Goal: Task Accomplishment & Management: Use online tool/utility

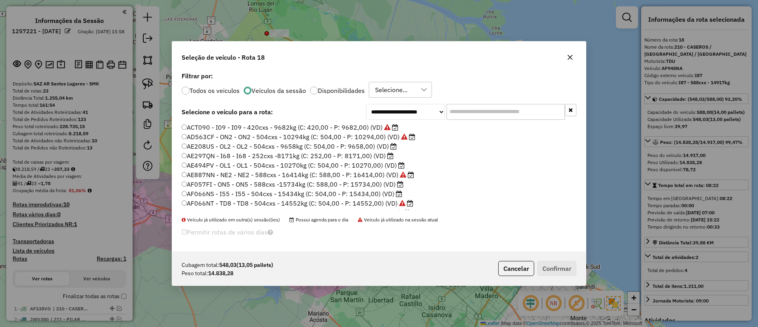
select select "**********"
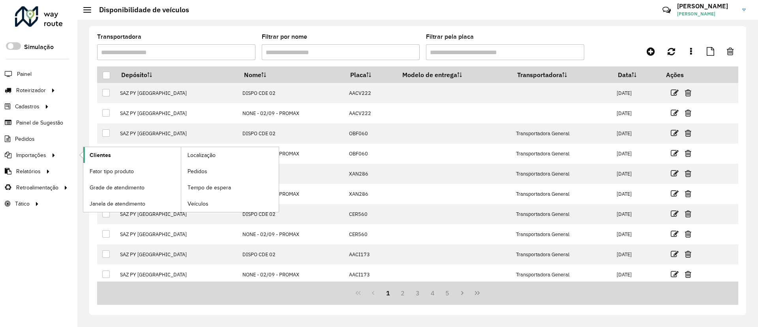
click at [131, 158] on link "Clientes" at bounding box center [132, 155] width 98 height 16
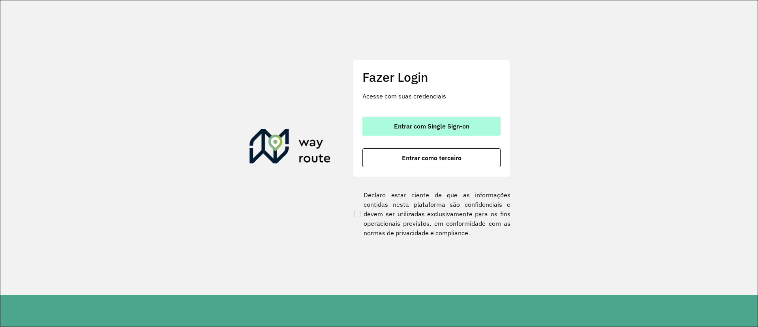
click at [406, 128] on span "Entrar com Single Sign-on" at bounding box center [431, 126] width 75 height 6
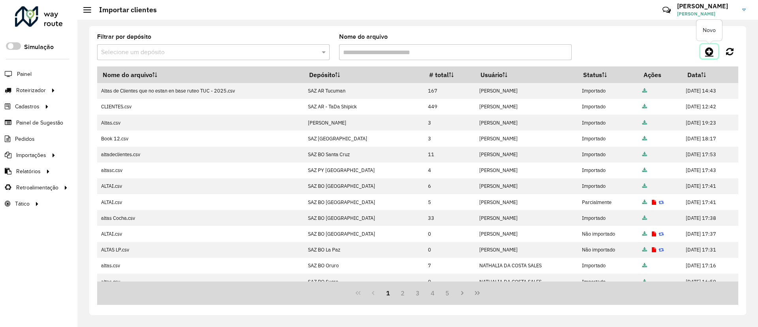
click at [707, 51] on icon at bounding box center [709, 51] width 8 height 9
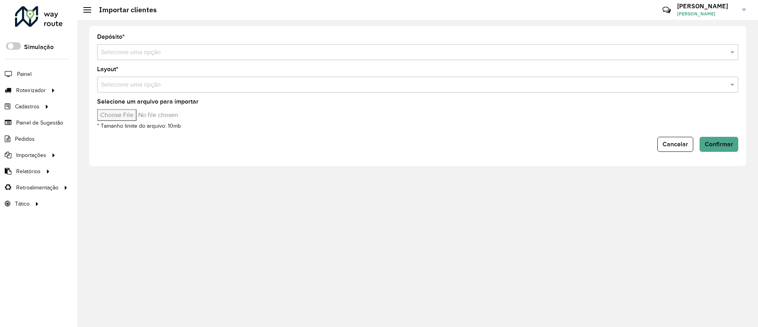
click at [338, 55] on input "text" at bounding box center [410, 52] width 618 height 9
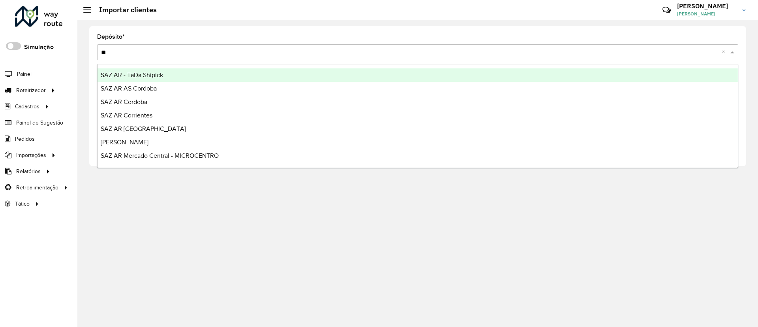
type input "***"
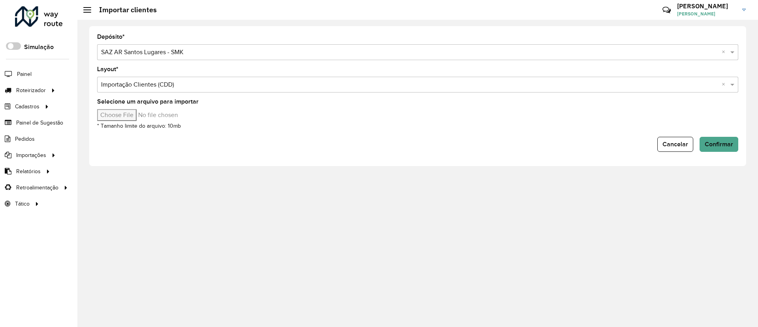
click at [137, 114] on input "Selecione um arquivo para importar" at bounding box center [164, 115] width 134 height 12
click at [235, 50] on input "text" at bounding box center [410, 52] width 618 height 9
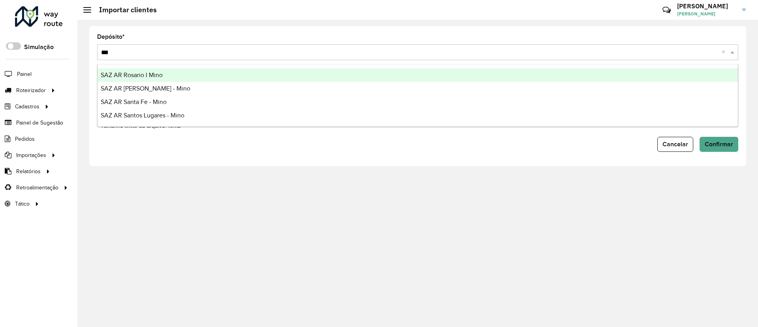
type input "****"
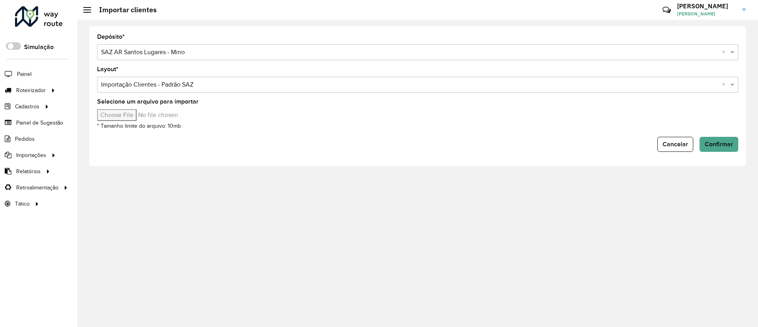
click at [127, 116] on input "Selecione um arquivo para importar" at bounding box center [164, 115] width 134 height 12
type input "**********"
click at [718, 145] on span "Confirmar" at bounding box center [719, 144] width 28 height 7
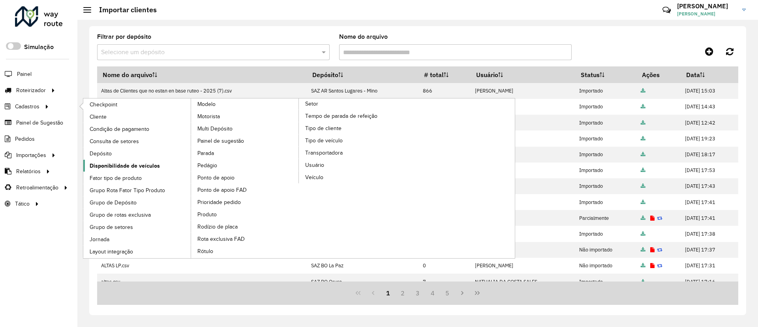
click at [111, 169] on span "Disponibilidade de veículos" at bounding box center [125, 165] width 70 height 8
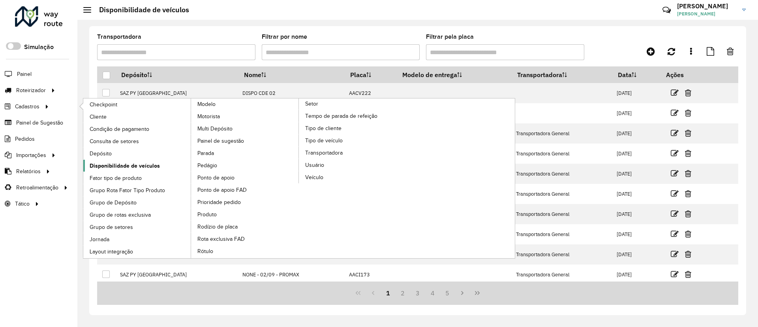
click at [145, 164] on span "Disponibilidade de veículos" at bounding box center [125, 165] width 70 height 8
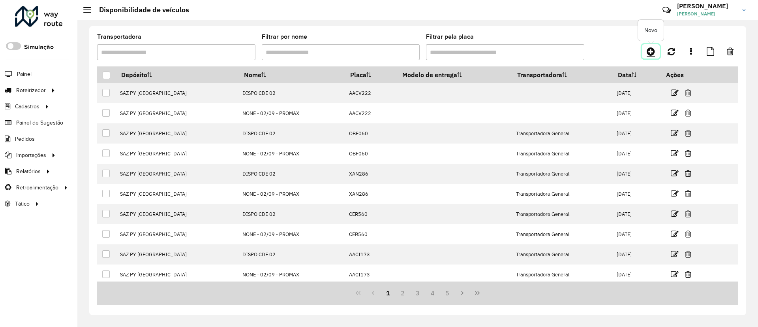
click at [647, 53] on icon at bounding box center [651, 51] width 8 height 9
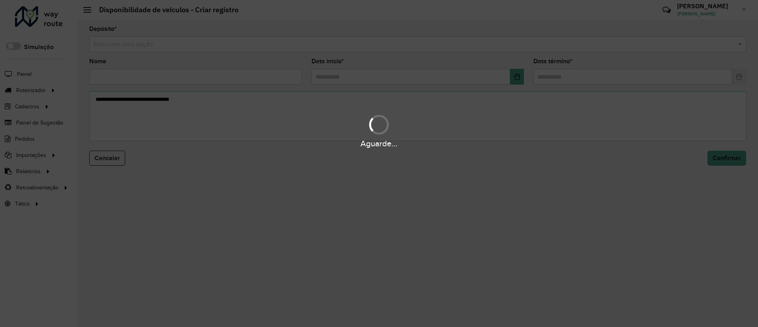
click at [306, 47] on input "text" at bounding box center [409, 44] width 633 height 9
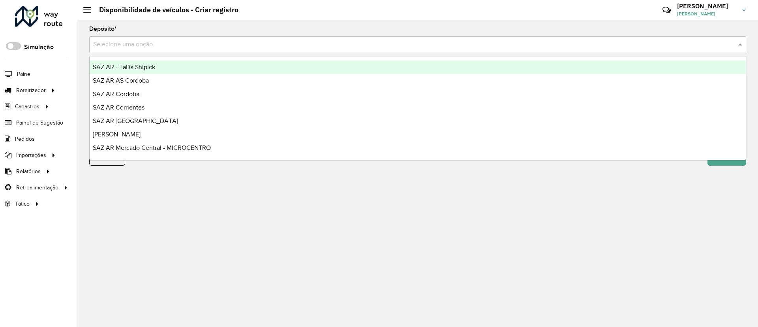
click at [306, 47] on input "text" at bounding box center [409, 44] width 633 height 9
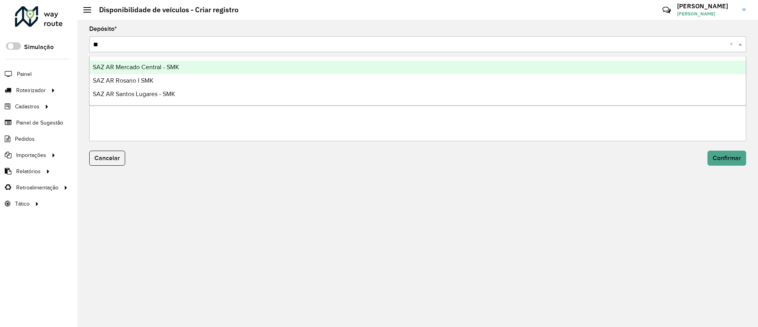
type input "***"
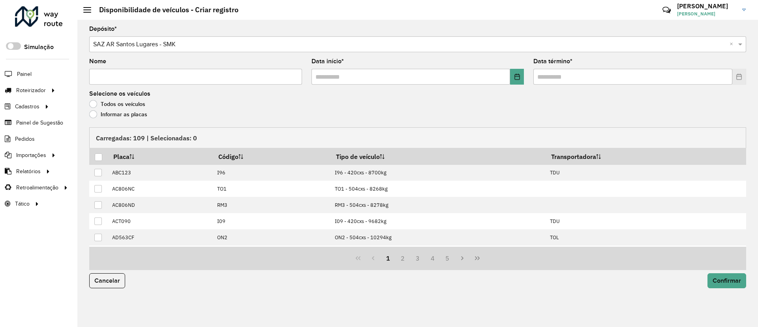
click at [141, 75] on input "Nome" at bounding box center [195, 77] width 213 height 16
type input "**********"
click at [529, 77] on formly-field "Data término *" at bounding box center [640, 74] width 222 height 32
click at [516, 77] on icon "Choose Date" at bounding box center [517, 76] width 6 height 6
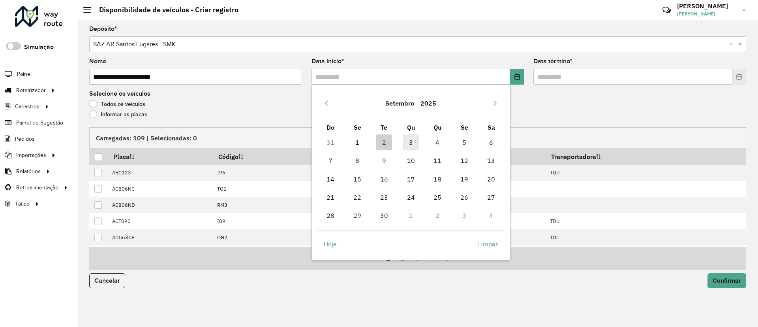
click at [414, 141] on span "3" at bounding box center [411, 142] width 16 height 16
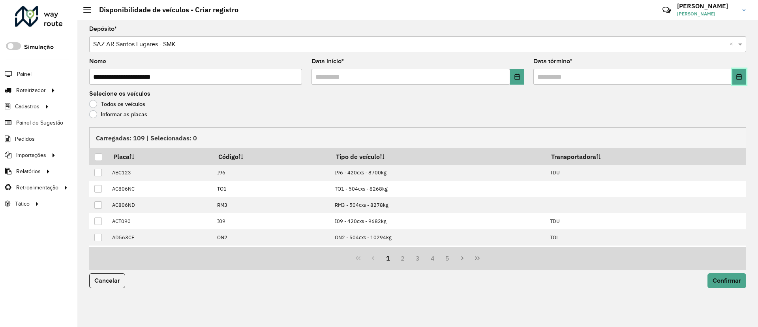
drag, startPoint x: 743, startPoint y: 72, endPoint x: 732, endPoint y: 88, distance: 18.8
click at [742, 72] on button "Choose Date" at bounding box center [739, 77] width 14 height 16
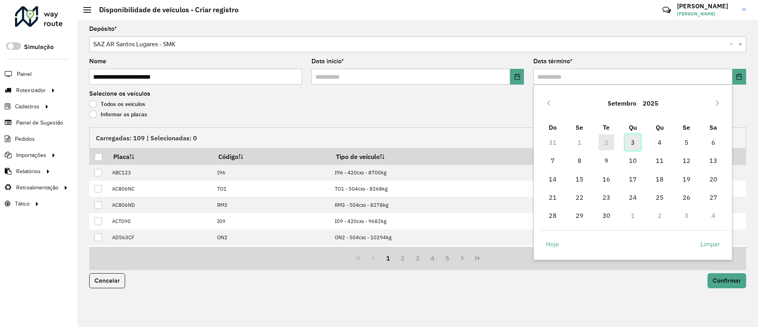
click at [637, 139] on span "3" at bounding box center [633, 142] width 16 height 16
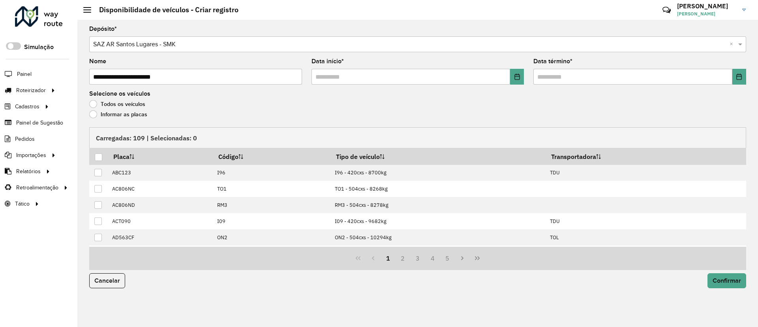
click at [92, 117] on label "Informar as placas" at bounding box center [118, 114] width 58 height 8
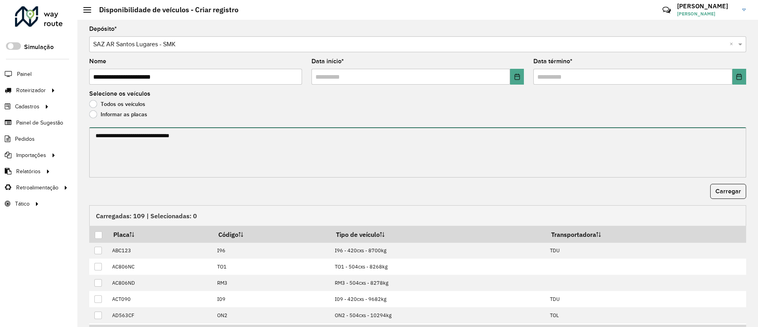
click at [113, 133] on textarea at bounding box center [417, 152] width 657 height 50
paste textarea "****** ****** ****** ****** ******* ******* ******* ****** ****** ****** ******…"
paste textarea "**********"
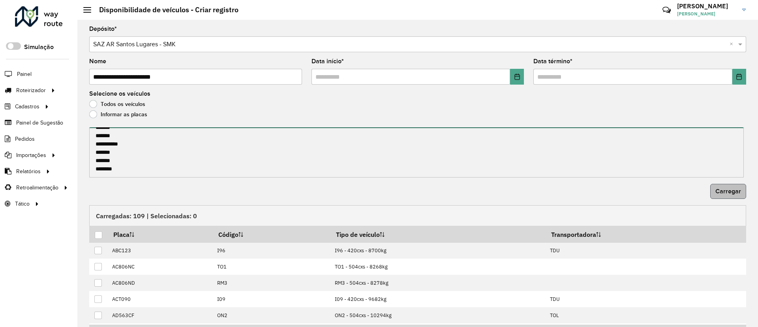
type textarea "**********"
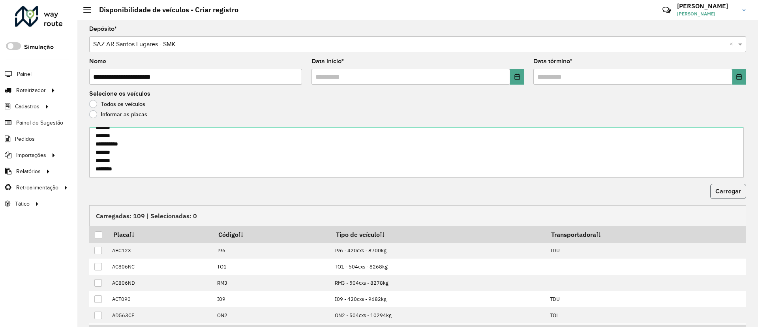
click at [725, 188] on span "Carregar" at bounding box center [728, 191] width 26 height 7
click at [100, 236] on div at bounding box center [99, 235] width 8 height 8
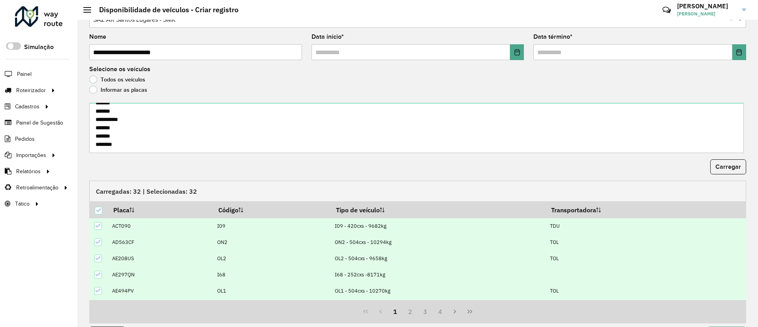
scroll to position [49, 0]
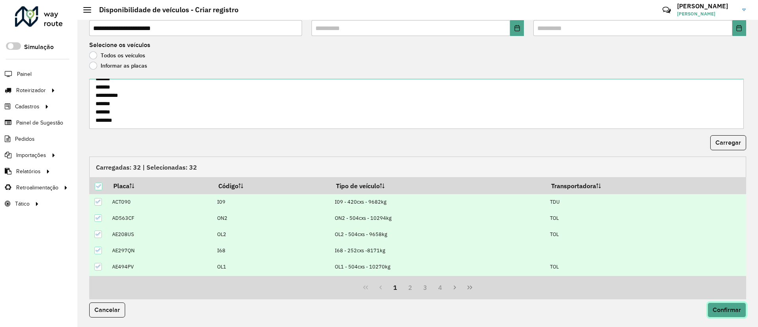
click at [719, 305] on button "Confirmar" at bounding box center [727, 309] width 39 height 15
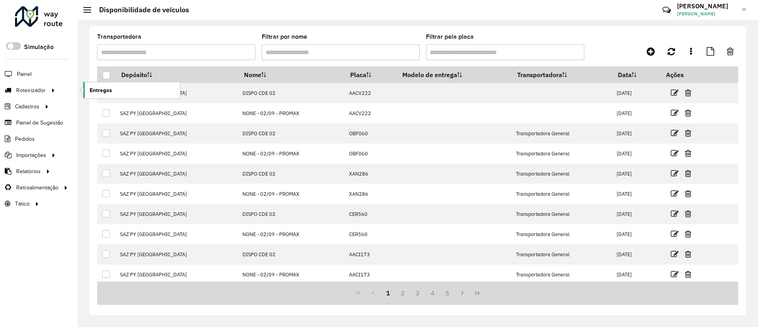
click at [102, 86] on span "Entregas" at bounding box center [101, 90] width 23 height 8
click at [94, 95] on link "Entregas" at bounding box center [131, 90] width 97 height 16
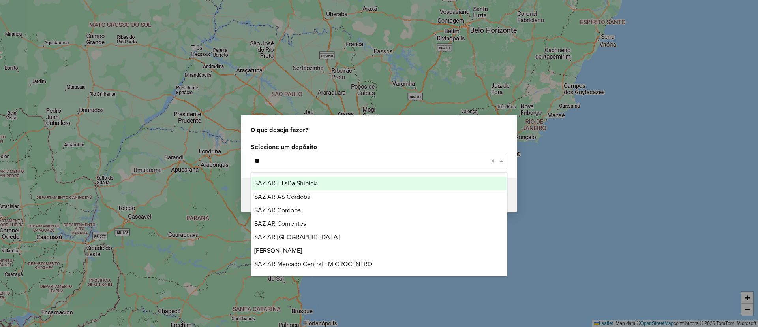
type input "***"
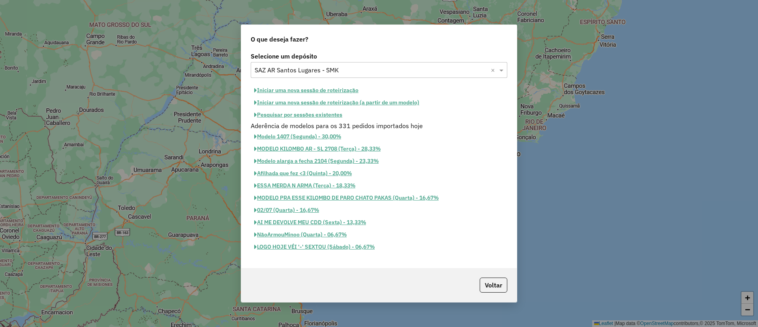
click at [303, 90] on button "Iniciar uma nova sessão de roteirização" at bounding box center [306, 90] width 111 height 12
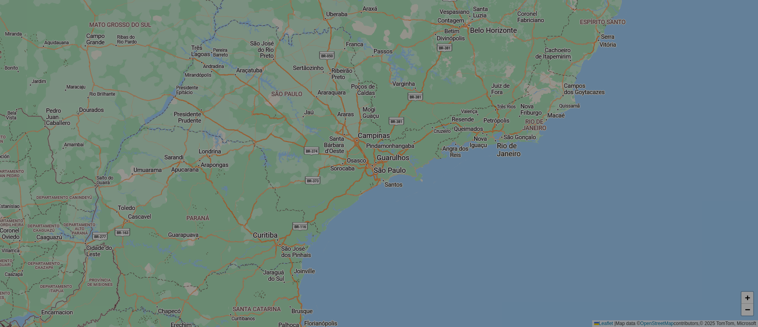
select select "*"
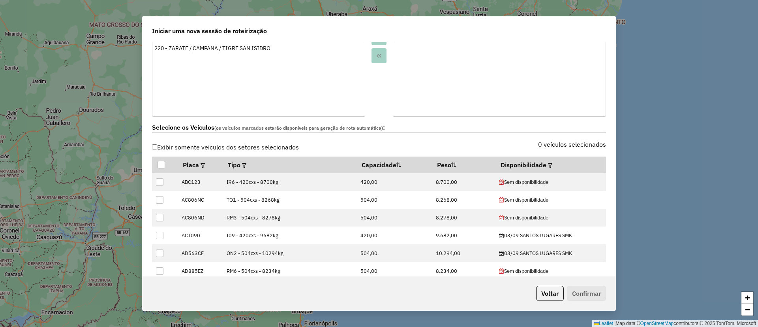
scroll to position [178, 0]
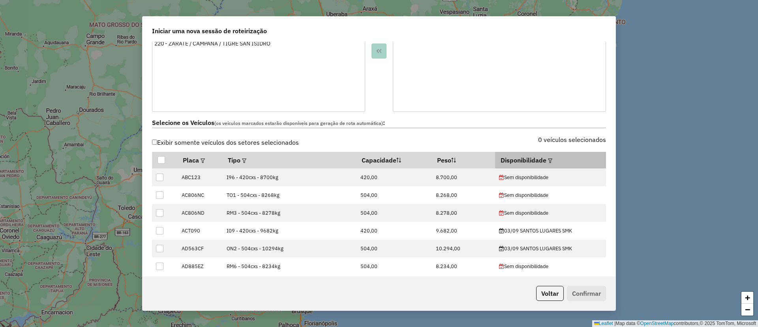
click at [548, 160] on em at bounding box center [550, 160] width 4 height 4
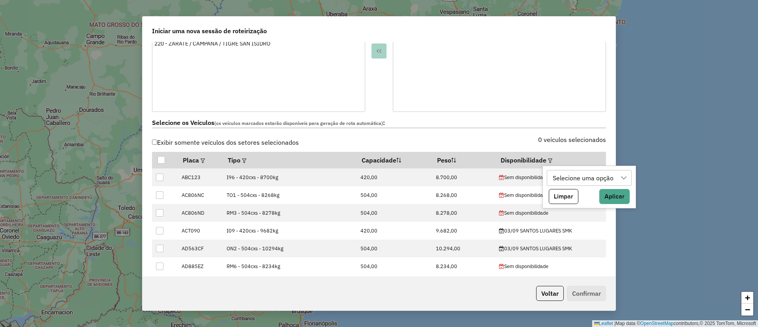
click at [552, 176] on div "Selecione uma opção" at bounding box center [583, 177] width 66 height 15
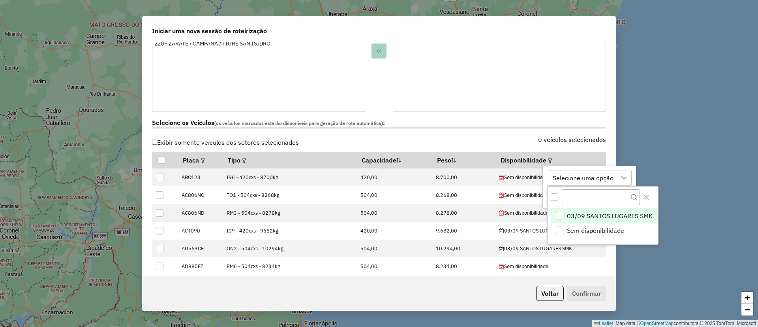
scroll to position [6, 36]
click at [590, 215] on span "03/09 SANTOS LUGARES SMK" at bounding box center [610, 215] width 86 height 9
click at [644, 196] on icon "Close" at bounding box center [646, 197] width 6 height 6
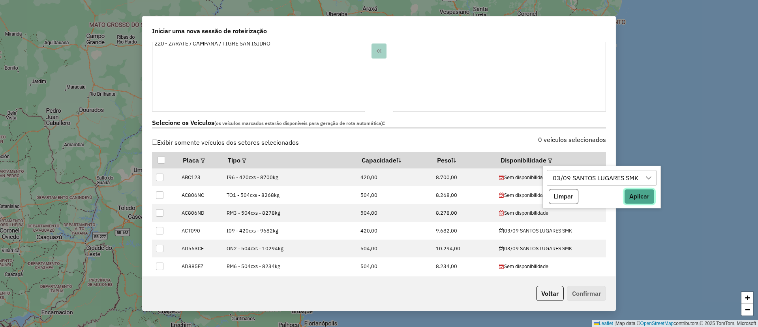
click at [648, 197] on button "Aplicar" at bounding box center [639, 196] width 30 height 15
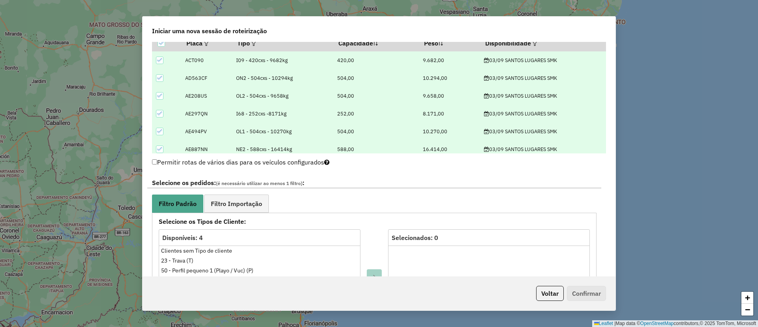
scroll to position [415, 0]
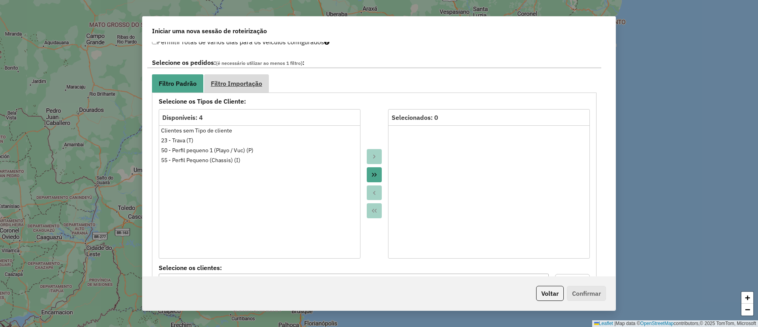
click at [255, 83] on span "Filtro Importação" at bounding box center [236, 83] width 51 height 6
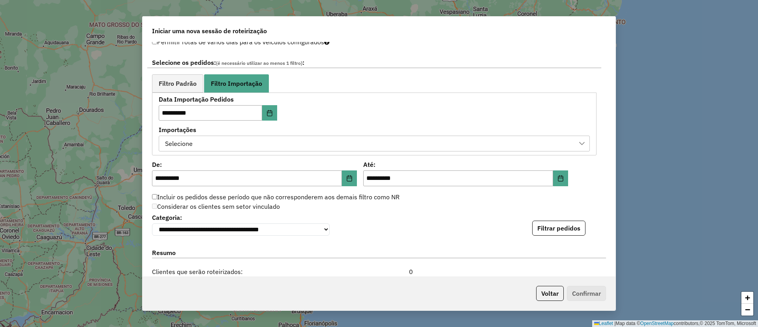
click at [210, 144] on div "Selecione" at bounding box center [368, 143] width 412 height 15
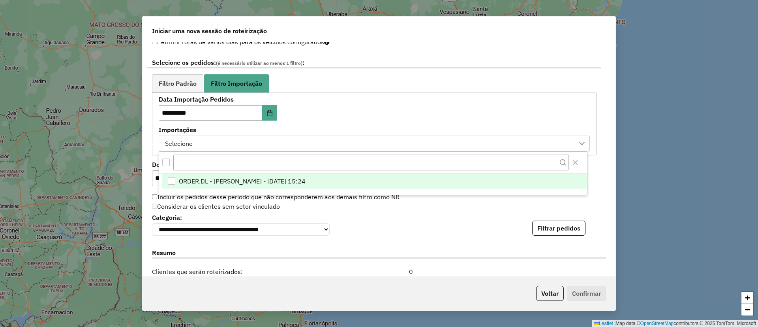
click at [222, 176] on span "ORDER.DL - BARBARA PAULOSSI BERTO - 02/09/2025 15:24" at bounding box center [242, 180] width 127 height 9
click at [560, 235] on button "Filtrar pedidos" at bounding box center [558, 227] width 53 height 15
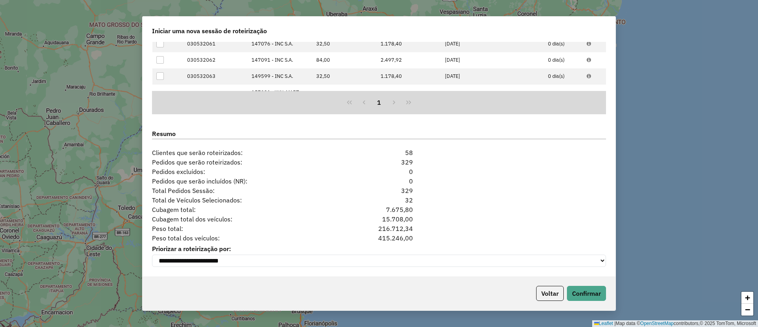
scroll to position [700, 0]
click at [587, 287] on button "Confirmar" at bounding box center [586, 292] width 39 height 15
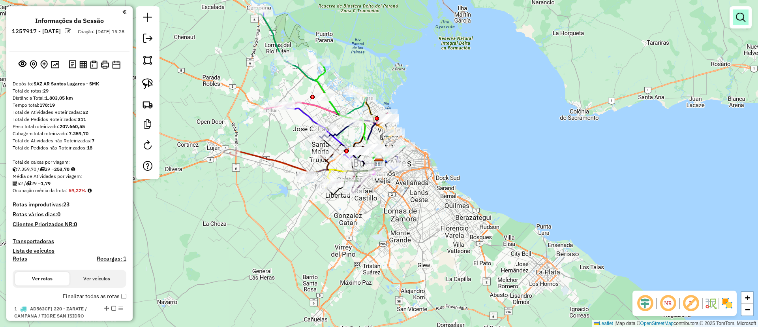
click at [745, 17] on em at bounding box center [740, 17] width 9 height 9
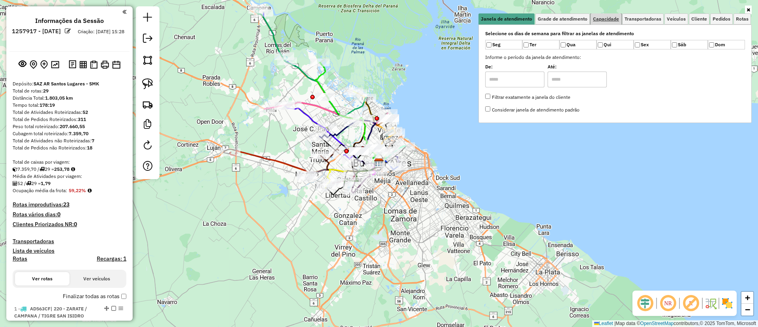
click at [592, 20] on link "Capacidade" at bounding box center [606, 18] width 31 height 11
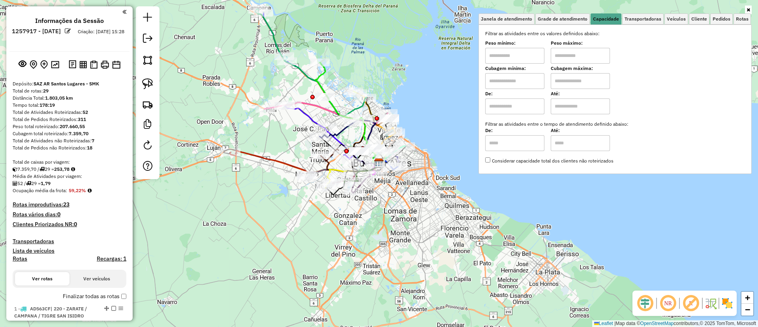
click at [522, 107] on input "text" at bounding box center [514, 106] width 59 height 16
click at [522, 81] on input "text" at bounding box center [514, 81] width 59 height 16
type input "****"
click at [563, 87] on input "text" at bounding box center [580, 81] width 59 height 16
type input "*****"
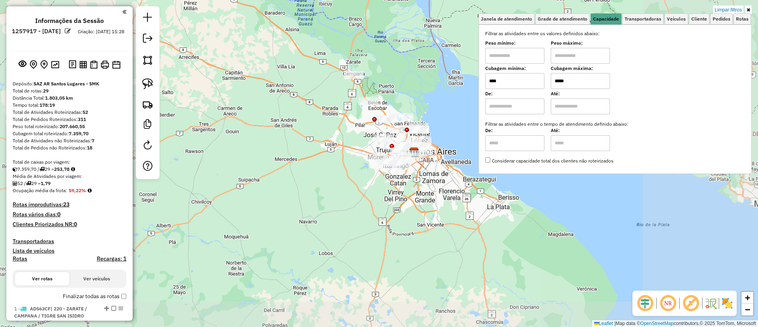
drag, startPoint x: 426, startPoint y: 104, endPoint x: 402, endPoint y: 108, distance: 24.5
click at [402, 108] on div "Limpar filtros Janela de atendimento Grade de atendimento Capacidade Transporta…" at bounding box center [379, 163] width 758 height 327
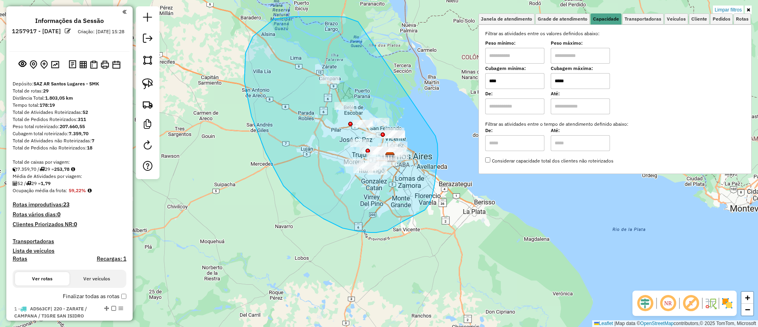
drag, startPoint x: 318, startPoint y: 17, endPoint x: 435, endPoint y: 135, distance: 166.1
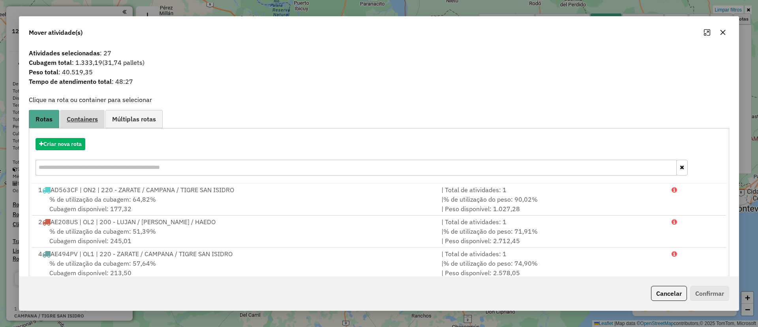
click at [76, 116] on span "Containers" at bounding box center [82, 119] width 31 height 6
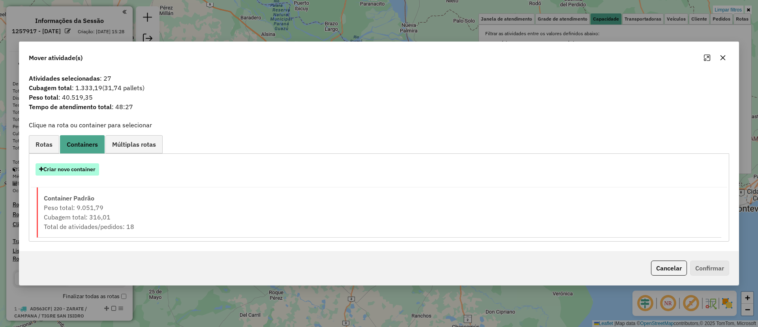
click at [69, 168] on button "Criar novo container" at bounding box center [68, 169] width 64 height 12
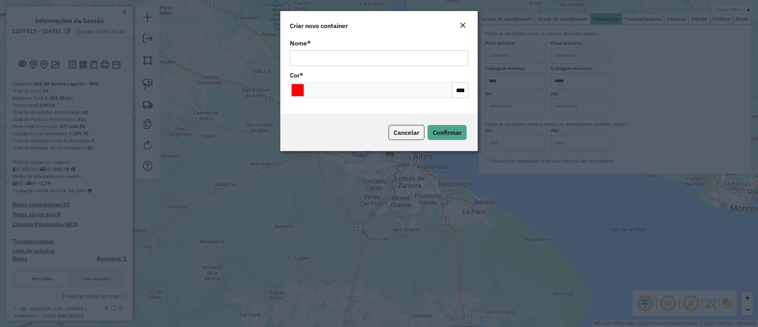
click at [341, 45] on div "Nome *" at bounding box center [379, 53] width 178 height 26
click at [344, 51] on input "Nome *" at bounding box center [379, 58] width 178 height 16
type input "*"
type input "******"
click at [446, 133] on span "Confirmar" at bounding box center [447, 132] width 29 height 8
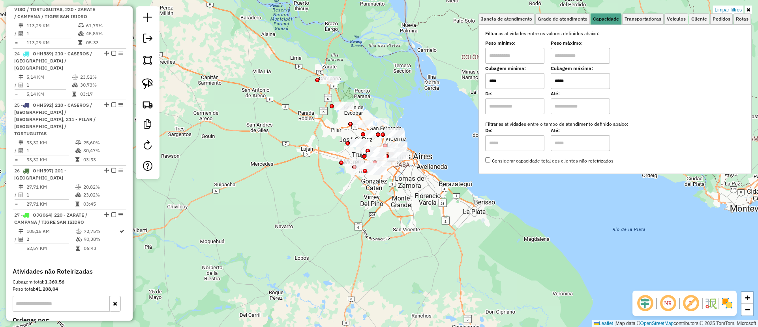
scroll to position [1403, 0]
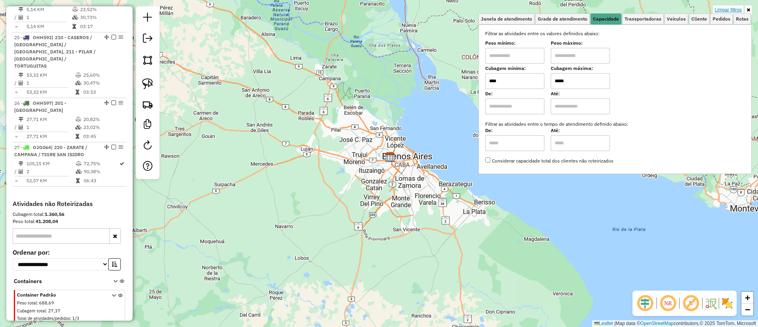
click at [731, 7] on link "Limpar filtros" at bounding box center [728, 10] width 30 height 9
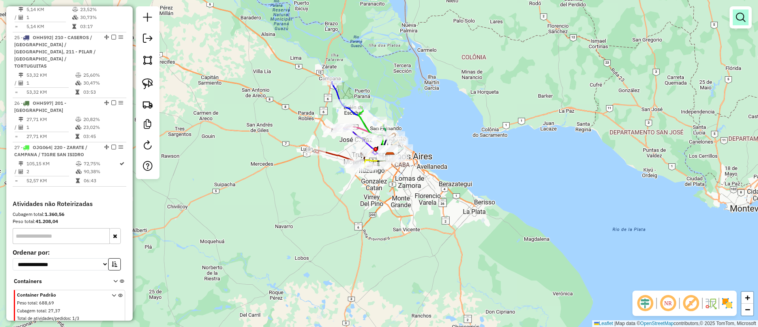
click at [738, 17] on em at bounding box center [740, 17] width 9 height 9
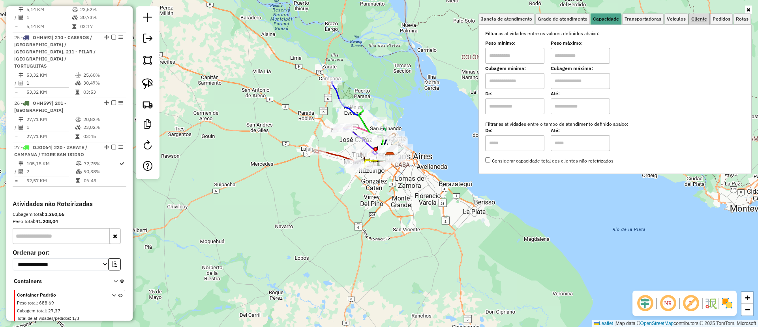
click at [694, 20] on span "Cliente" at bounding box center [699, 19] width 16 height 5
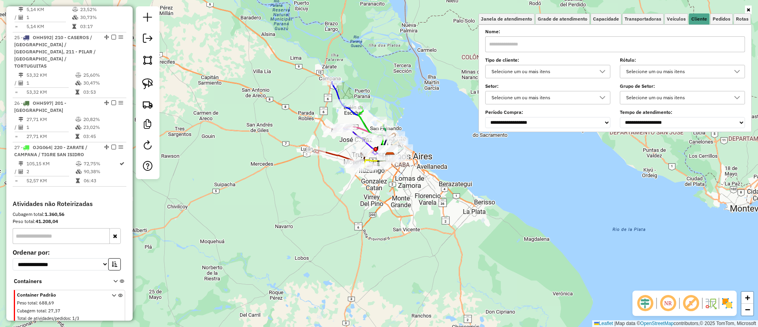
click at [532, 66] on div "Selecione um ou mais itens" at bounding box center [542, 71] width 106 height 13
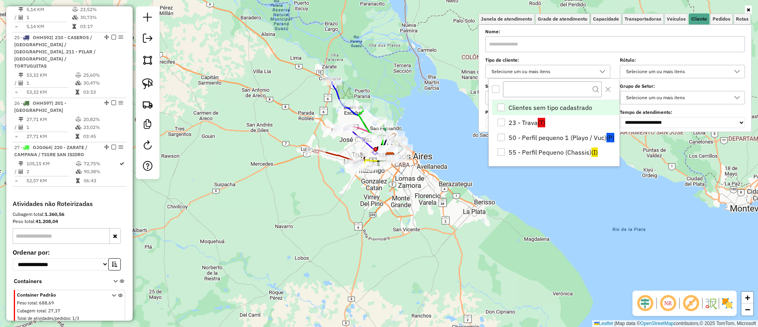
scroll to position [5, 27]
click at [535, 135] on li "50 - Perfil pequeno 1 (Playo / Vuc) (P)" at bounding box center [556, 137] width 128 height 15
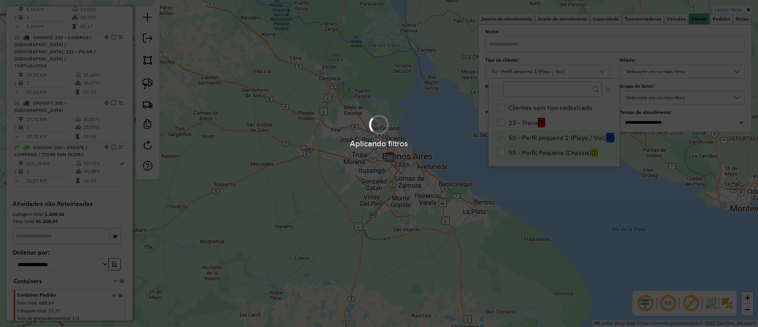
click at [536, 154] on div "Aplicando filtros" at bounding box center [379, 163] width 758 height 327
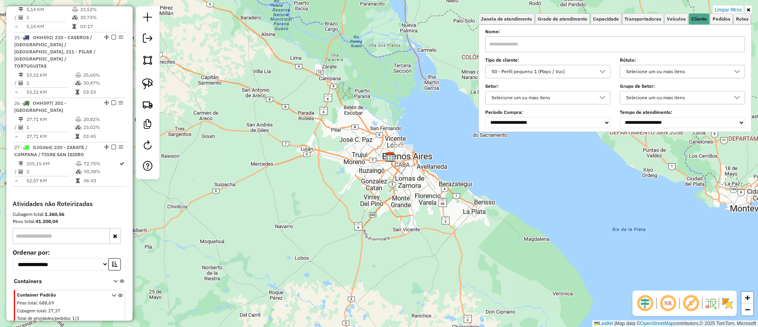
click at [534, 63] on label "Tipo de cliente:" at bounding box center [547, 59] width 125 height 7
click at [539, 69] on div "50 - Perfil pequeno 1 (Playo / Vuc)" at bounding box center [542, 71] width 106 height 13
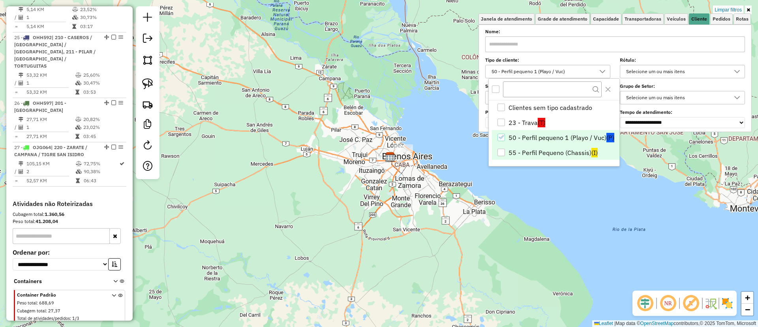
click at [539, 149] on li "55 - Perfil Pequeno (Chassis) (I)" at bounding box center [556, 152] width 128 height 15
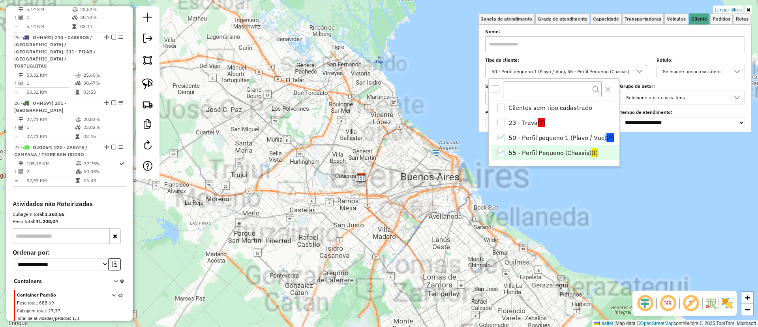
drag, startPoint x: 422, startPoint y: 200, endPoint x: 368, endPoint y: 193, distance: 54.6
click at [368, 193] on div "Limpar filtros Janela de atendimento Grade de atendimento Capacidade Transporta…" at bounding box center [379, 163] width 758 height 327
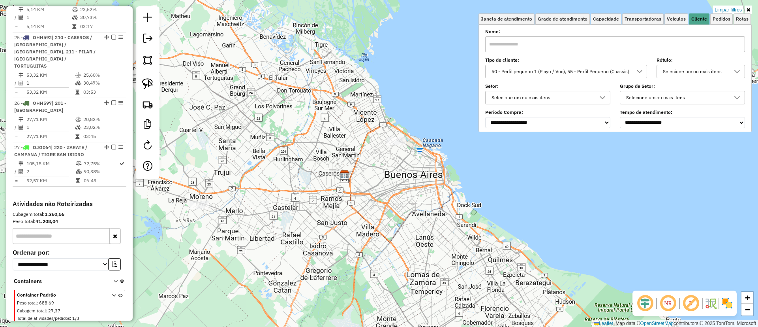
click at [724, 307] on img at bounding box center [727, 303] width 13 height 13
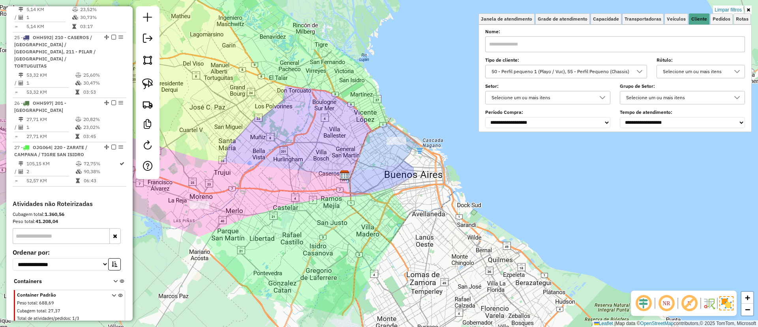
drag, startPoint x: 426, startPoint y: 212, endPoint x: 466, endPoint y: 211, distance: 40.7
click at [466, 211] on div "Limpar filtros Janela de atendimento Grade de atendimento Capacidade Transporta…" at bounding box center [379, 163] width 758 height 327
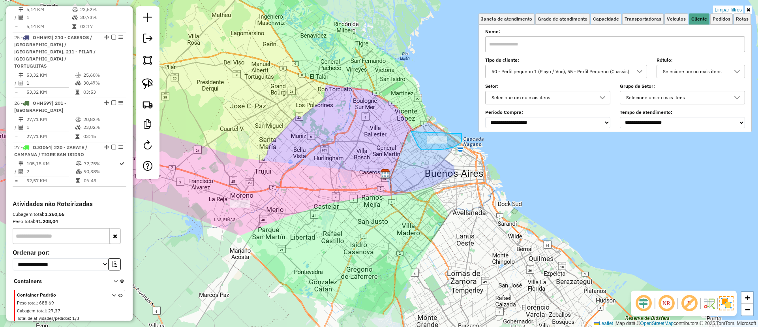
drag, startPoint x: 454, startPoint y: 147, endPoint x: 449, endPoint y: 121, distance: 26.2
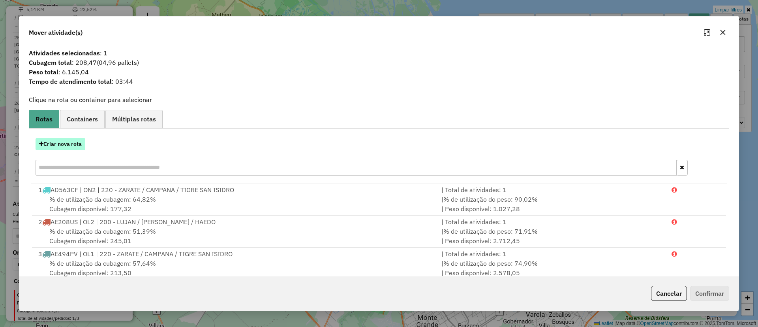
click at [73, 138] on button "Criar nova rota" at bounding box center [61, 144] width 50 height 12
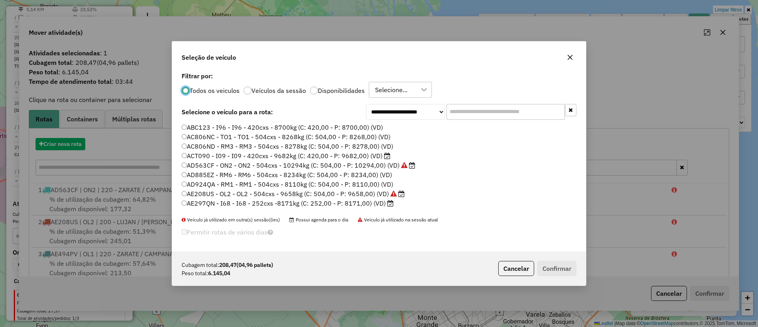
scroll to position [4, 2]
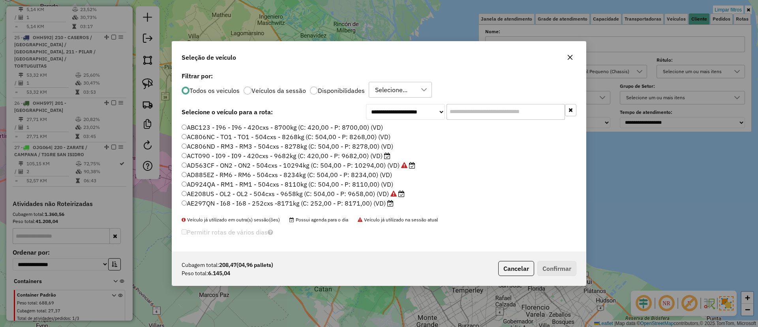
click at [468, 109] on input "text" at bounding box center [506, 112] width 118 height 16
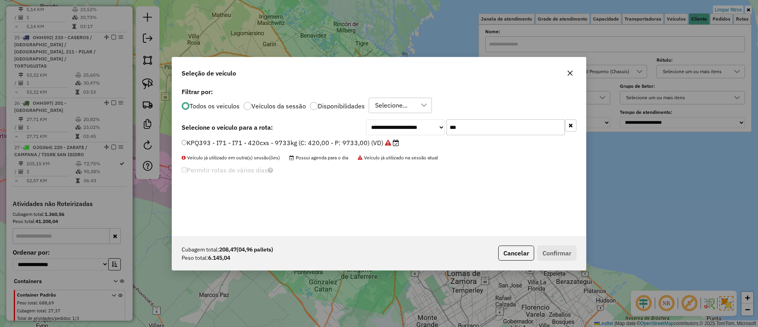
type input "***"
click at [379, 143] on label "KPQ393 - I71 - I71 - 420cxs - 9733kg (C: 420,00 - P: 9733,00) (VD)" at bounding box center [291, 142] width 218 height 9
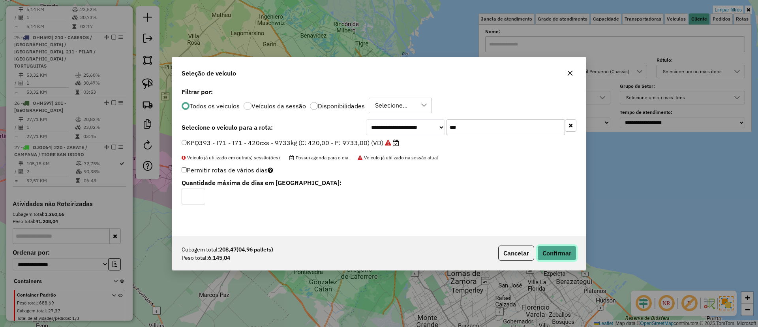
click at [557, 248] on button "Confirmar" at bounding box center [556, 252] width 39 height 15
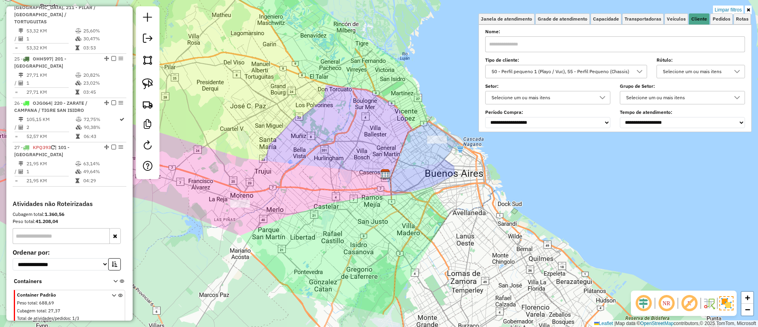
scroll to position [1359, 0]
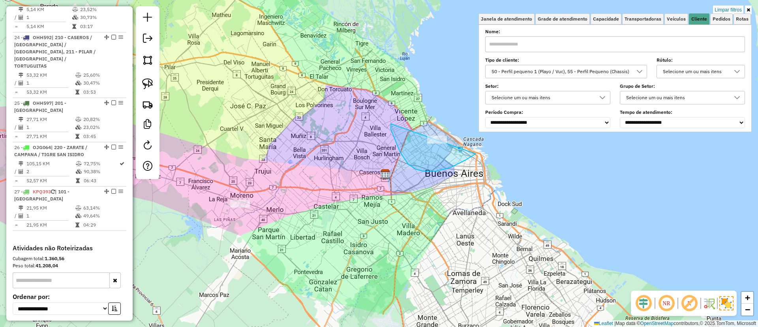
drag, startPoint x: 436, startPoint y: 171, endPoint x: 475, endPoint y: 119, distance: 64.9
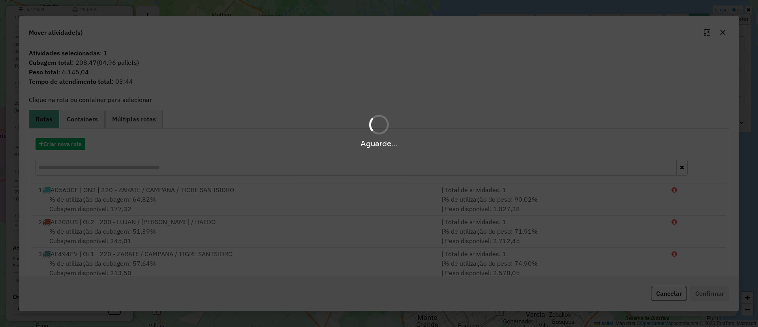
click at [53, 153] on div "Criar nova rota" at bounding box center [379, 157] width 697 height 51
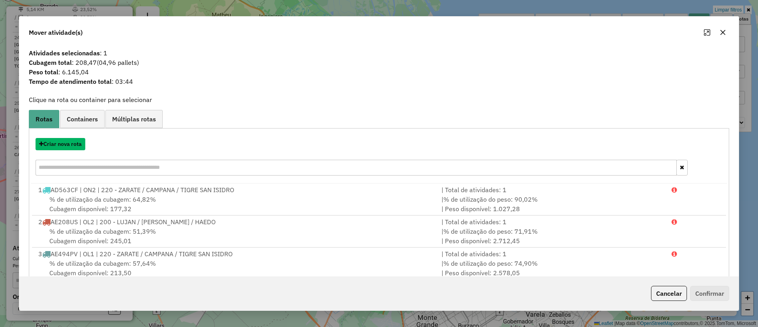
click at [56, 150] on button "Criar nova rota" at bounding box center [61, 144] width 50 height 12
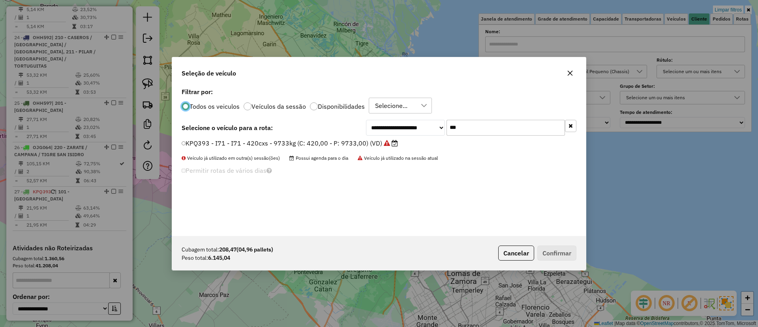
scroll to position [4, 2]
drag, startPoint x: 456, startPoint y: 124, endPoint x: 420, endPoint y: 124, distance: 35.5
click at [420, 124] on div "**********" at bounding box center [471, 127] width 210 height 16
type input "***"
drag, startPoint x: 387, startPoint y: 144, endPoint x: 411, endPoint y: 154, distance: 26.0
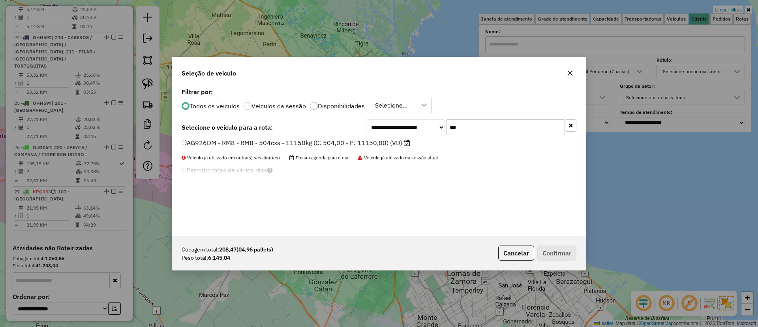
click at [387, 144] on label "AG926DM - RM8 - RM8 - 504cxs - 11150kg (C: 504,00 - P: 11150,00) (VD)" at bounding box center [296, 142] width 229 height 9
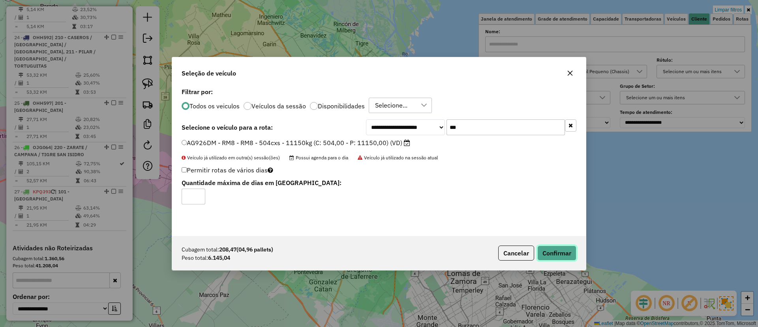
click at [545, 249] on button "Confirmar" at bounding box center [556, 252] width 39 height 15
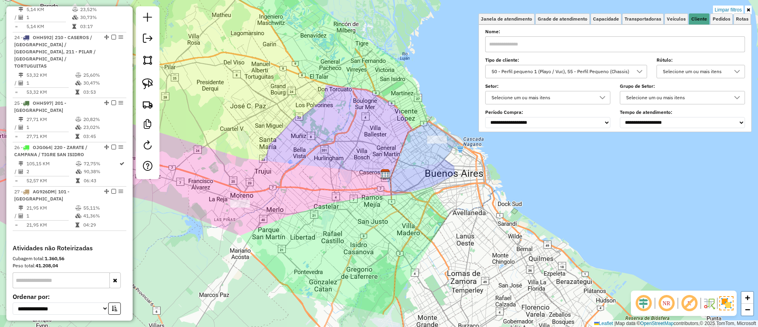
click at [432, 151] on div "Limpar filtros Janela de atendimento Grade de atendimento Capacidade Transporta…" at bounding box center [379, 163] width 758 height 327
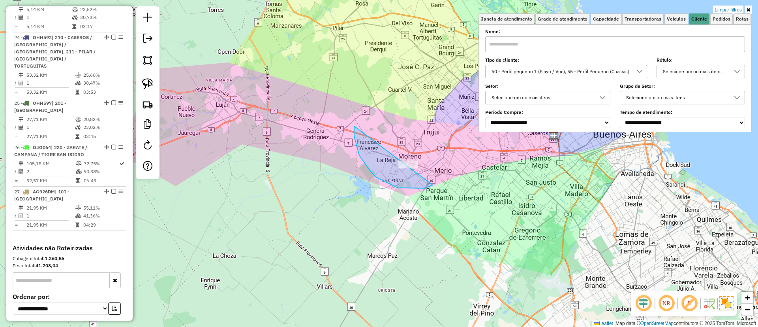
drag, startPoint x: 425, startPoint y: 188, endPoint x: 444, endPoint y: 154, distance: 39.2
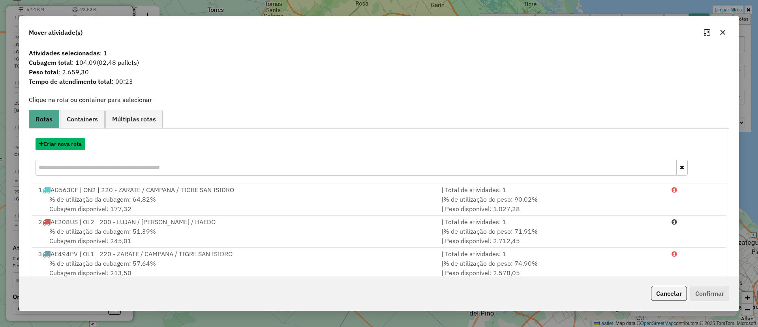
click at [57, 144] on button "Criar nova rota" at bounding box center [61, 144] width 50 height 12
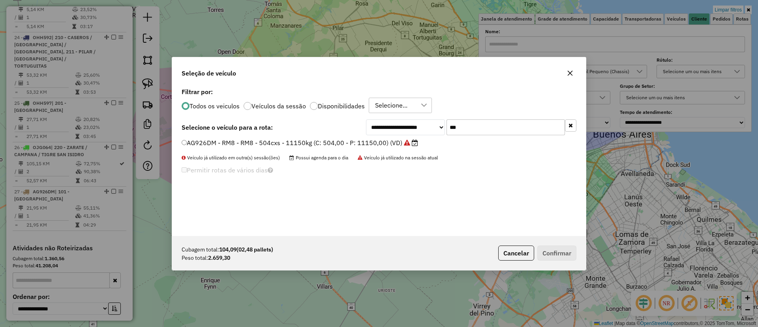
drag, startPoint x: 490, startPoint y: 119, endPoint x: 426, endPoint y: 118, distance: 64.0
click at [426, 118] on div "**********" at bounding box center [379, 161] width 414 height 150
type input "***"
click at [359, 145] on label "KPQ393 - I71 - I71 - 420cxs - 9733kg (C: 420,00 - P: 9733,00) (VD)" at bounding box center [291, 142] width 218 height 9
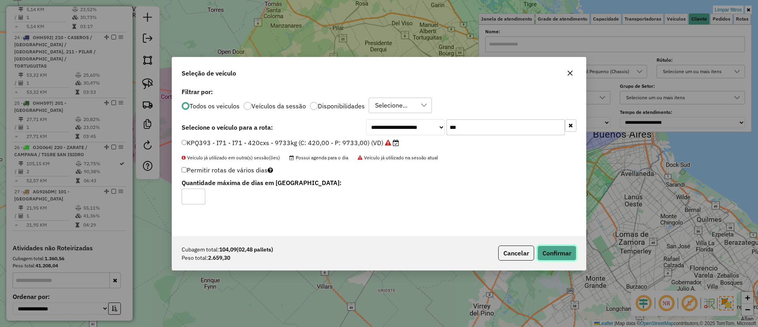
click at [562, 255] on button "Confirmar" at bounding box center [556, 252] width 39 height 15
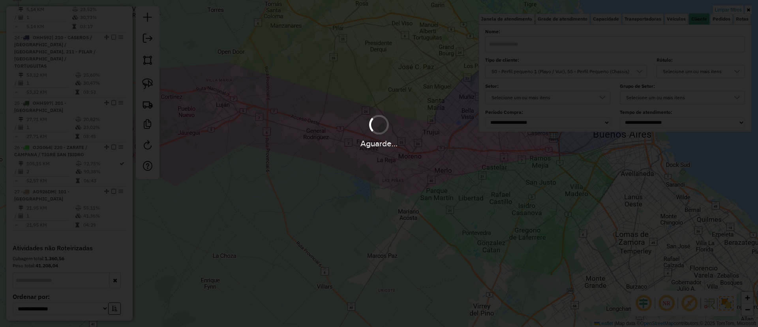
scroll to position [1315, 0]
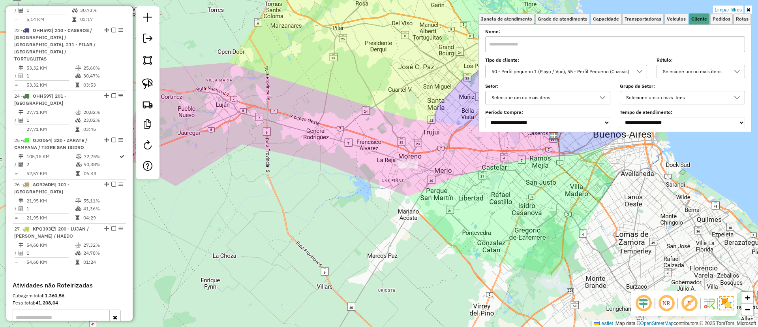
click at [723, 8] on link "Limpar filtros" at bounding box center [728, 10] width 30 height 9
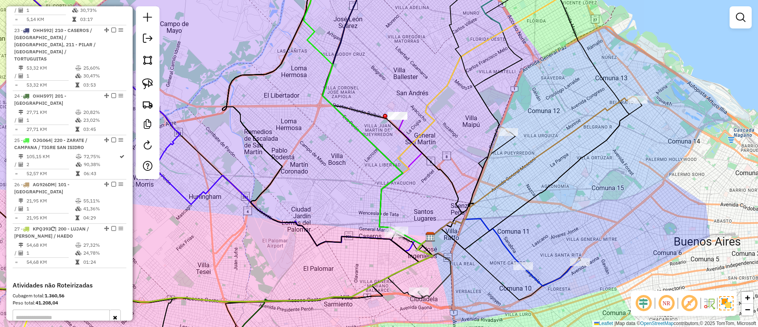
click at [594, 111] on icon at bounding box center [533, 166] width 207 height 141
select select "**********"
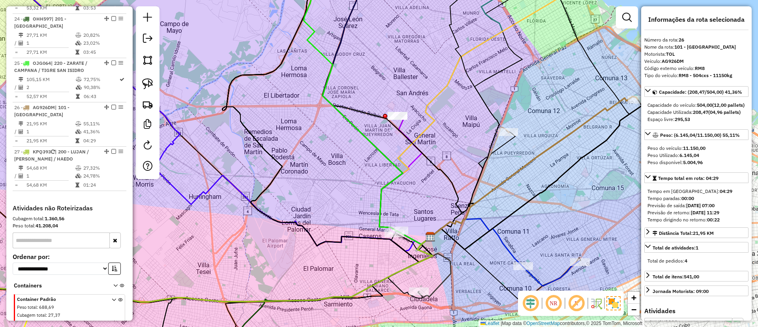
scroll to position [1403, 0]
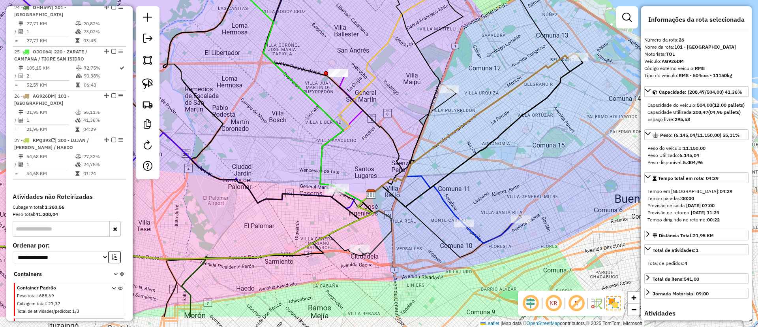
drag, startPoint x: 593, startPoint y: 112, endPoint x: 531, endPoint y: 67, distance: 75.7
click at [531, 67] on icon at bounding box center [474, 124] width 207 height 141
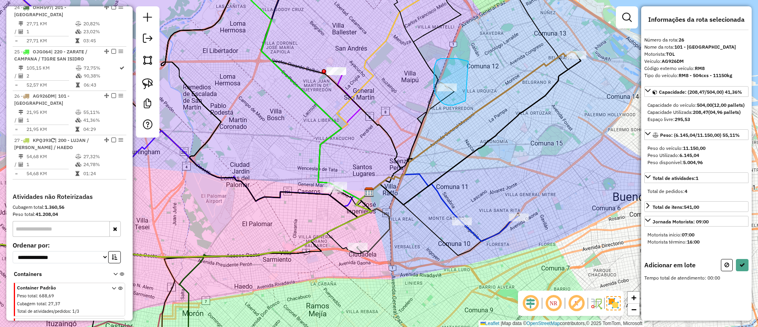
drag, startPoint x: 445, startPoint y: 58, endPoint x: 477, endPoint y: 84, distance: 40.7
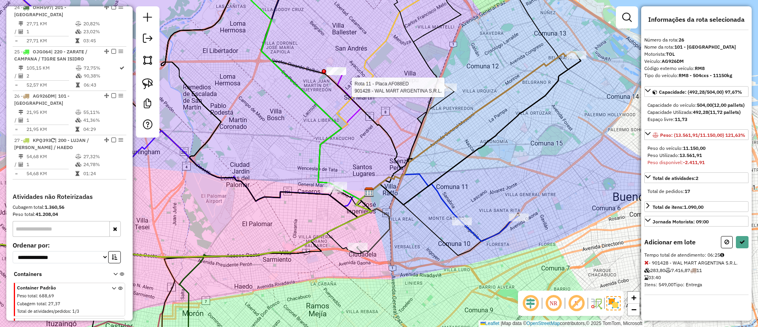
select select "**********"
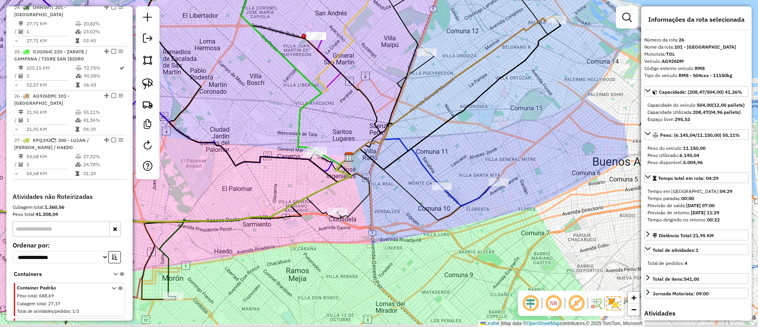
drag, startPoint x: 493, startPoint y: 150, endPoint x: 473, endPoint y: 115, distance: 40.5
click at [473, 115] on div "Janela de atendimento Grade de atendimento Capacidade Transportadoras Veículos …" at bounding box center [379, 163] width 758 height 327
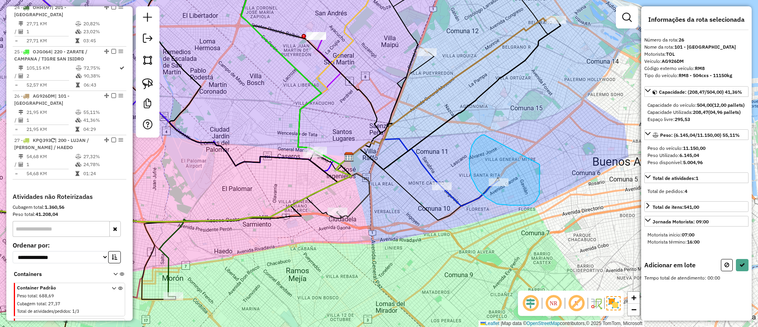
drag, startPoint x: 469, startPoint y: 157, endPoint x: 540, endPoint y: 163, distance: 70.5
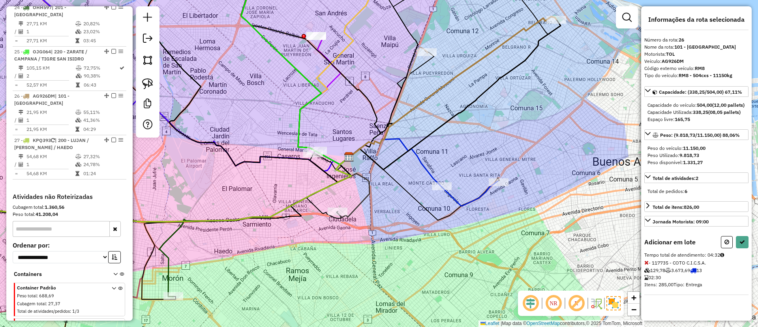
select select "**********"
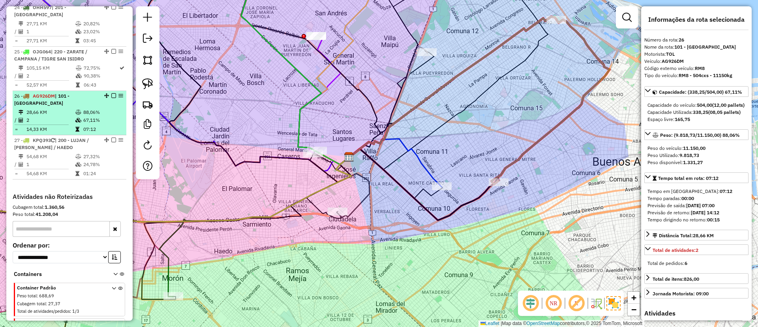
click at [111, 92] on div "26 - AG926DM | 101 - CAPITAL FEDERAL NORTE" at bounding box center [69, 99] width 111 height 14
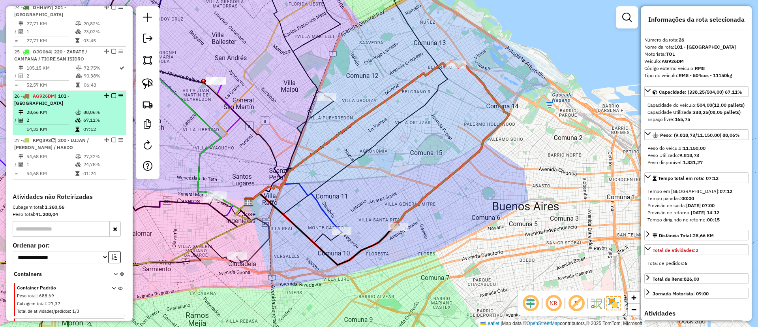
click at [111, 93] on em at bounding box center [113, 95] width 5 height 5
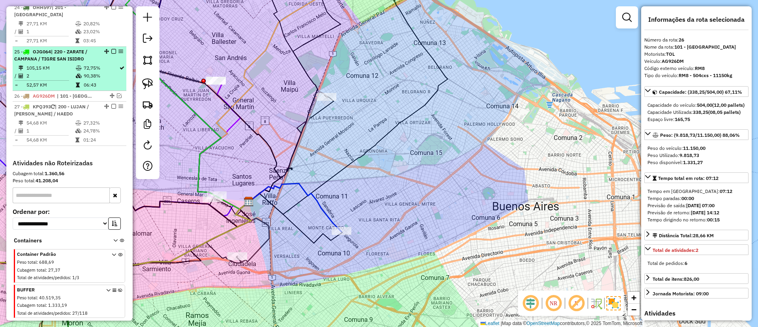
scroll to position [1370, 0]
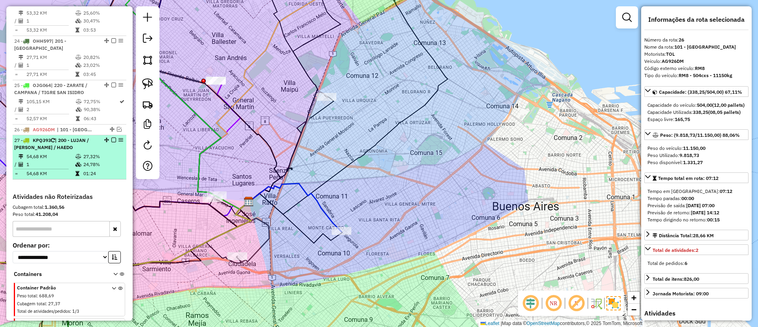
click at [96, 160] on td "24,78%" at bounding box center [103, 164] width 40 height 8
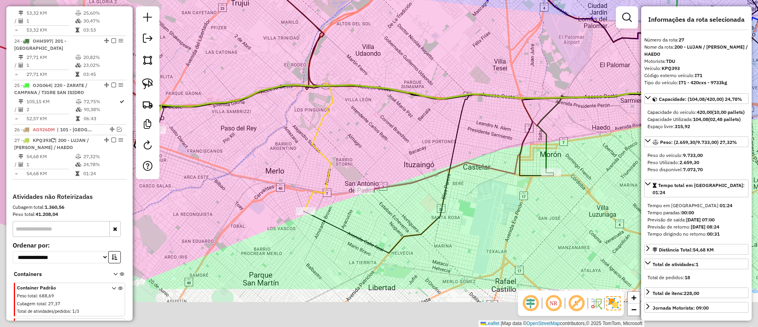
drag, startPoint x: 298, startPoint y: 107, endPoint x: 308, endPoint y: 94, distance: 16.7
click at [308, 94] on div "Janela de atendimento Grade de atendimento Capacidade Transportadoras Veículos …" at bounding box center [379, 163] width 758 height 327
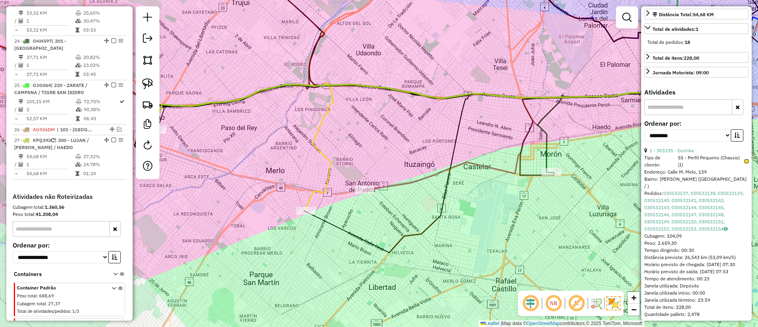
scroll to position [237, 0]
click at [683, 150] on link "1 - 303235 - Dorinka" at bounding box center [672, 148] width 44 height 6
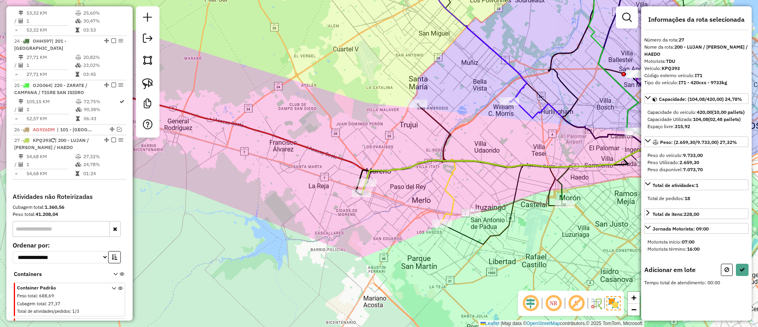
scroll to position [0, 0]
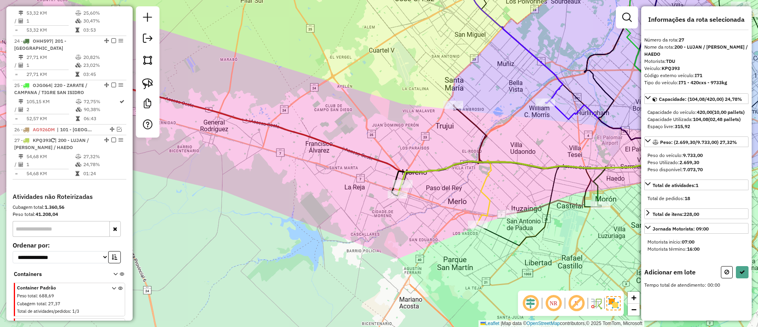
drag, startPoint x: 347, startPoint y: 221, endPoint x: 497, endPoint y: 228, distance: 149.8
click at [494, 228] on div "Janela de atendimento Grade de atendimento Capacidade Transportadoras Veículos …" at bounding box center [379, 163] width 758 height 327
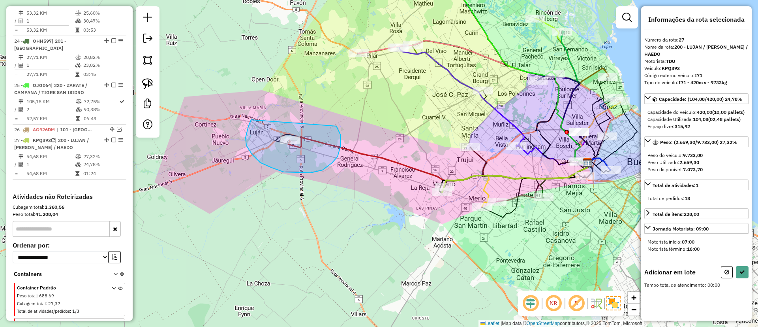
drag, startPoint x: 246, startPoint y: 145, endPoint x: 335, endPoint y: 124, distance: 90.9
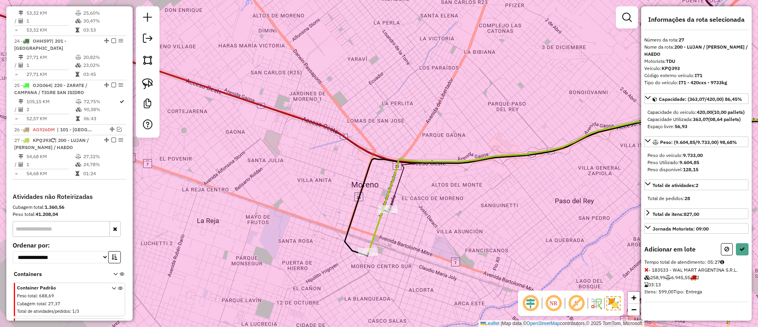
select select "**********"
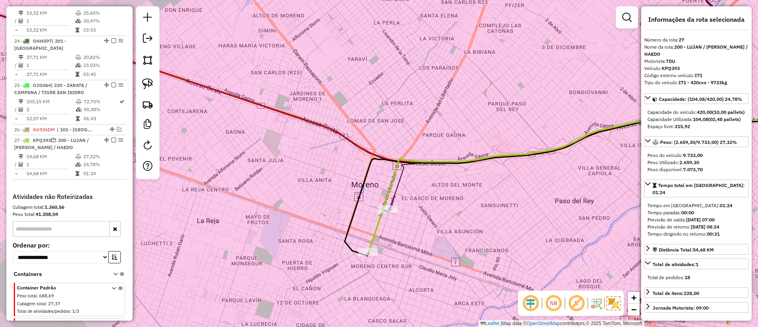
drag, startPoint x: 364, startPoint y: 188, endPoint x: 367, endPoint y: 194, distance: 6.9
drag, startPoint x: 358, startPoint y: 188, endPoint x: 437, endPoint y: 196, distance: 79.8
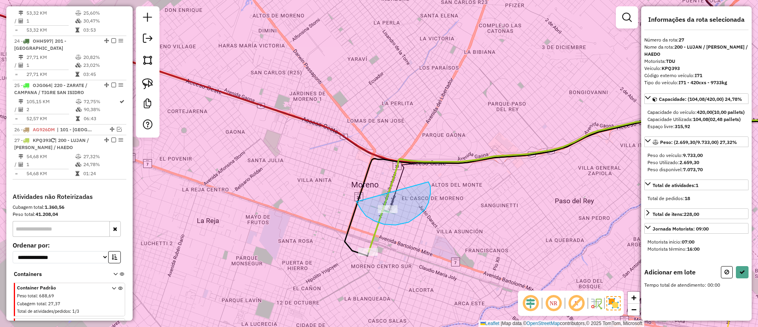
drag, startPoint x: 366, startPoint y: 216, endPoint x: 427, endPoint y: 180, distance: 70.8
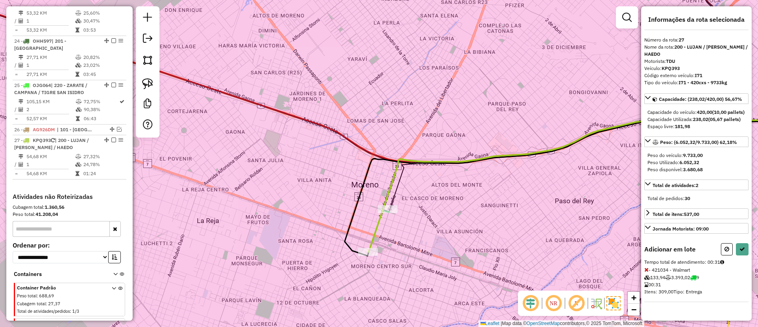
select select "**********"
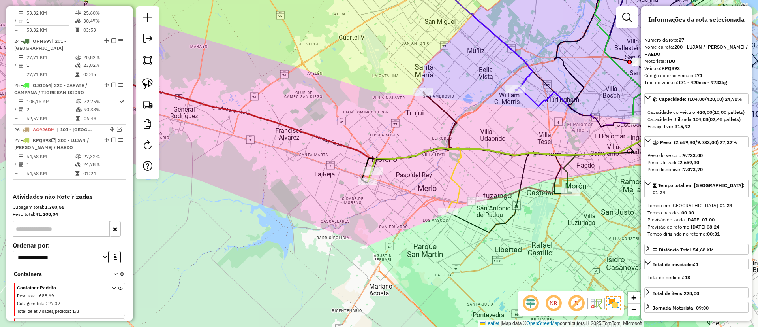
drag, startPoint x: 293, startPoint y: 150, endPoint x: 402, endPoint y: 154, distance: 109.8
click at [401, 154] on div "Janela de atendimento Grade de atendimento Capacidade Transportadoras Veículos …" at bounding box center [379, 163] width 758 height 327
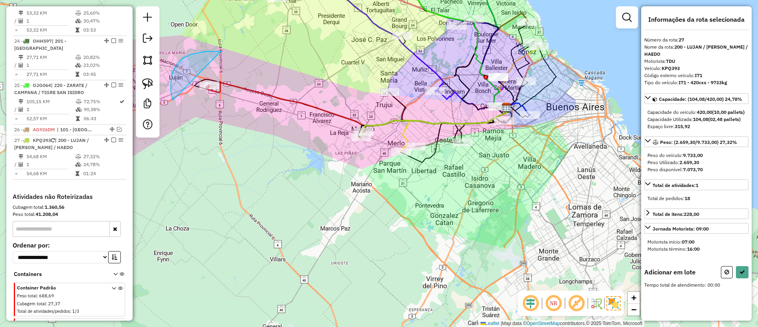
drag, startPoint x: 221, startPoint y: 51, endPoint x: 256, endPoint y: 98, distance: 58.6
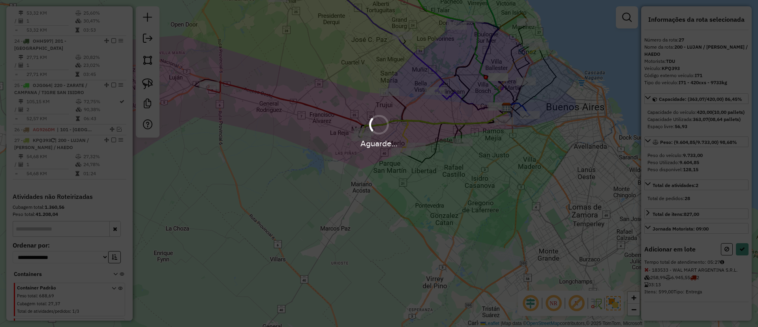
select select "**********"
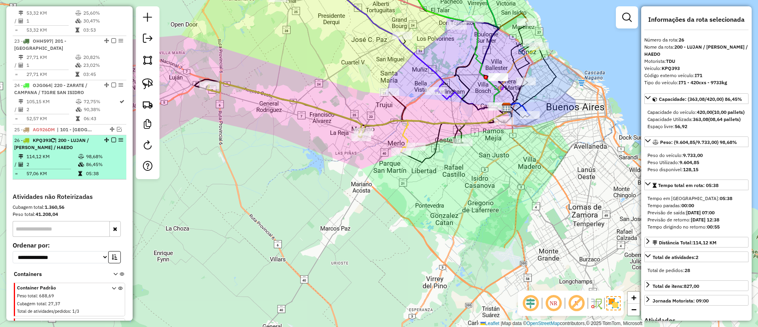
click at [111, 137] on em at bounding box center [113, 139] width 5 height 5
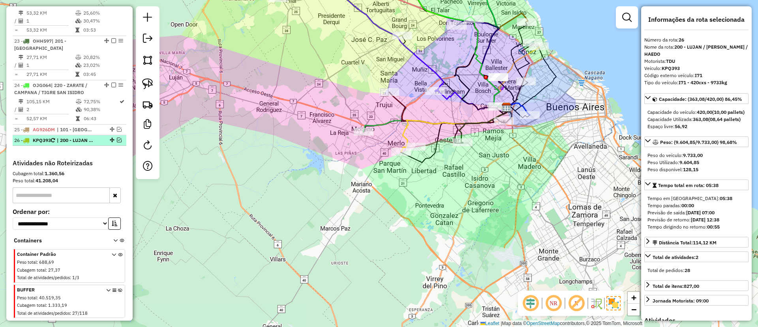
scroll to position [1292, 0]
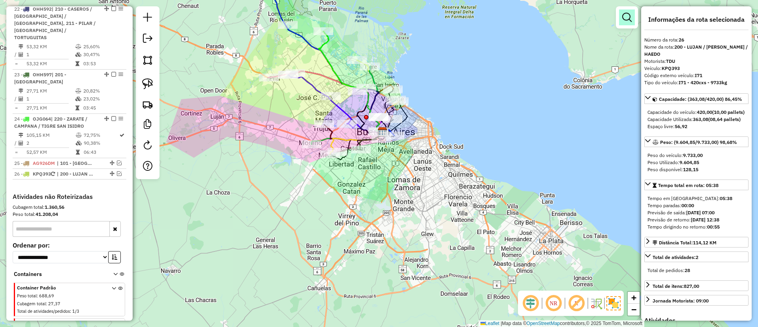
click at [632, 23] on link at bounding box center [627, 17] width 16 height 16
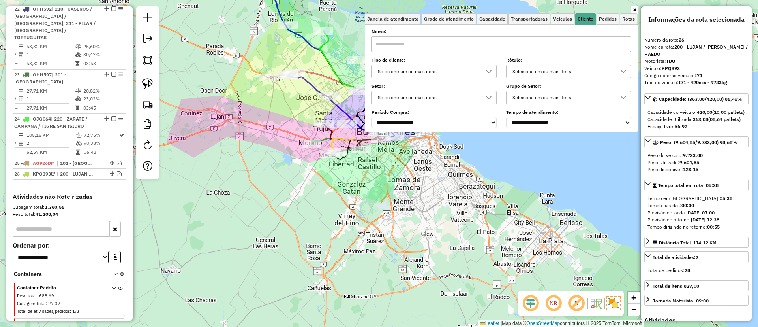
drag, startPoint x: 200, startPoint y: 124, endPoint x: 200, endPoint y: 203, distance: 78.6
click at [200, 203] on div "Janela de atendimento Grade de atendimento Capacidade Transportadoras Veículos …" at bounding box center [379, 163] width 758 height 327
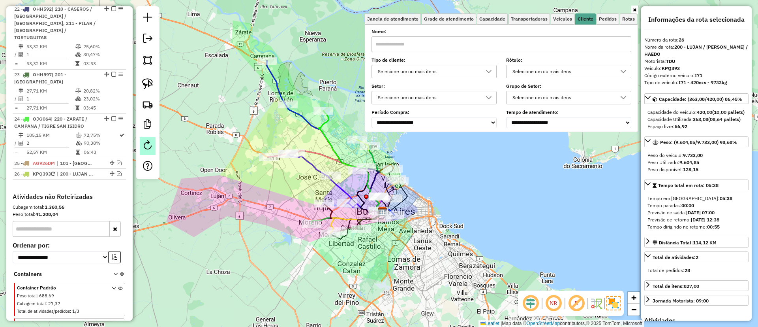
click at [151, 139] on link at bounding box center [148, 146] width 16 height 18
select select "*"
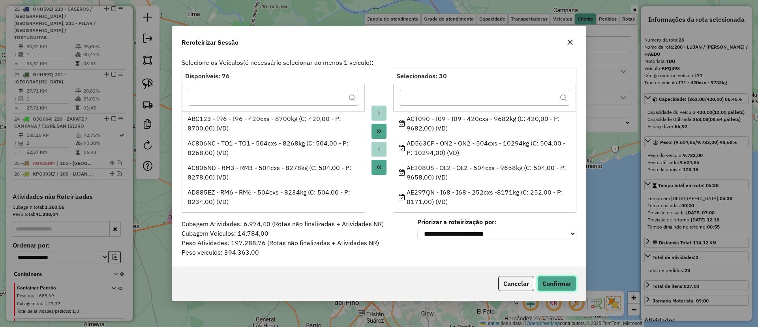
click at [554, 280] on button "Confirmar" at bounding box center [556, 283] width 39 height 15
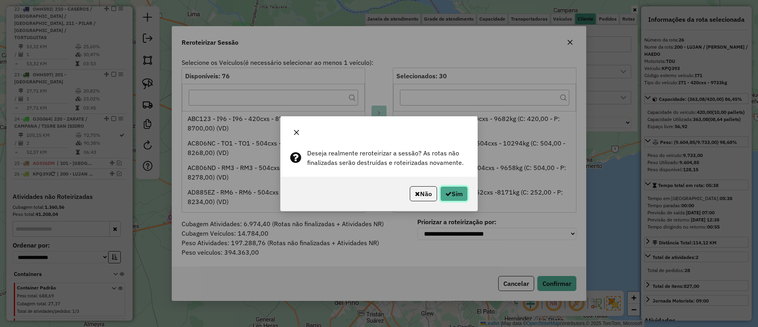
click at [462, 193] on button "Sim" at bounding box center [454, 193] width 28 height 15
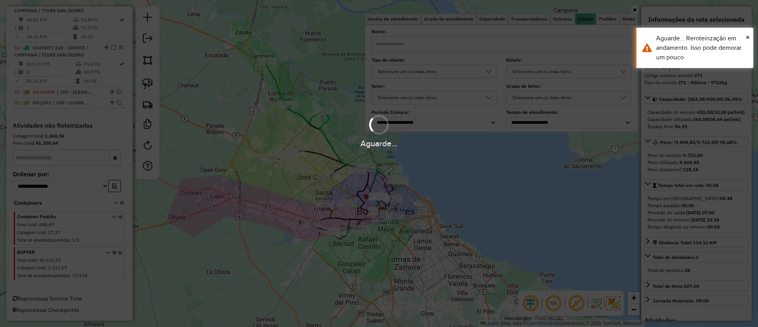
scroll to position [945, 0]
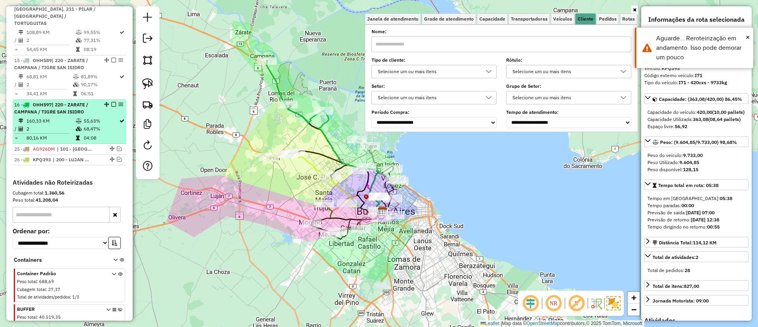
click at [64, 117] on td "160,33 KM" at bounding box center [50, 121] width 49 height 8
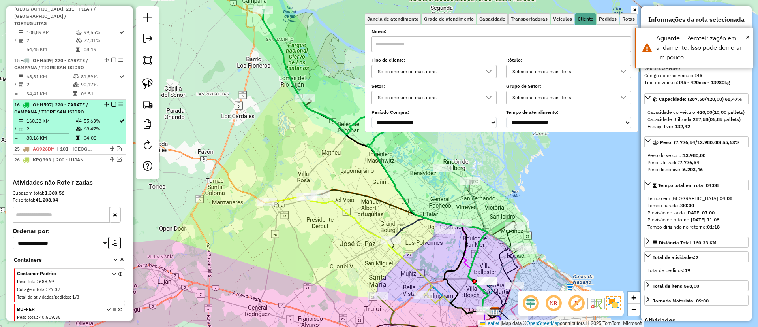
click at [111, 102] on em at bounding box center [113, 104] width 5 height 5
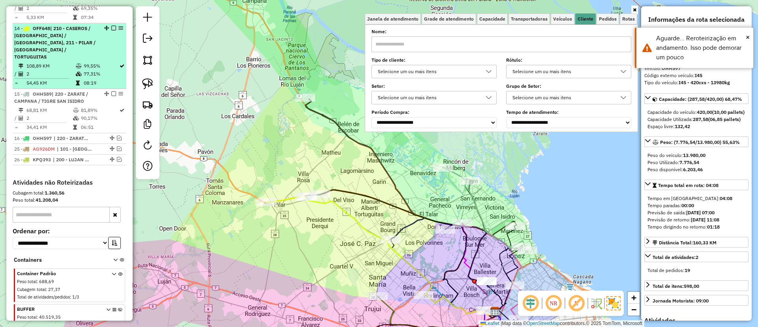
scroll to position [793, 0]
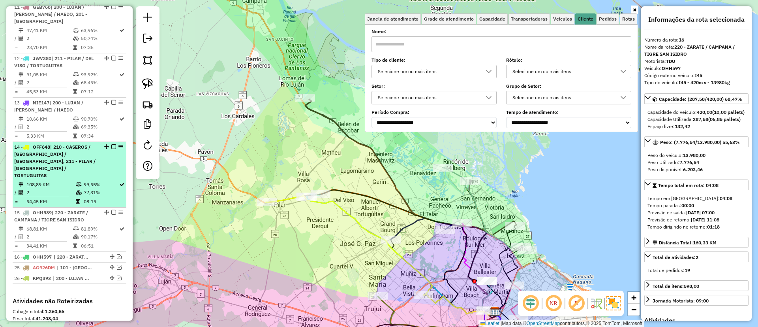
click at [96, 180] on td "99,55%" at bounding box center [101, 184] width 36 height 8
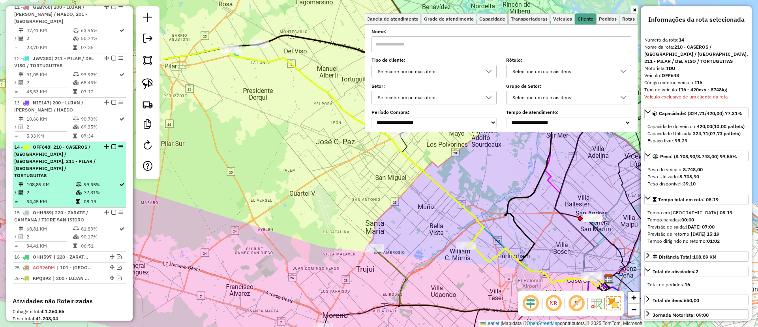
click at [111, 144] on em at bounding box center [113, 146] width 5 height 5
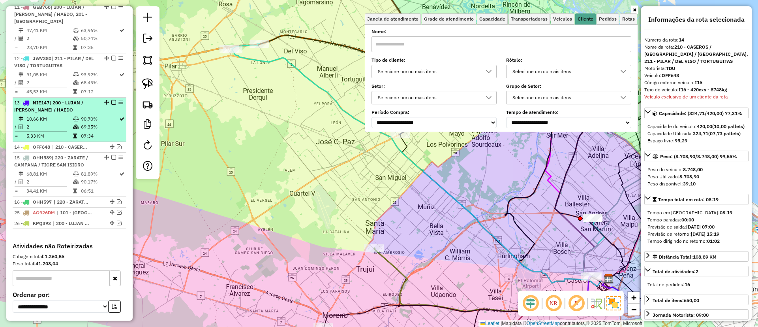
click at [107, 123] on td "69,35%" at bounding box center [100, 127] width 38 height 8
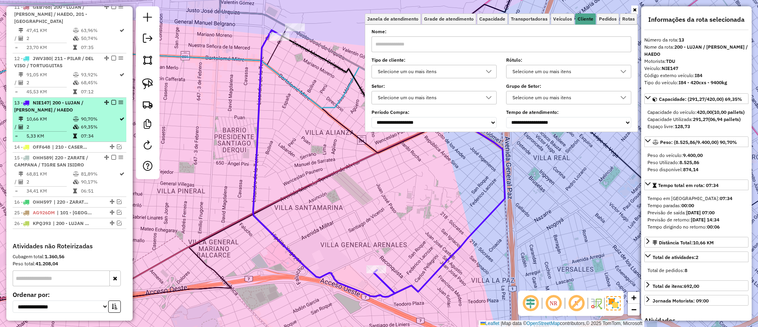
click at [111, 100] on em at bounding box center [113, 102] width 5 height 5
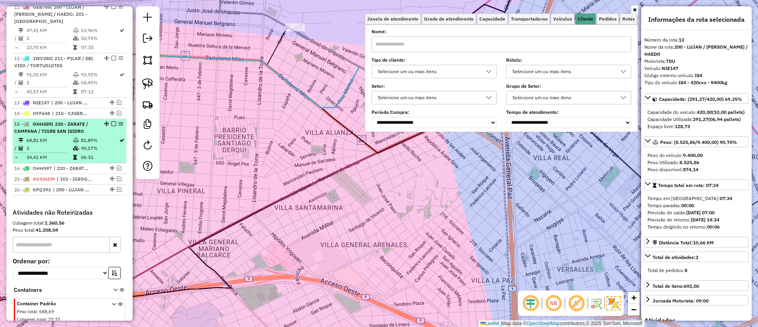
click at [107, 144] on td "90,17%" at bounding box center [100, 148] width 38 height 8
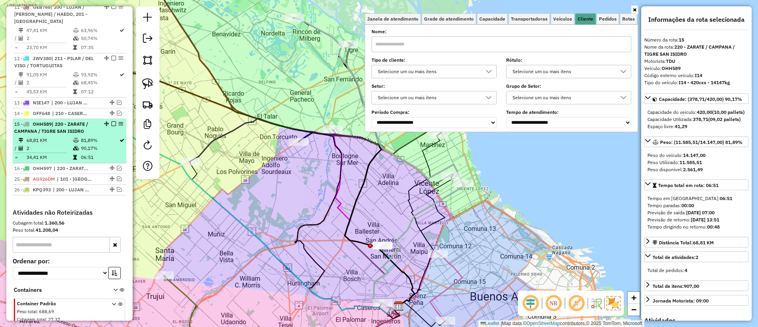
click at [114, 121] on div at bounding box center [112, 123] width 24 height 5
click at [112, 121] on em at bounding box center [113, 123] width 5 height 5
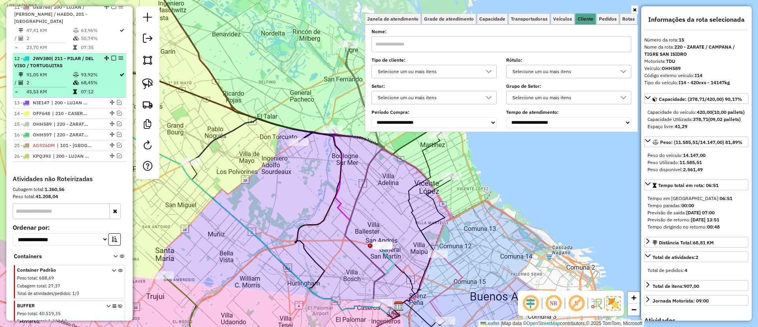
click at [102, 88] on td "07:12" at bounding box center [100, 92] width 38 height 8
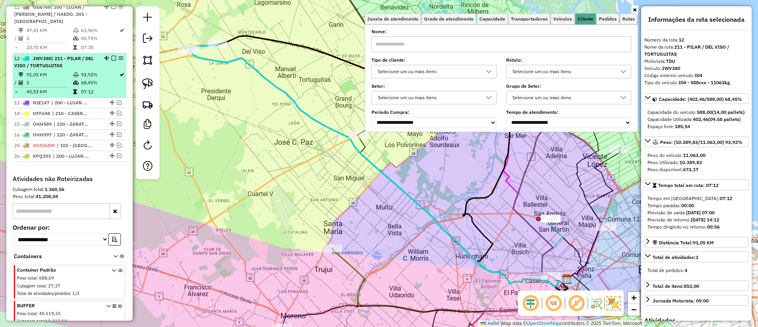
click at [111, 56] on em at bounding box center [113, 58] width 5 height 5
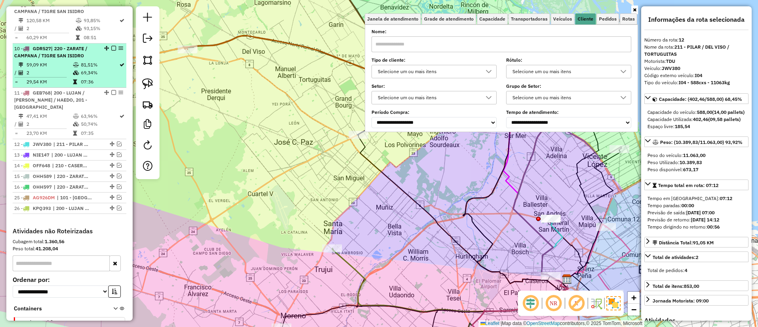
scroll to position [652, 0]
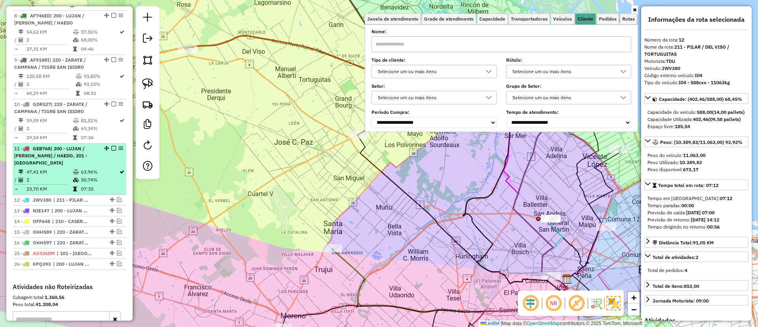
click at [98, 176] on td "50,74%" at bounding box center [100, 180] width 38 height 8
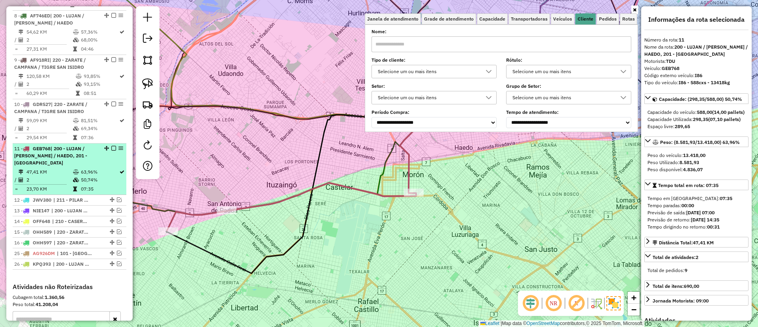
scroll to position [711, 0]
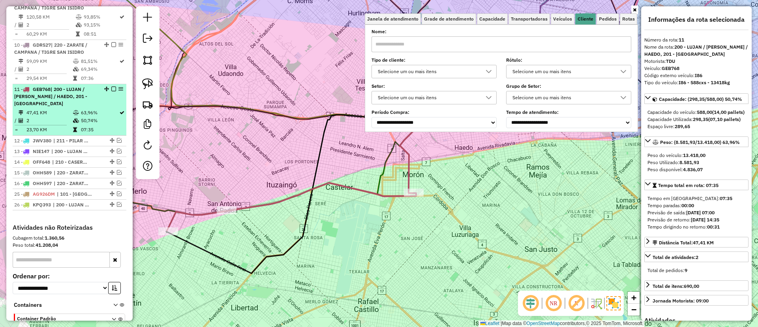
click at [112, 86] on em at bounding box center [113, 88] width 5 height 5
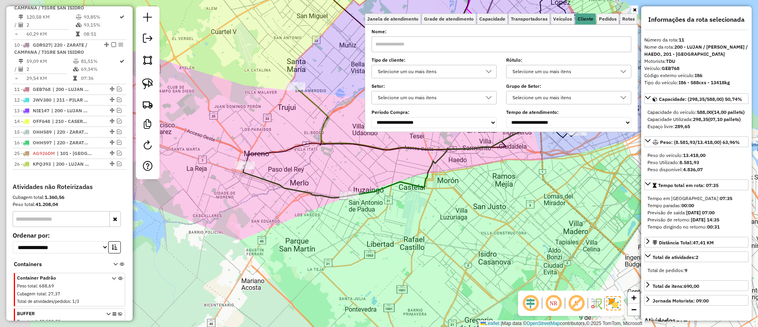
drag, startPoint x: 229, startPoint y: 146, endPoint x: 330, endPoint y: 162, distance: 102.0
click at [350, 162] on div "Janela de atendimento Grade de atendimento Capacidade Transportadoras Veículos …" at bounding box center [379, 163] width 758 height 327
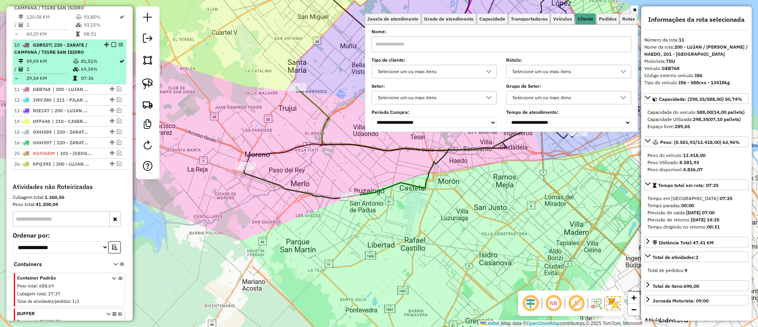
click at [73, 67] on icon at bounding box center [76, 69] width 6 height 5
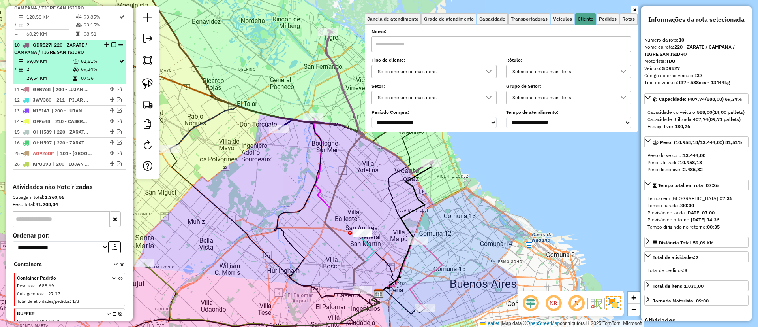
scroll to position [652, 0]
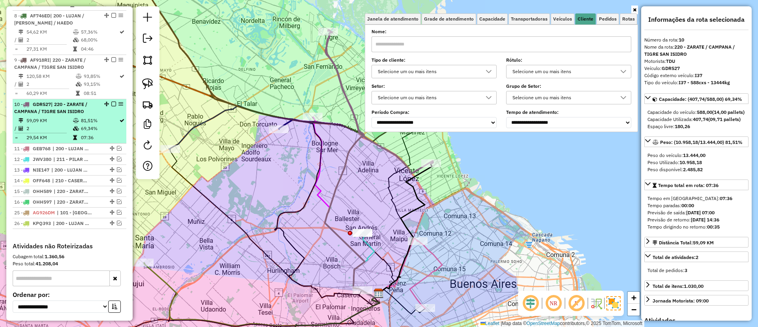
click at [113, 101] on em at bounding box center [113, 103] width 5 height 5
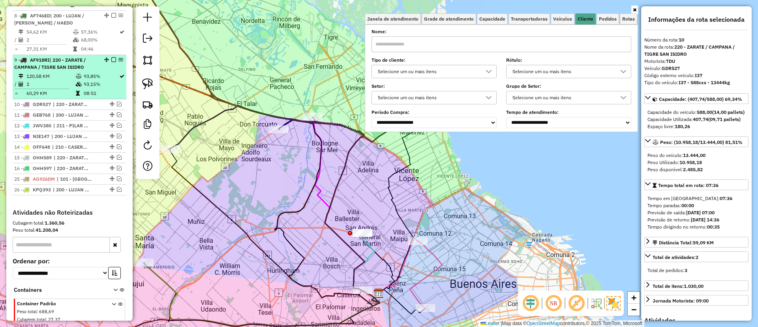
click at [94, 72] on td "93,85%" at bounding box center [101, 76] width 36 height 8
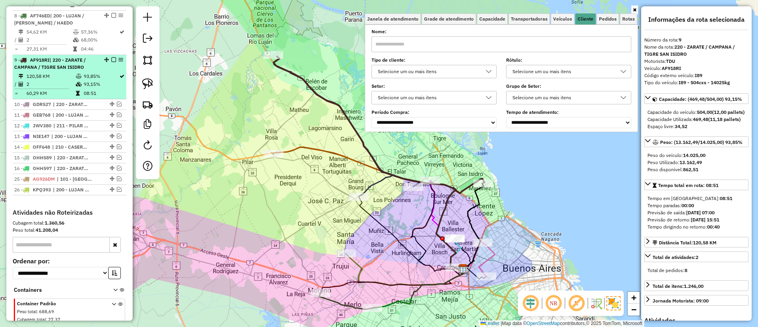
click at [111, 57] on em at bounding box center [113, 59] width 5 height 5
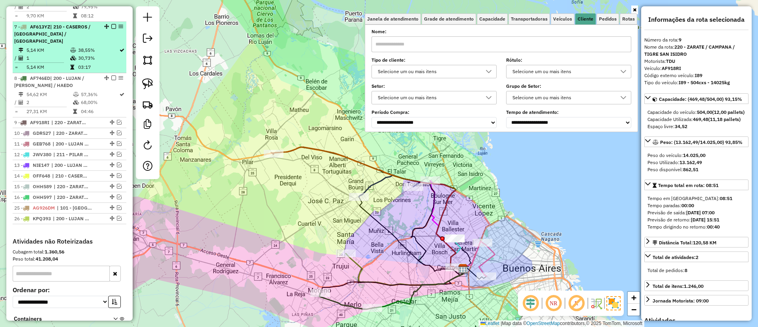
scroll to position [533, 0]
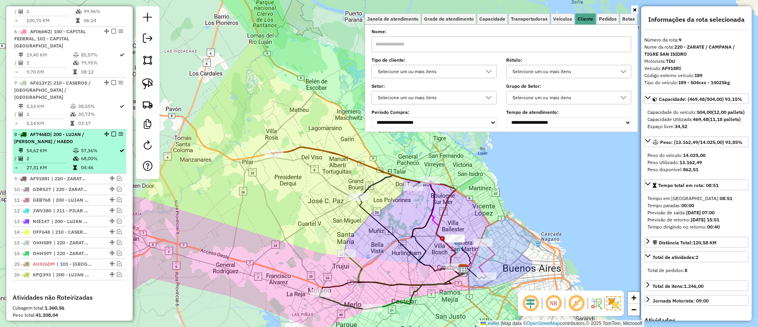
click at [88, 129] on li "8 - AF746ED | 200 - LUJAN / RAMOS / HAEDO 54,62 KM 57,36% / 2 68,00% = 27,31 KM…" at bounding box center [70, 151] width 114 height 44
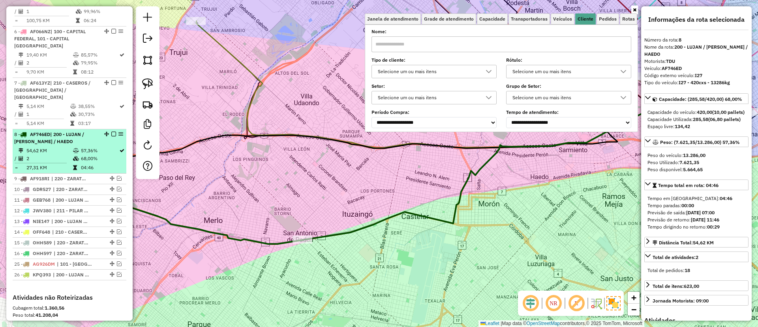
scroll to position [593, 0]
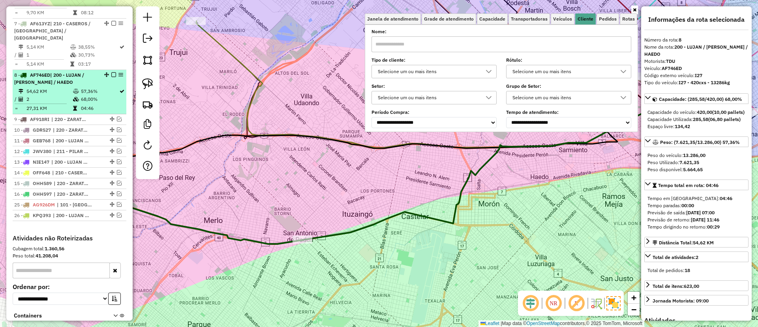
click at [113, 72] on em at bounding box center [113, 74] width 5 height 5
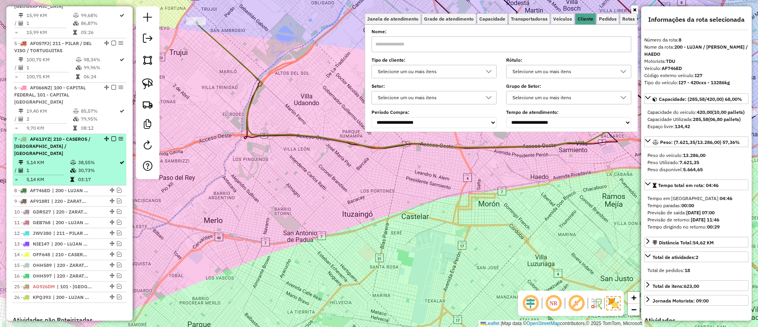
scroll to position [474, 0]
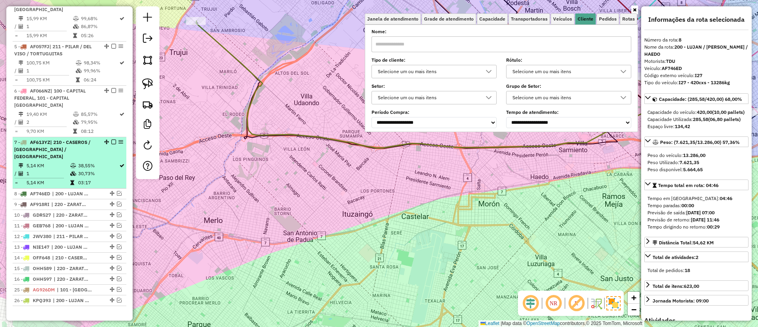
click at [97, 169] on td "30,73%" at bounding box center [98, 173] width 41 height 8
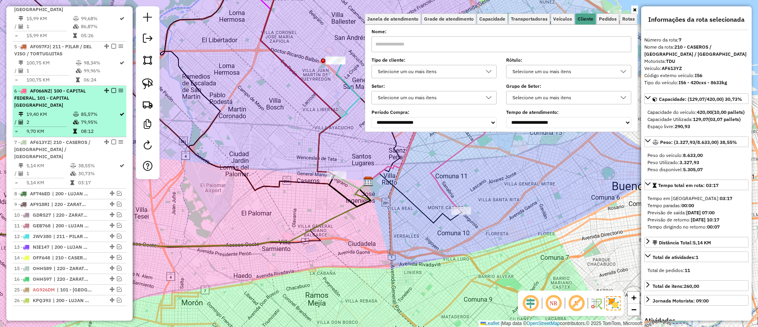
click at [82, 87] on div "6 - AF066NZ | 100 - CAPITAL FEDERAL, 101 - CAPITAL FEDERAL NORTE" at bounding box center [56, 97] width 84 height 21
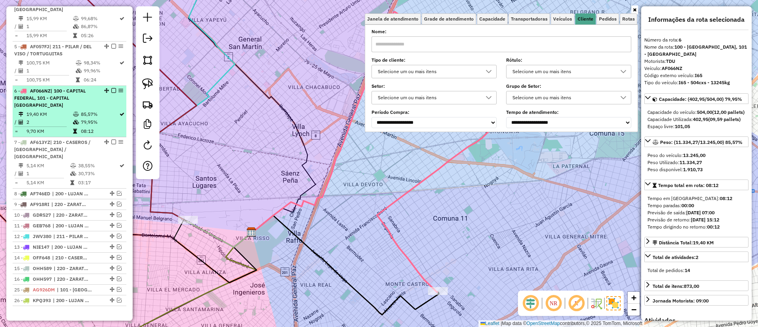
click at [111, 88] on em at bounding box center [113, 90] width 5 height 5
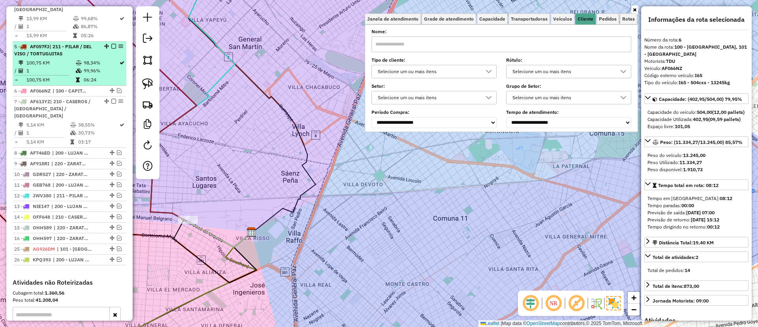
click at [108, 67] on td "99,96%" at bounding box center [101, 71] width 36 height 8
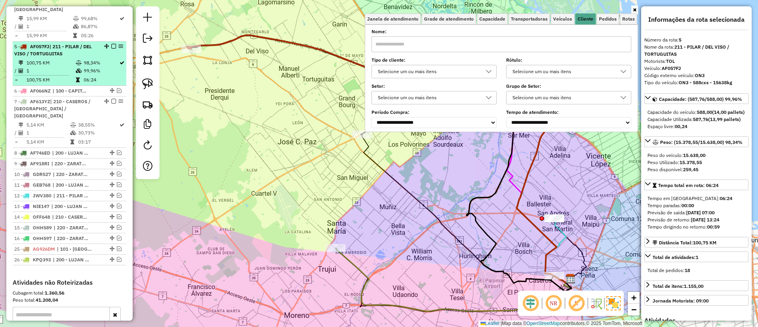
click at [111, 44] on em at bounding box center [113, 46] width 5 height 5
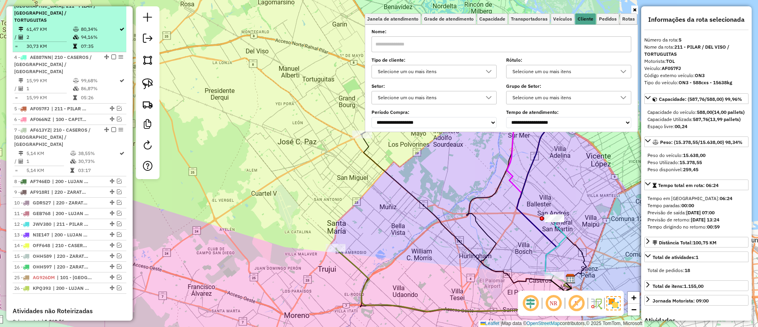
scroll to position [356, 0]
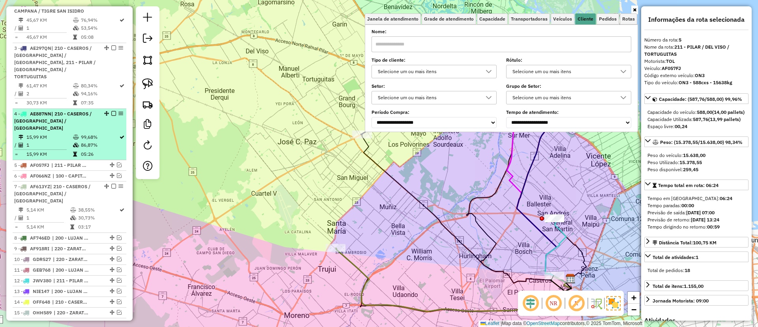
click at [94, 133] on td "99,68%" at bounding box center [100, 137] width 38 height 8
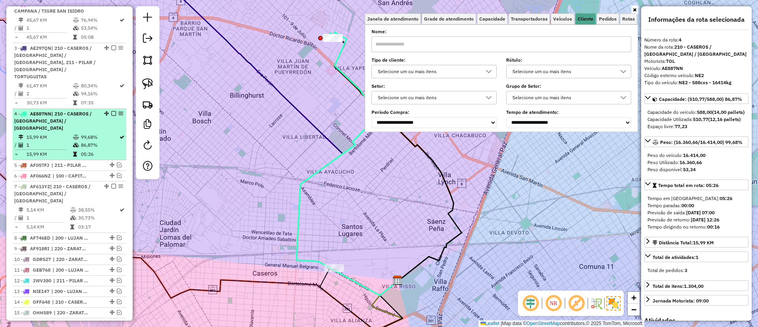
click at [111, 111] on em at bounding box center [113, 113] width 5 height 5
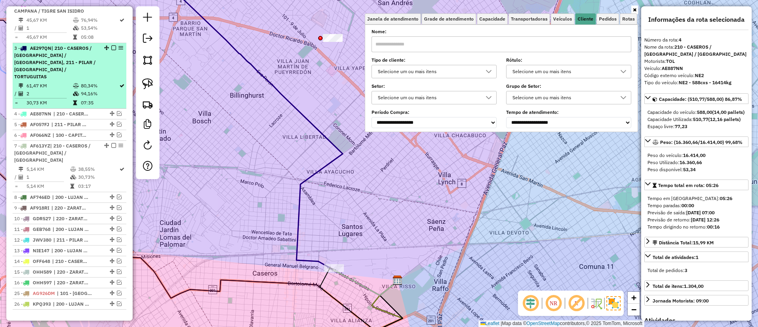
click at [100, 82] on td "80,34%" at bounding box center [100, 86] width 38 height 8
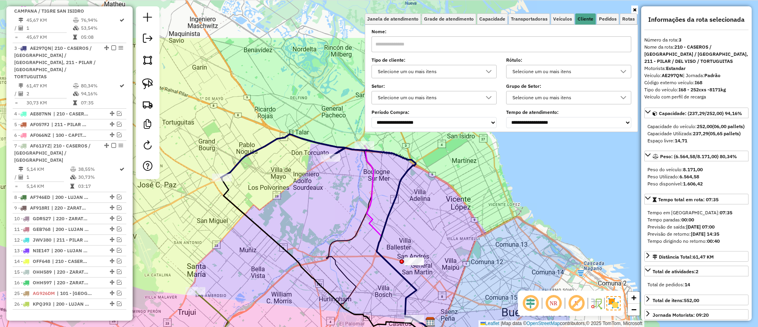
drag, startPoint x: 298, startPoint y: 175, endPoint x: 257, endPoint y: 234, distance: 71.8
click at [257, 235] on div "Janela de atendimento Grade de atendimento Capacidade Transportadoras Veículos …" at bounding box center [379, 163] width 758 height 327
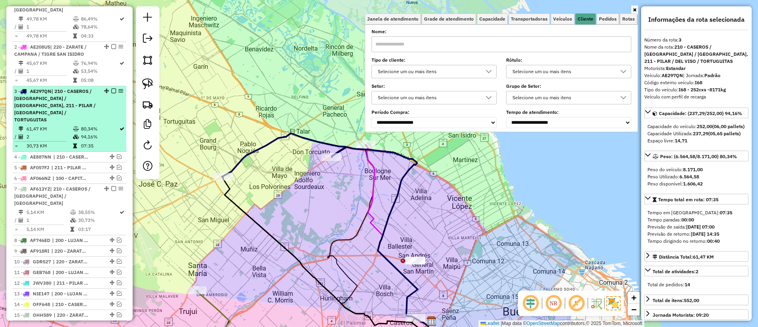
scroll to position [237, 0]
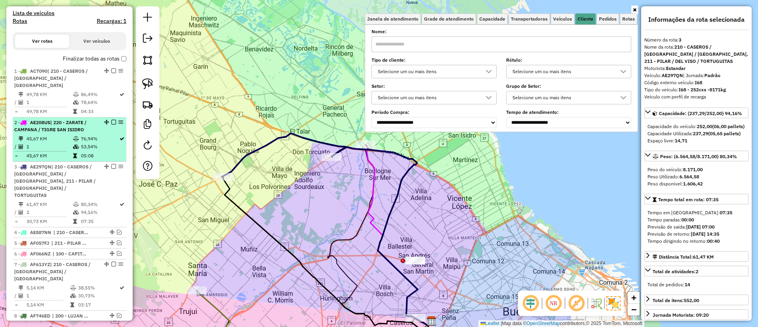
click at [84, 135] on td "76,94%" at bounding box center [100, 139] width 38 height 8
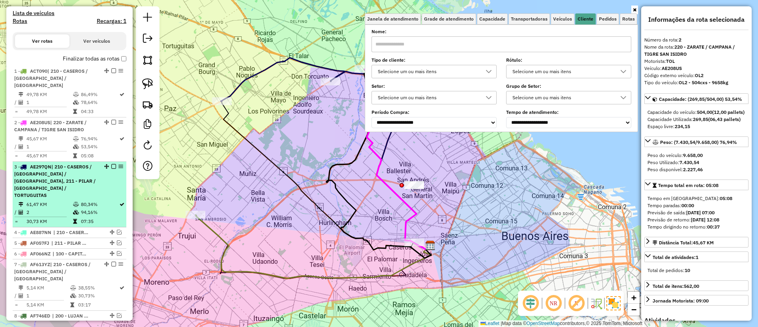
drag, startPoint x: 84, startPoint y: 131, endPoint x: 70, endPoint y: 156, distance: 28.8
click at [70, 156] on ul "1 - ACT090 | 210 - CASEROS / SAN MARTIN / BELLA VISTA 49,78 KM 86,49% / 1 78,64…" at bounding box center [70, 247] width 114 height 362
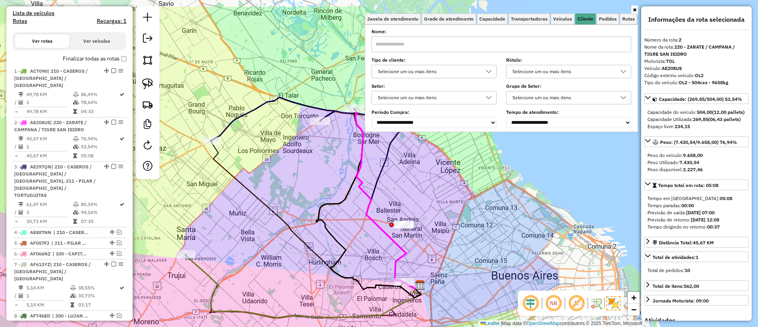
drag, startPoint x: 306, startPoint y: 130, endPoint x: 260, endPoint y: 201, distance: 85.4
click at [260, 201] on div "Janela de atendimento Grade de atendimento Capacidade Transportadoras Veículos …" at bounding box center [379, 163] width 758 height 327
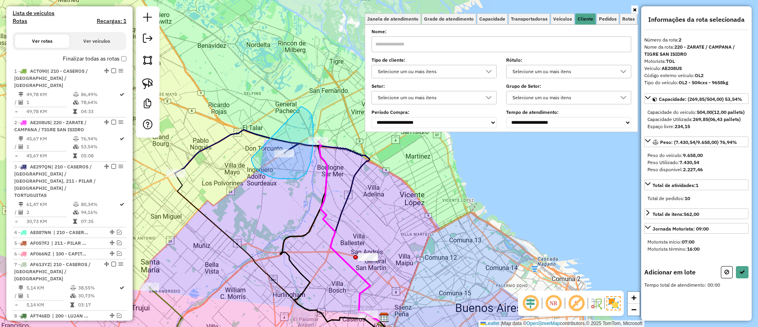
drag, startPoint x: 279, startPoint y: 178, endPoint x: 301, endPoint y: 106, distance: 75.7
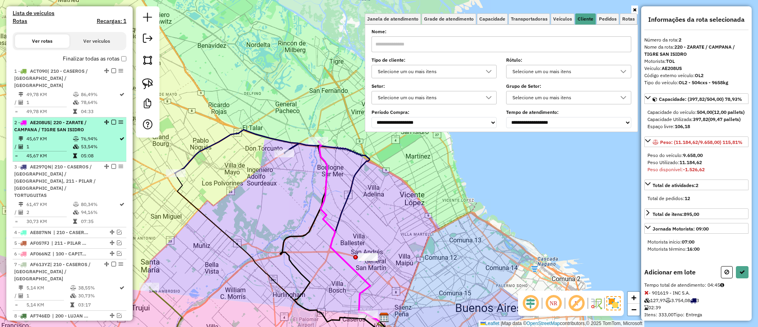
select select "**********"
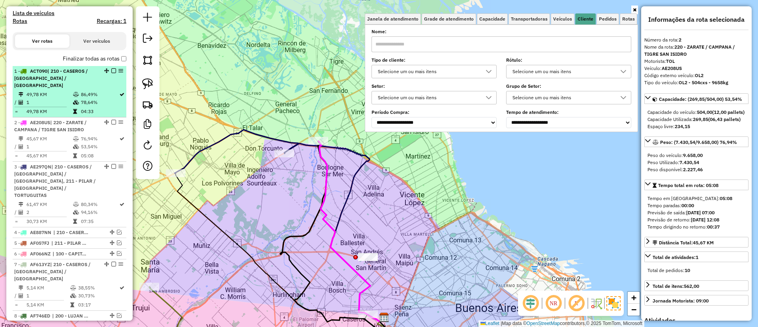
click at [81, 98] on td "78,64%" at bounding box center [100, 102] width 38 height 8
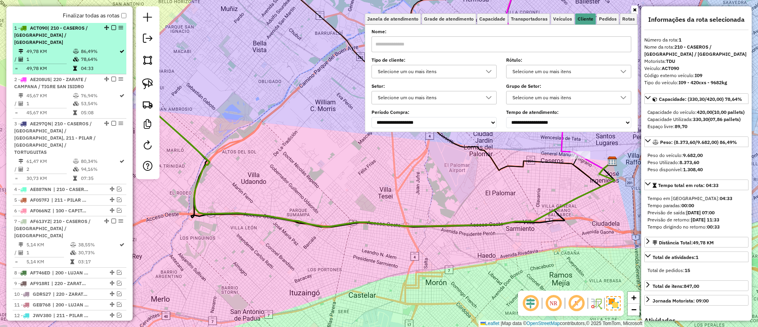
scroll to position [297, 0]
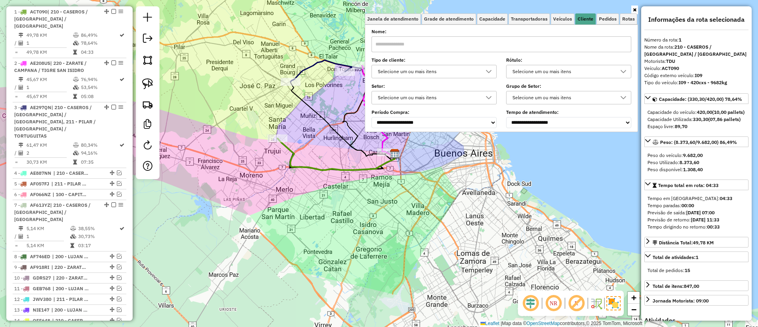
drag, startPoint x: 321, startPoint y: 165, endPoint x: 294, endPoint y: 195, distance: 40.5
click at [294, 170] on icon at bounding box center [336, 154] width 117 height 32
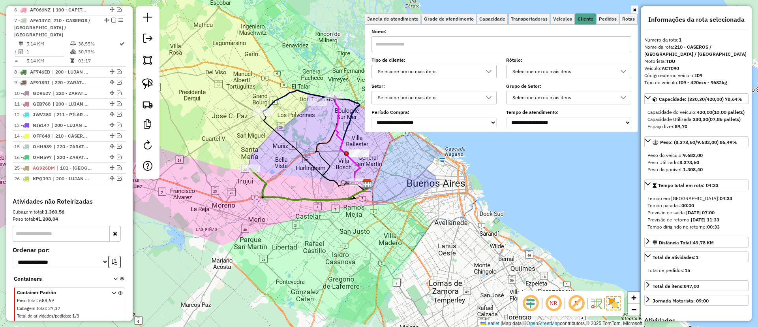
scroll to position [528, 0]
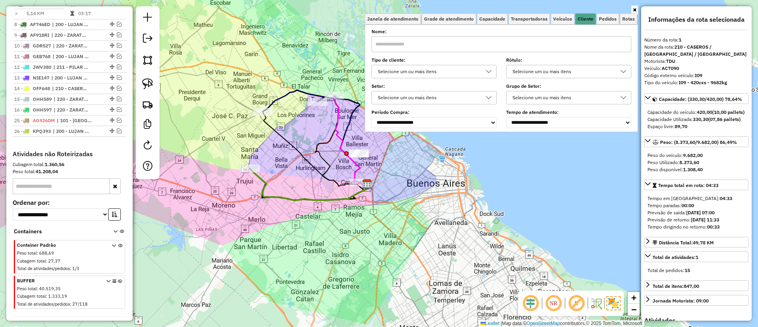
click at [118, 279] on icon at bounding box center [120, 294] width 4 height 30
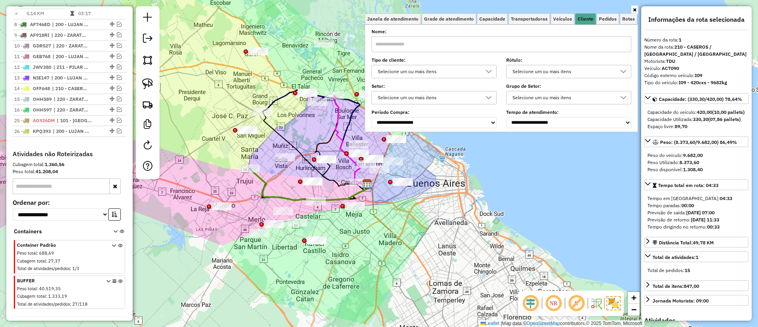
click at [262, 178] on icon at bounding box center [308, 184] width 117 height 32
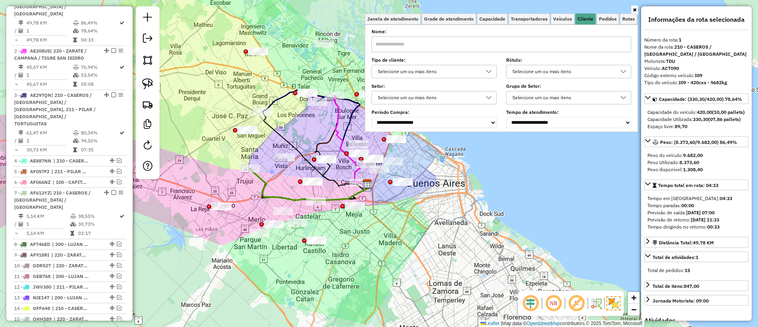
scroll to position [297, 0]
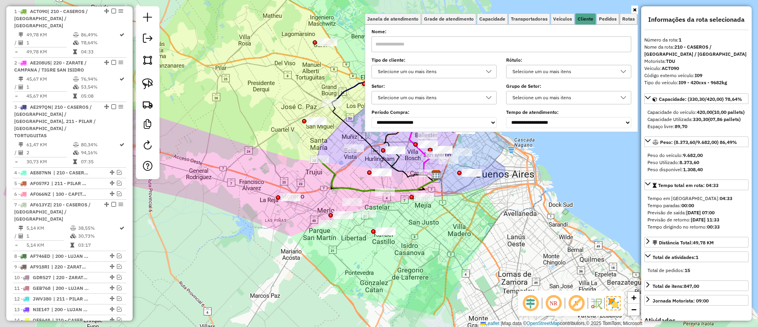
drag, startPoint x: 252, startPoint y: 186, endPoint x: 320, endPoint y: 176, distance: 69.3
click at [320, 176] on div "Janela de atendimento Grade de atendimento Capacidade Transportadoras Veículos …" at bounding box center [379, 163] width 758 height 327
click at [272, 164] on div "Janela de atendimento Grade de atendimento Capacidade Transportadoras Veículos …" at bounding box center [379, 163] width 758 height 327
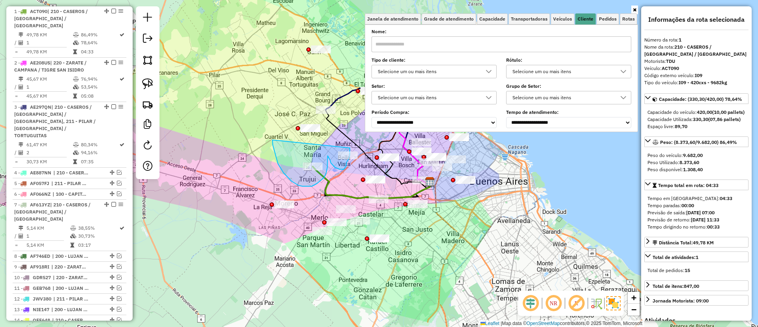
drag, startPoint x: 274, startPoint y: 152, endPoint x: 349, endPoint y: 137, distance: 76.4
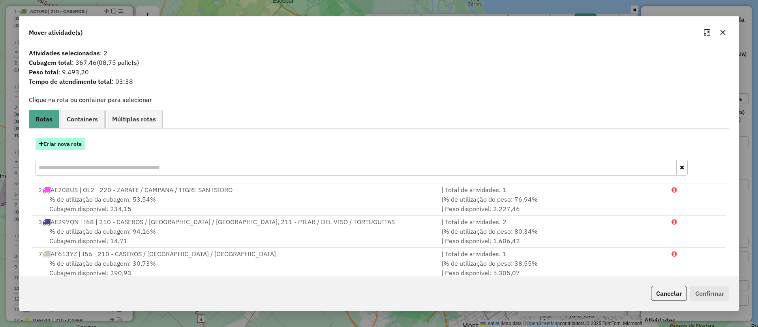
click at [66, 139] on button "Criar nova rota" at bounding box center [61, 144] width 50 height 12
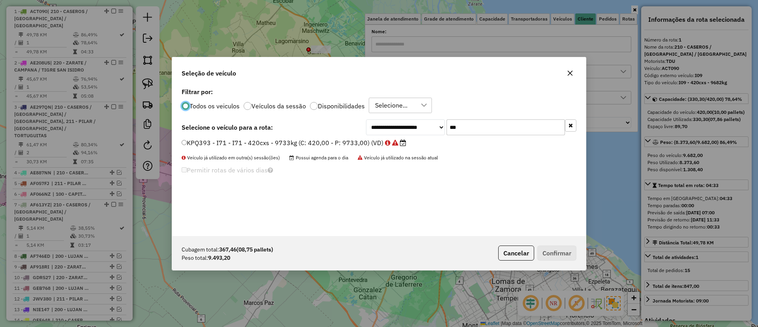
scroll to position [4, 2]
click at [573, 123] on button "button" at bounding box center [570, 125] width 11 height 12
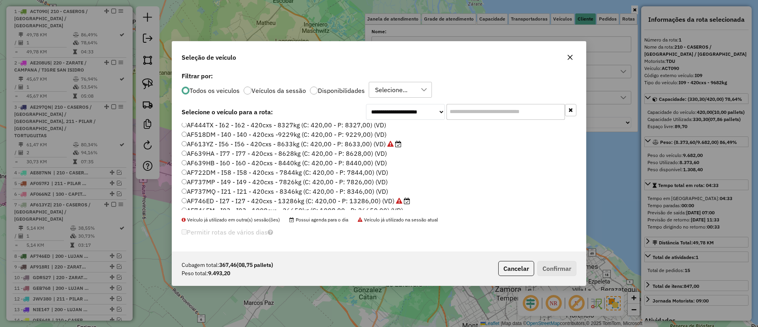
click at [285, 93] on label "Veículos da sessão" at bounding box center [279, 90] width 54 height 6
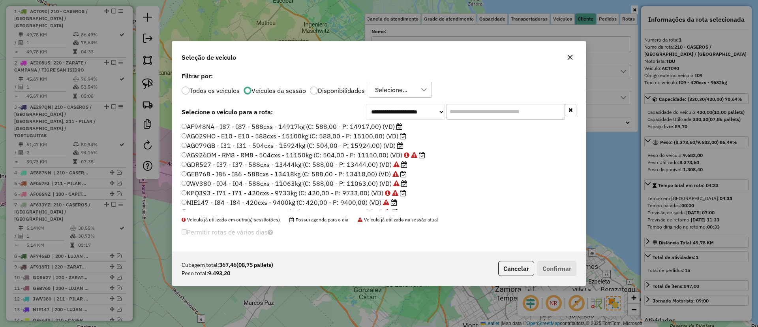
scroll to position [216, 0]
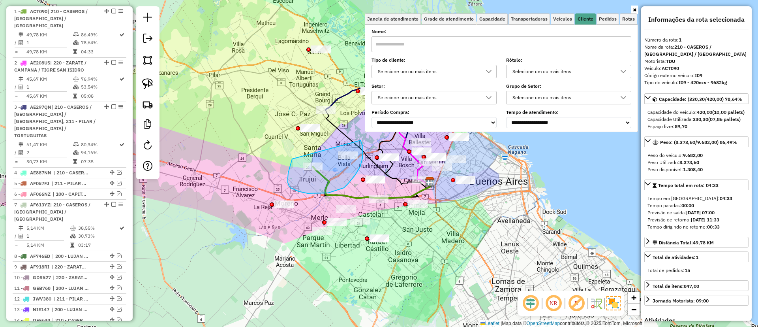
drag, startPoint x: 299, startPoint y: 191, endPoint x: 357, endPoint y: 137, distance: 80.2
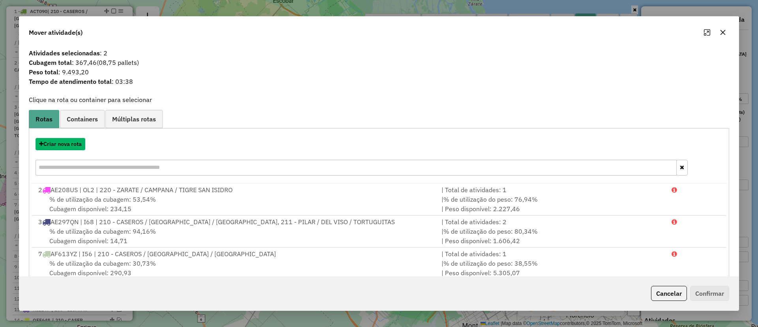
click at [66, 143] on button "Criar nova rota" at bounding box center [61, 144] width 50 height 12
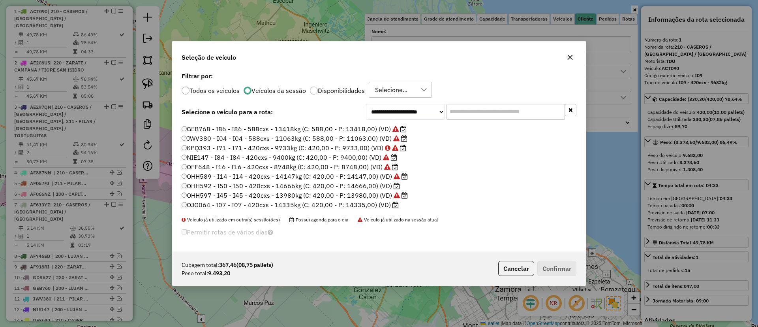
click at [389, 184] on label "OHH592 - I50 - I50 - 420cxs - 14666kg (C: 420,00 - P: 14666,00) (VD)" at bounding box center [291, 185] width 218 height 9
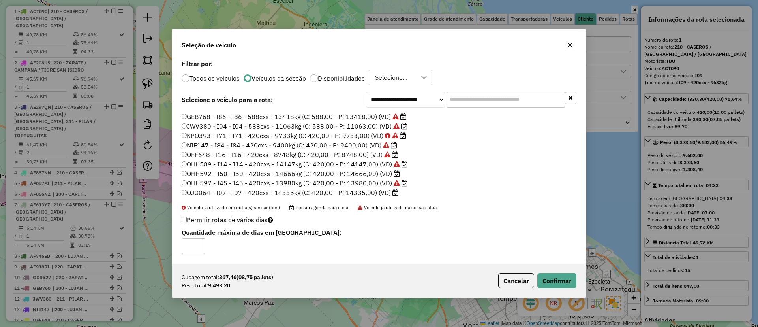
click at [387, 195] on label "OJG064 - I07 - I07 - 420cxs - 14335kg (C: 420,00 - P: 14335,00) (VD)" at bounding box center [290, 192] width 217 height 9
click at [569, 278] on button "Confirmar" at bounding box center [556, 280] width 39 height 15
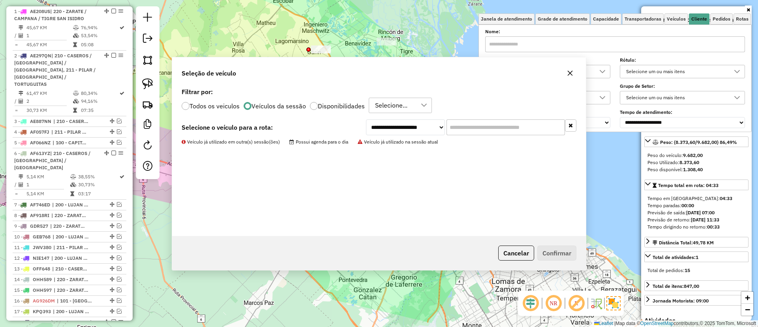
scroll to position [253, 0]
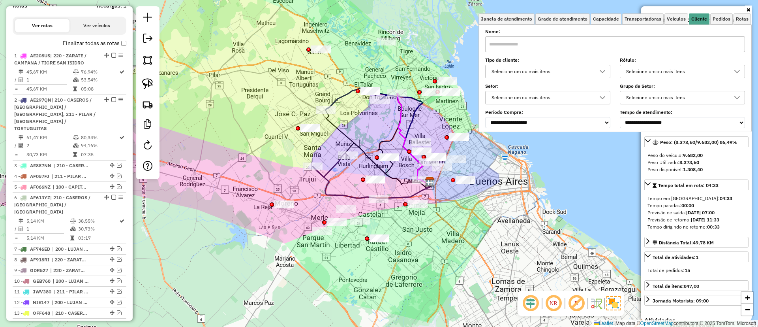
click at [328, 177] on icon at bounding box center [330, 165] width 35 height 24
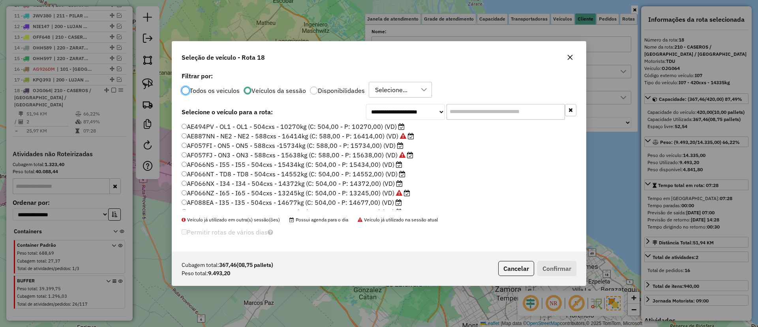
scroll to position [0, 0]
click at [334, 126] on label "ACT090 - I09 - I09 - 420cxs - 9682kg (C: 420,00 - P: 9682,00) (VD)" at bounding box center [286, 126] width 209 height 9
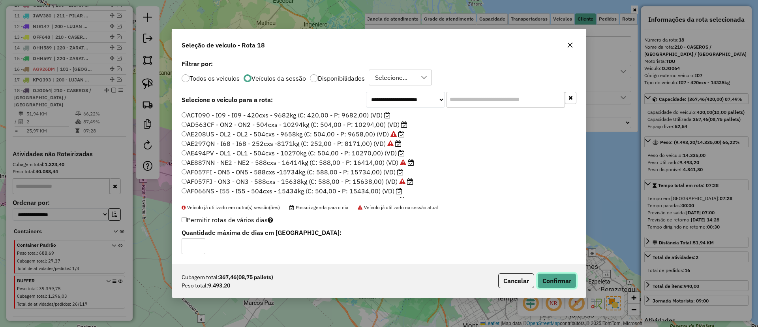
click at [552, 276] on button "Confirmar" at bounding box center [556, 280] width 39 height 15
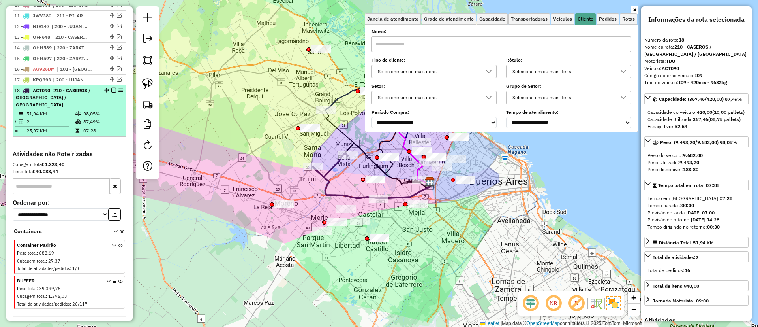
click at [113, 88] on em at bounding box center [113, 90] width 5 height 5
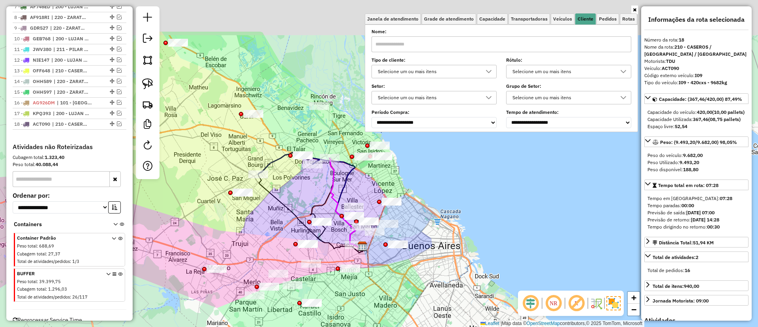
drag, startPoint x: 271, startPoint y: 142, endPoint x: 204, endPoint y: 207, distance: 93.3
click at [204, 207] on div "Janela de atendimento Grade de atendimento Capacidade Transportadoras Veículos …" at bounding box center [379, 163] width 758 height 327
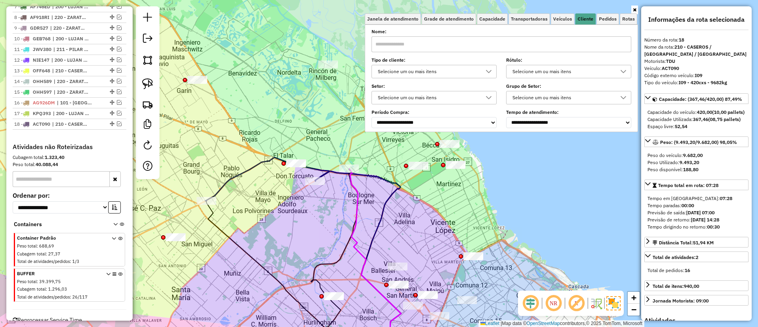
drag, startPoint x: 319, startPoint y: 184, endPoint x: 295, endPoint y: 198, distance: 28.1
click at [295, 198] on div "Janela de atendimento Grade de atendimento Capacidade Transportadoras Veículos …" at bounding box center [379, 163] width 758 height 327
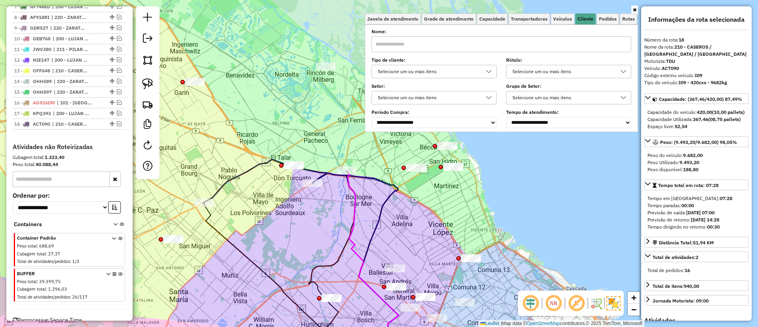
click at [353, 189] on icon at bounding box center [380, 261] width 66 height 180
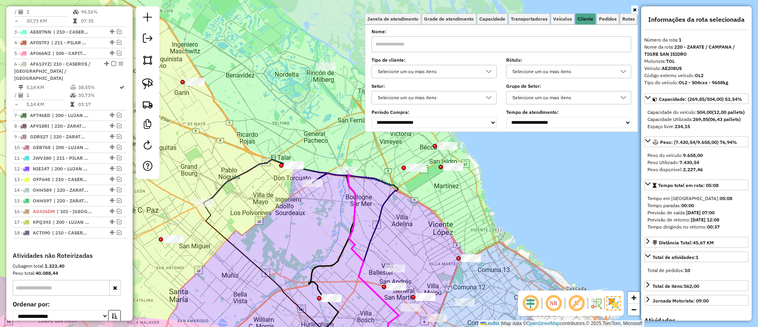
scroll to position [297, 0]
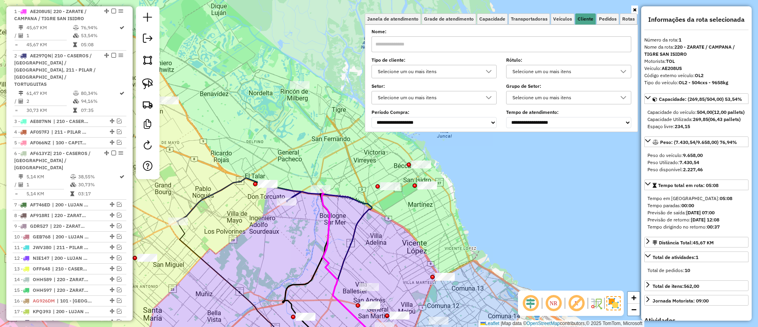
drag, startPoint x: 330, startPoint y: 198, endPoint x: 324, endPoint y: 207, distance: 11.0
click at [324, 207] on icon at bounding box center [354, 279] width 66 height 180
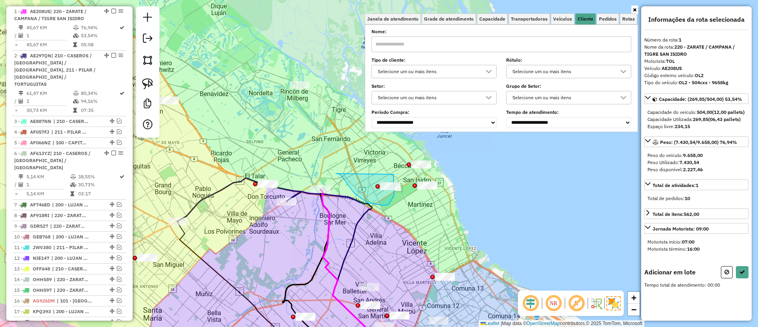
drag, startPoint x: 376, startPoint y: 204, endPoint x: 393, endPoint y: 173, distance: 35.7
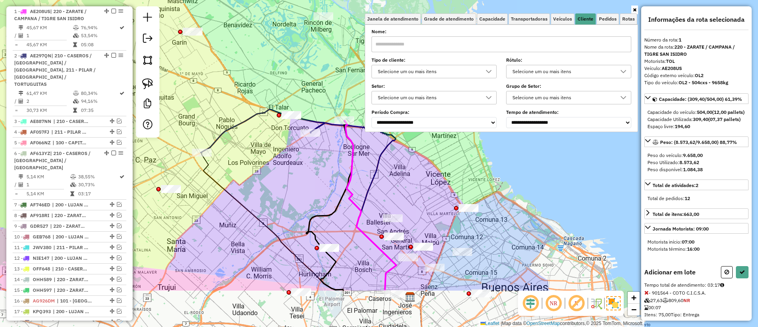
drag, startPoint x: 377, startPoint y: 216, endPoint x: 401, endPoint y: 146, distance: 73.0
click at [401, 146] on div "Janela de atendimento Grade de atendimento Capacidade Transportadoras Veículos …" at bounding box center [379, 163] width 758 height 327
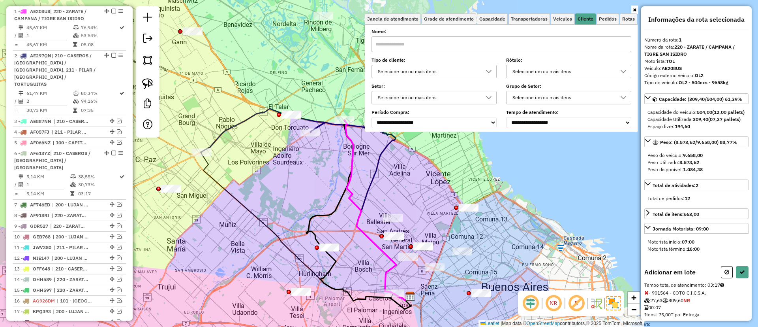
select select "**********"
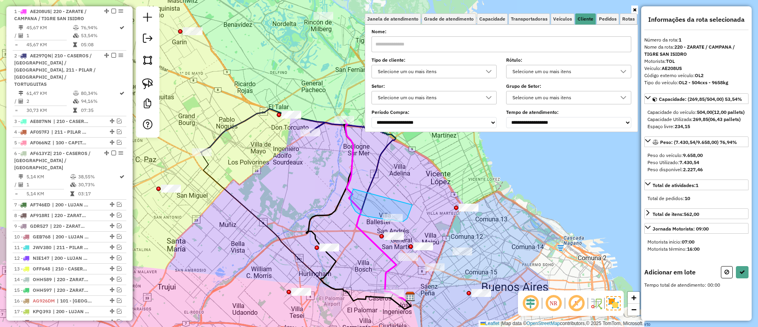
drag, startPoint x: 353, startPoint y: 189, endPoint x: 411, endPoint y: 191, distance: 57.3
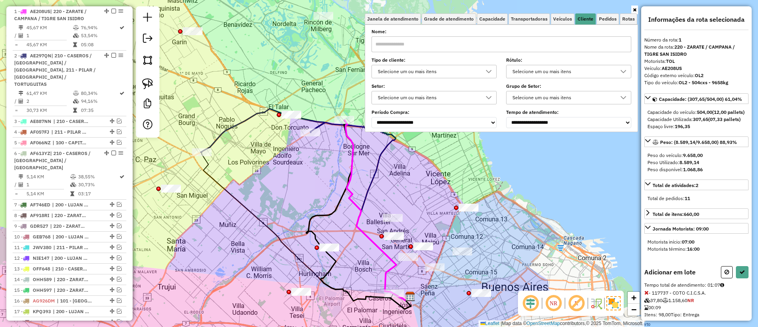
select select "**********"
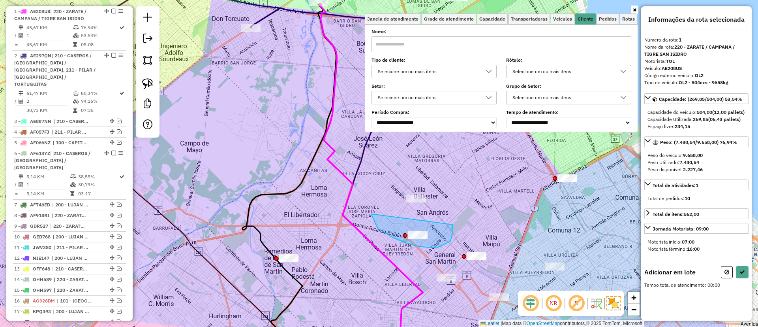
drag, startPoint x: 393, startPoint y: 237, endPoint x: 450, endPoint y: 223, distance: 58.1
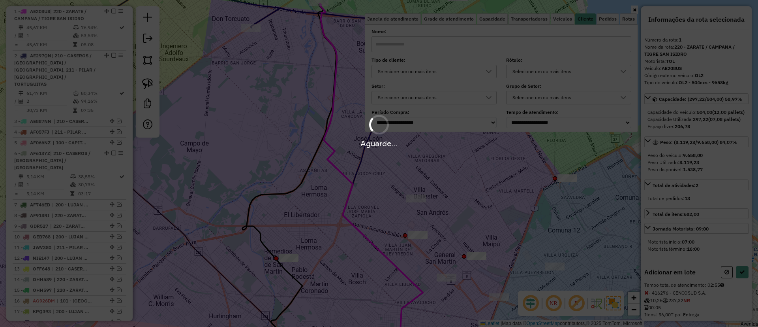
select select "**********"
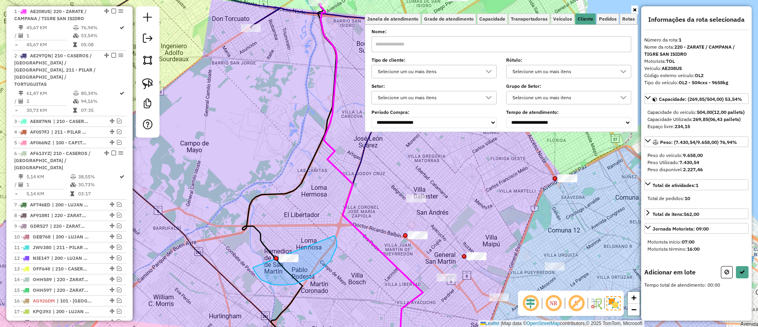
drag, startPoint x: 282, startPoint y: 285, endPoint x: 282, endPoint y: 203, distance: 81.7
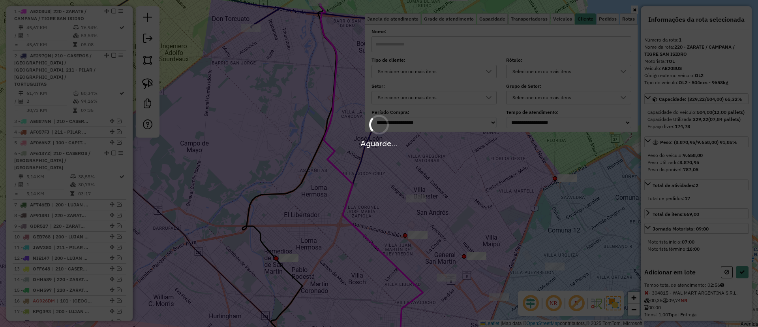
select select "**********"
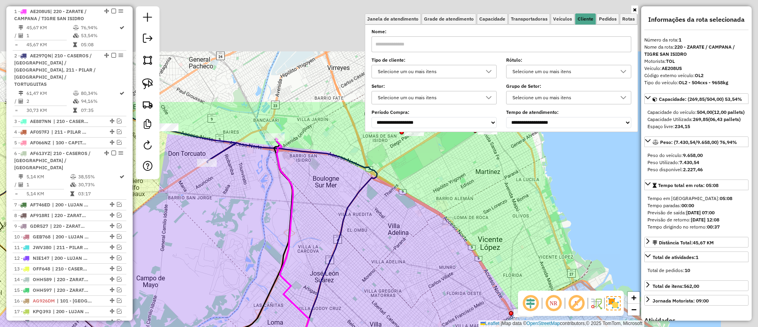
drag, startPoint x: 327, startPoint y: 149, endPoint x: 300, endPoint y: 193, distance: 51.2
click at [283, 282] on icon at bounding box center [341, 315] width 131 height 355
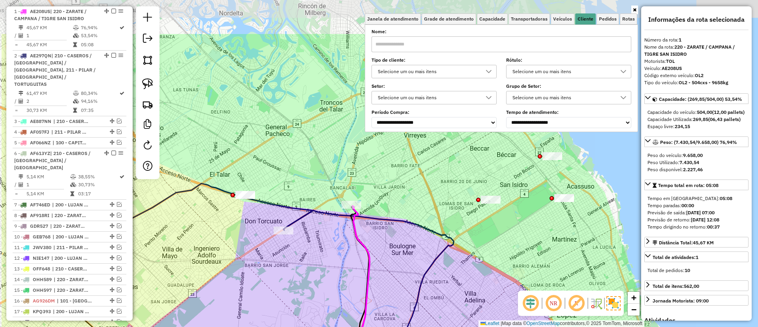
drag, startPoint x: 305, startPoint y: 184, endPoint x: 378, endPoint y: 246, distance: 95.5
click at [378, 246] on div "Janela de atendimento Grade de atendimento Capacidade Transportadoras Veículos …" at bounding box center [379, 163] width 758 height 327
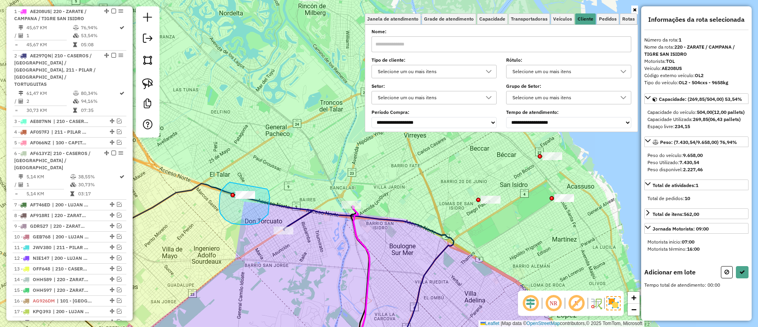
drag, startPoint x: 230, startPoint y: 182, endPoint x: 266, endPoint y: 186, distance: 36.5
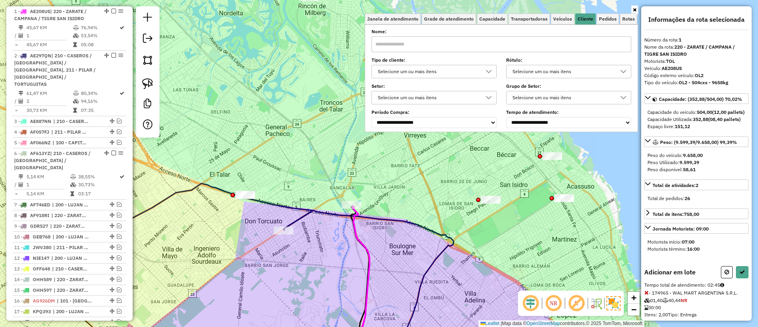
select select "**********"
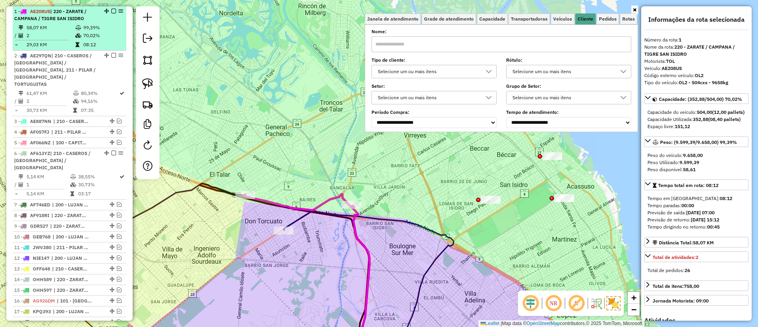
click at [113, 9] on em at bounding box center [113, 11] width 5 height 5
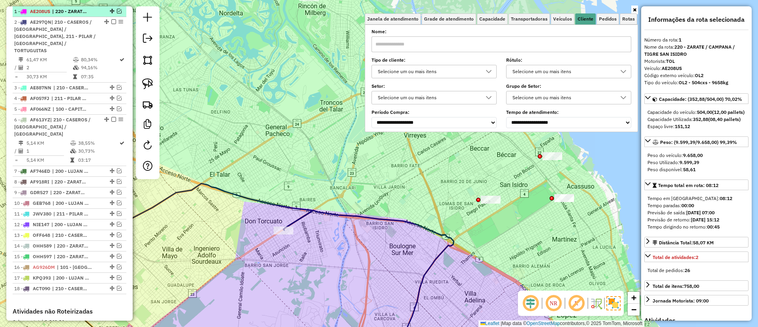
scroll to position [263, 0]
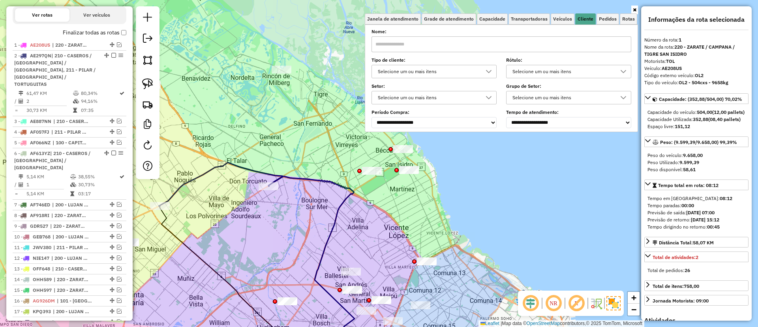
click at [200, 173] on icon at bounding box center [221, 183] width 124 height 43
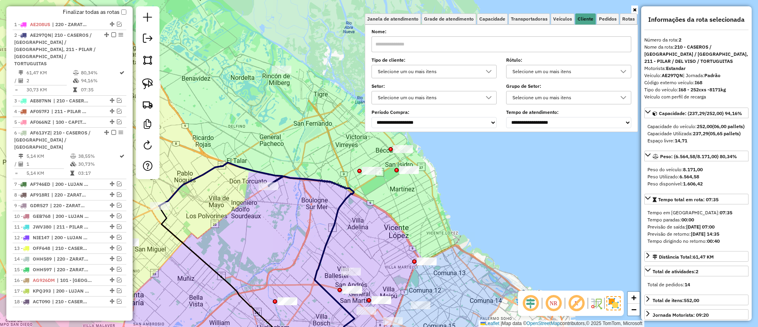
scroll to position [308, 0]
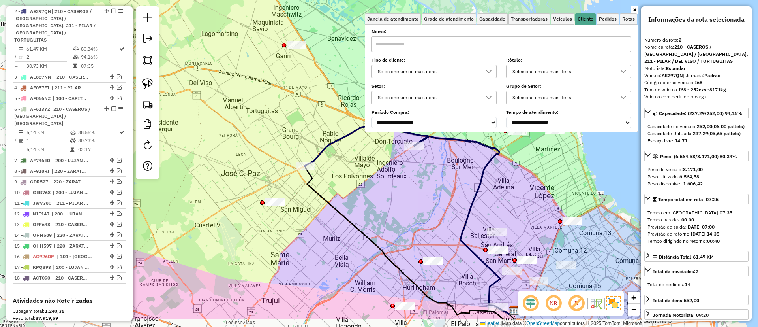
drag, startPoint x: 220, startPoint y: 180, endPoint x: 301, endPoint y: 145, distance: 88.6
click at [363, 141] on div "Janela de atendimento Grade de atendimento Capacidade Transportadoras Veículos …" at bounding box center [379, 163] width 758 height 327
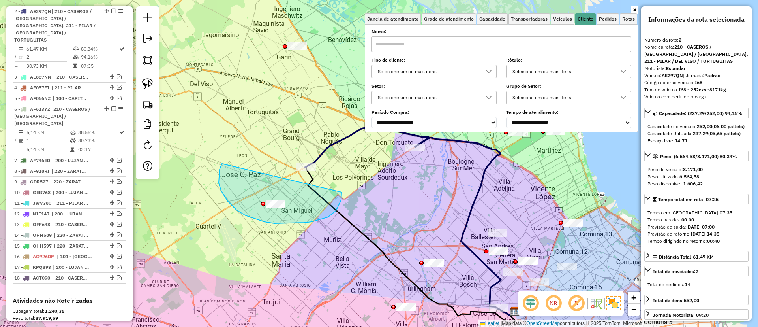
drag, startPoint x: 219, startPoint y: 183, endPoint x: 293, endPoint y: 109, distance: 104.4
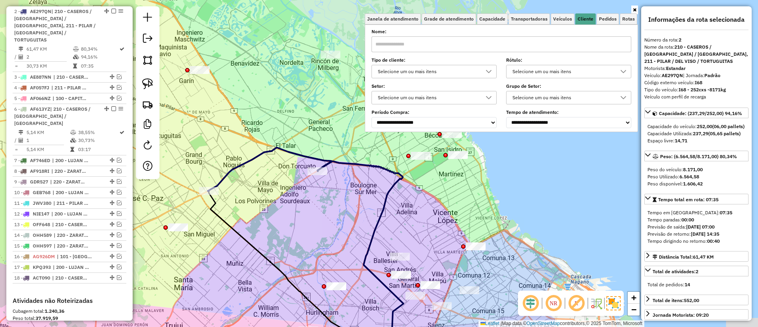
drag, startPoint x: 412, startPoint y: 197, endPoint x: 315, endPoint y: 220, distance: 100.0
click at [315, 220] on div "Janela de atendimento Grade de atendimento Capacidade Transportadoras Veículos …" at bounding box center [379, 163] width 758 height 327
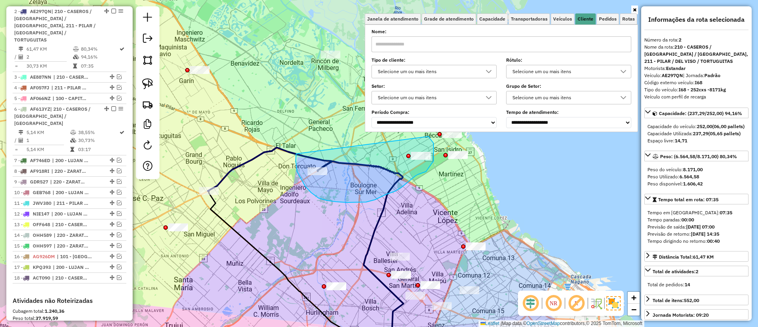
drag, startPoint x: 296, startPoint y: 154, endPoint x: 428, endPoint y: 136, distance: 133.1
click at [428, 136] on div "Janela de atendimento Grade de atendimento Capacidade Transportadoras Veículos …" at bounding box center [379, 163] width 758 height 327
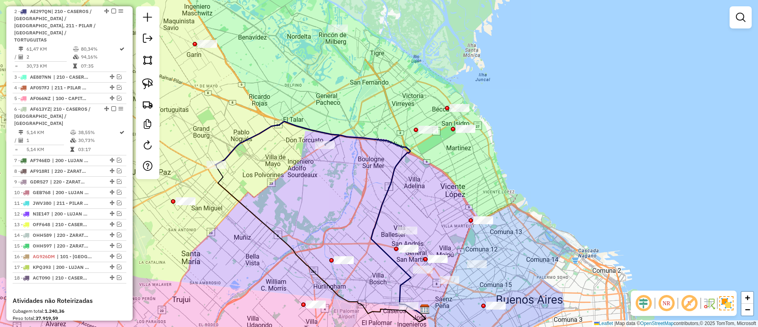
drag, startPoint x: 343, startPoint y: 209, endPoint x: 375, endPoint y: 107, distance: 106.8
click at [375, 107] on div "Janela de atendimento Grade de atendimento Capacidade Transportadoras Veículos …" at bounding box center [379, 163] width 758 height 327
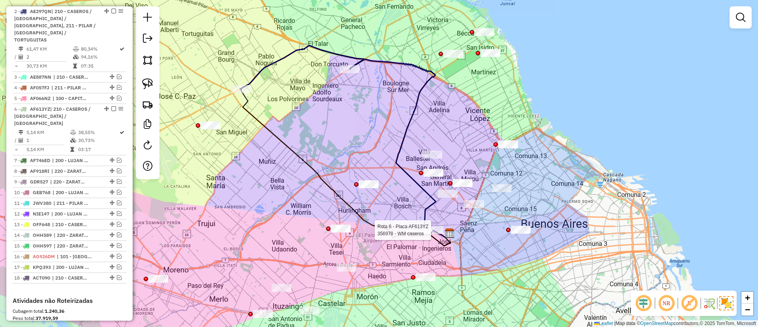
select select "**********"
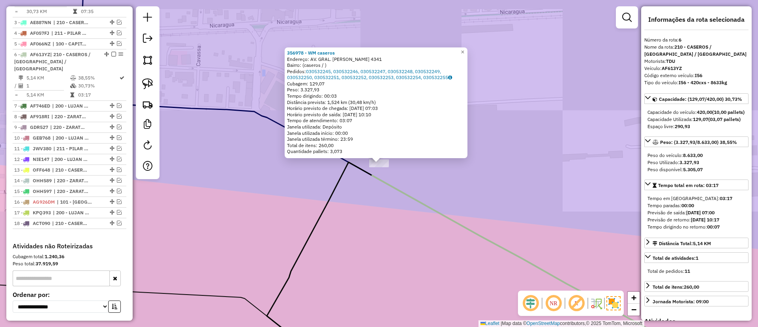
scroll to position [391, 0]
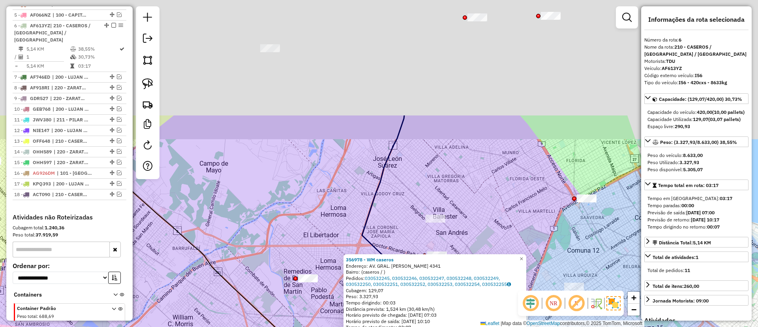
drag, startPoint x: 310, startPoint y: 83, endPoint x: 330, endPoint y: 211, distance: 130.3
click at [331, 230] on div "356978 - WM caseros Endereço: AV. GRAL. JUSTO JOSÉ DE URQUIZA 4341 Bairro: (cas…" at bounding box center [379, 163] width 758 height 327
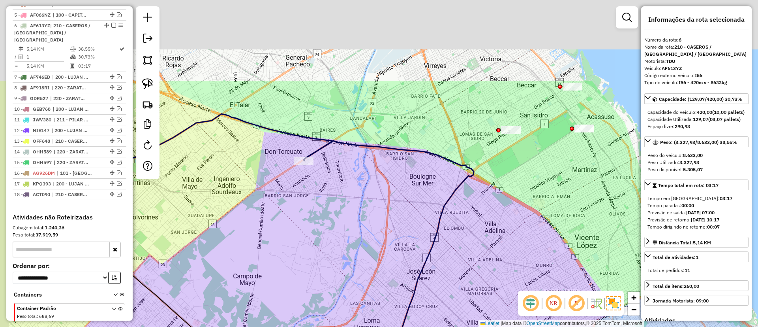
drag, startPoint x: 336, startPoint y: 130, endPoint x: 369, endPoint y: 238, distance: 113.3
click at [370, 243] on div "356978 - WM caseros Endereço: AV. GRAL. JUSTO JOSÉ DE URQUIZA 4341 Bairro: (cas…" at bounding box center [379, 163] width 758 height 327
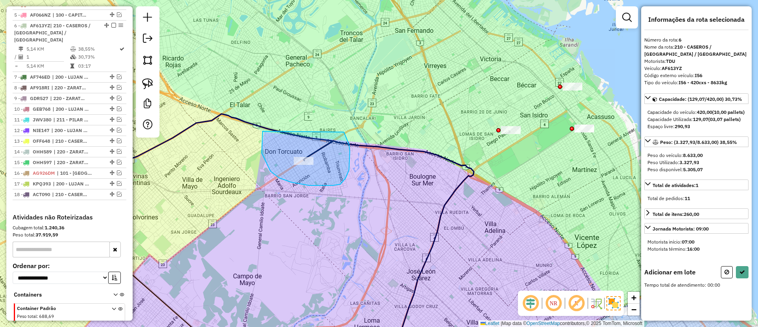
drag, startPoint x: 262, startPoint y: 153, endPoint x: 344, endPoint y: 132, distance: 84.8
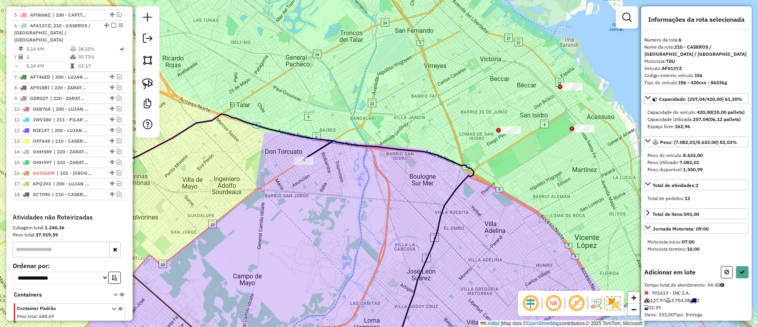
select select "**********"
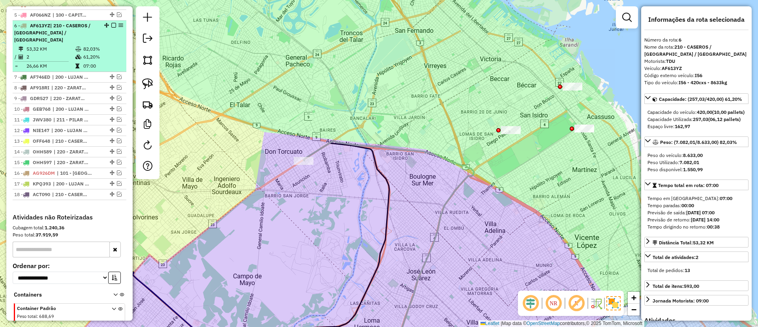
click at [111, 23] on em at bounding box center [113, 25] width 5 height 5
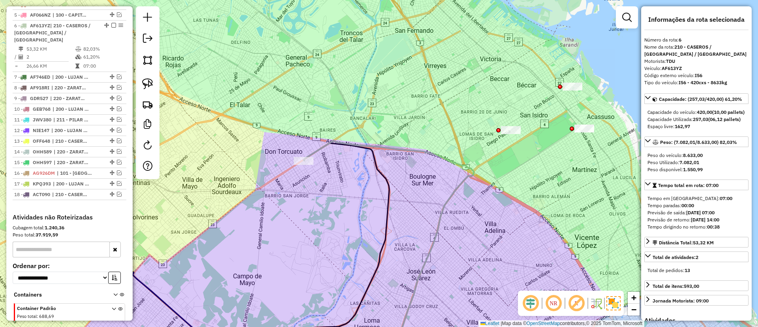
scroll to position [357, 0]
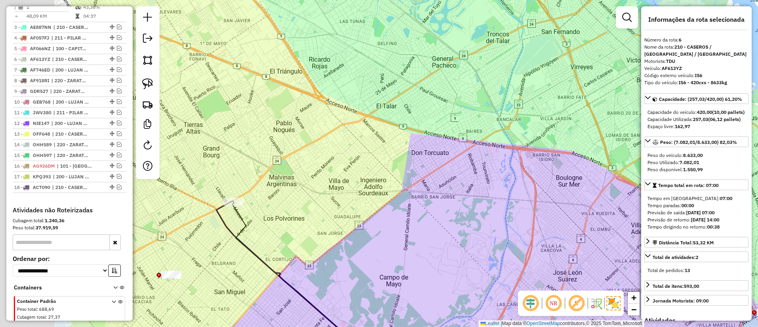
drag, startPoint x: 287, startPoint y: 122, endPoint x: 479, endPoint y: 129, distance: 191.3
click at [479, 129] on div "Janela de atendimento Grade de atendimento Capacidade Transportadoras Veículos …" at bounding box center [379, 163] width 758 height 327
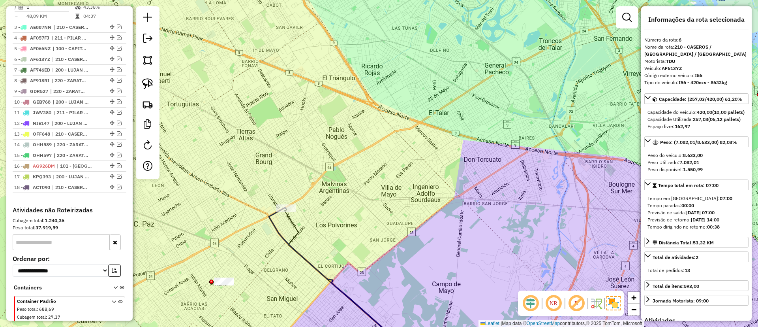
click at [279, 226] on icon at bounding box center [343, 283] width 149 height 152
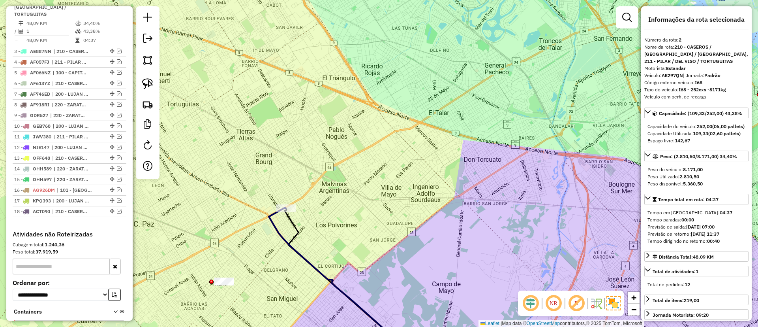
scroll to position [308, 0]
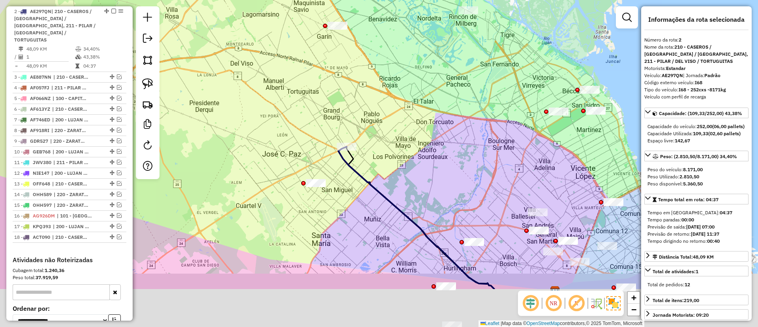
drag, startPoint x: 357, startPoint y: 181, endPoint x: 362, endPoint y: 162, distance: 19.8
click at [362, 162] on icon at bounding box center [416, 217] width 156 height 142
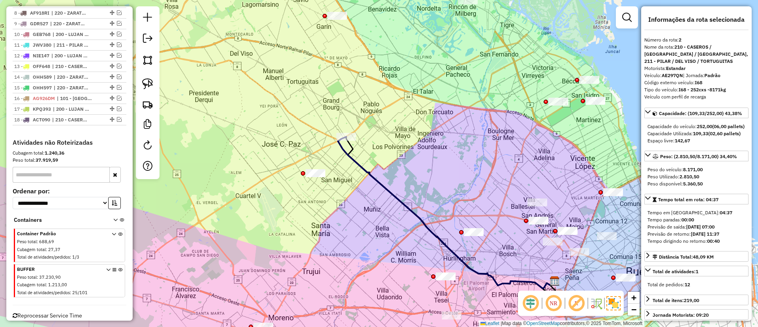
scroll to position [428, 0]
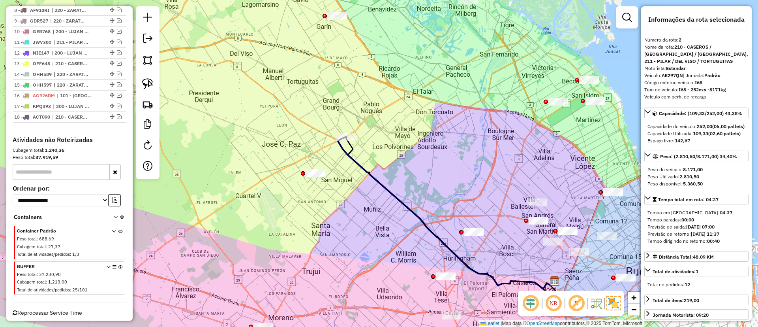
click at [118, 265] on icon at bounding box center [120, 280] width 4 height 30
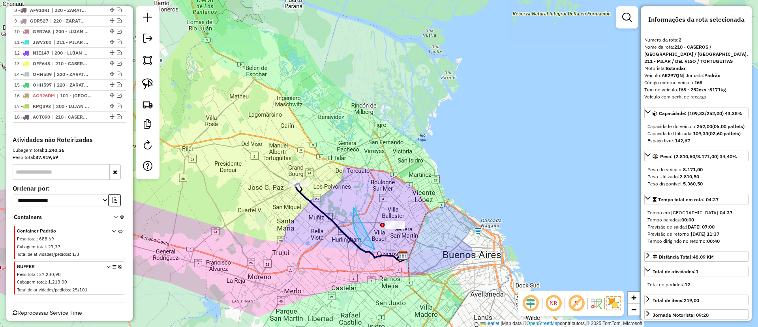
drag, startPoint x: 355, startPoint y: 231, endPoint x: 410, endPoint y: 183, distance: 72.8
click at [319, 208] on icon at bounding box center [349, 220] width 108 height 75
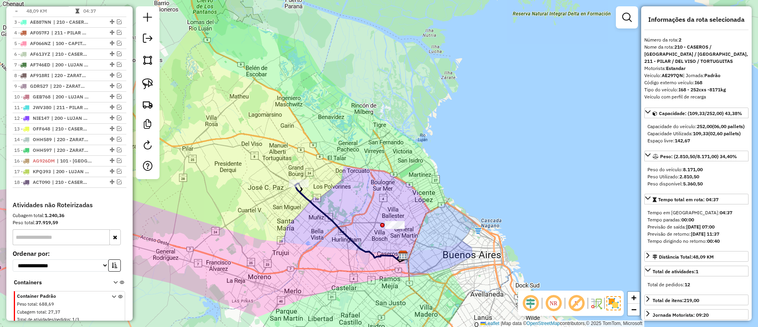
scroll to position [308, 0]
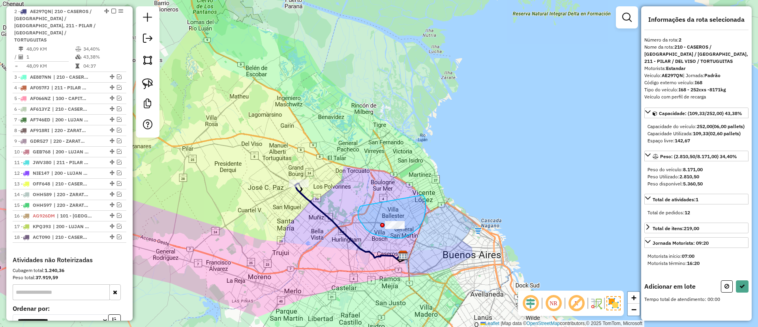
drag, startPoint x: 372, startPoint y: 233, endPoint x: 422, endPoint y: 194, distance: 63.7
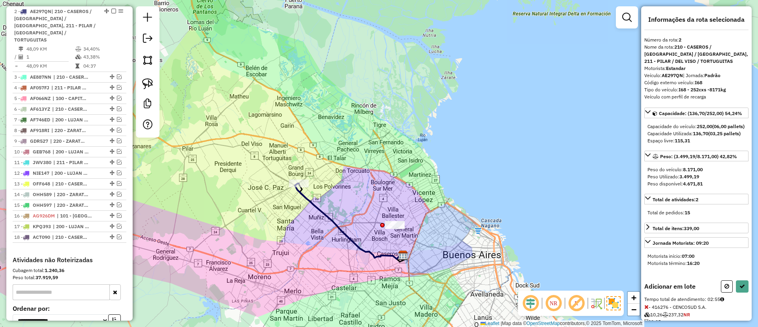
select select "**********"
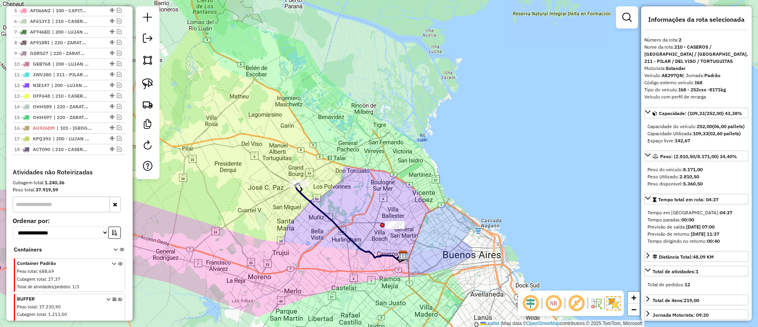
scroll to position [428, 0]
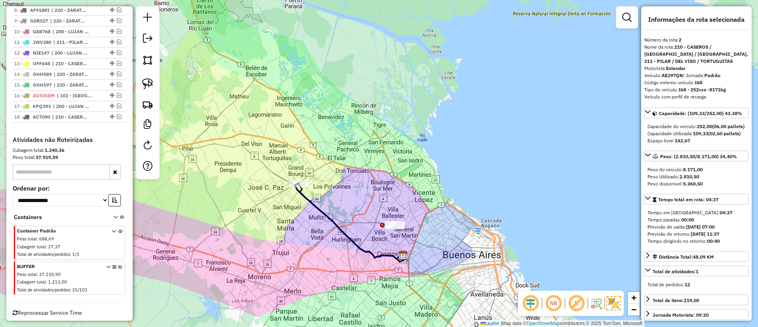
click at [118, 265] on icon at bounding box center [120, 280] width 4 height 30
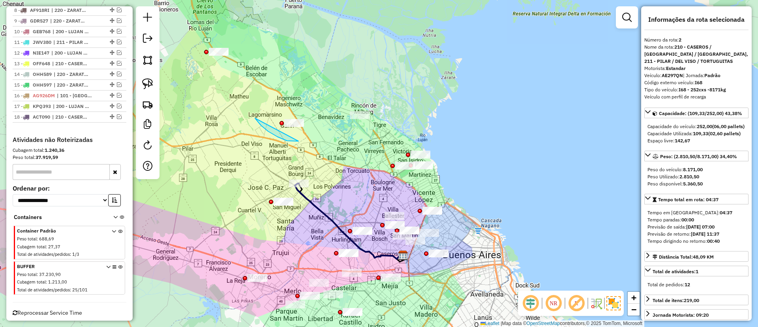
drag, startPoint x: 299, startPoint y: 141, endPoint x: 301, endPoint y: 98, distance: 42.7
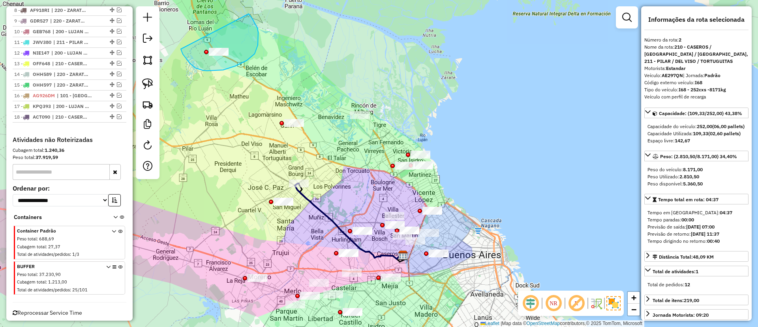
drag, startPoint x: 195, startPoint y: 68, endPoint x: 248, endPoint y: 13, distance: 75.7
click at [314, 206] on icon at bounding box center [349, 220] width 108 height 75
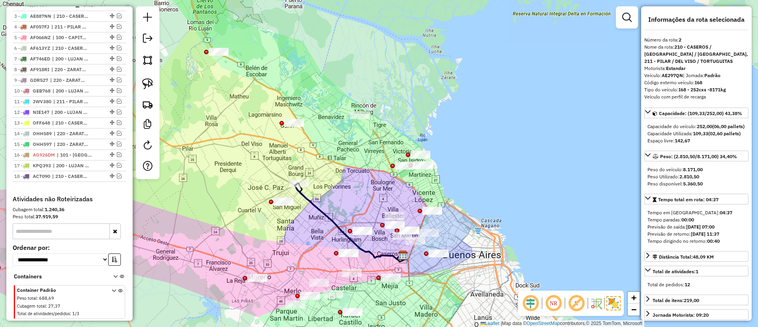
scroll to position [308, 0]
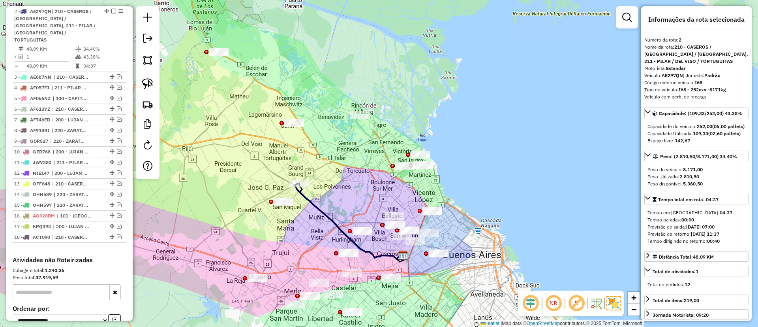
drag, startPoint x: 211, startPoint y: 92, endPoint x: 252, endPoint y: 136, distance: 59.8
click at [252, 136] on div "Rota 2 - Placa AE297QN 185039 - WAL MART ARGENTINA S.R.L. Janela de atendimento…" at bounding box center [379, 163] width 758 height 327
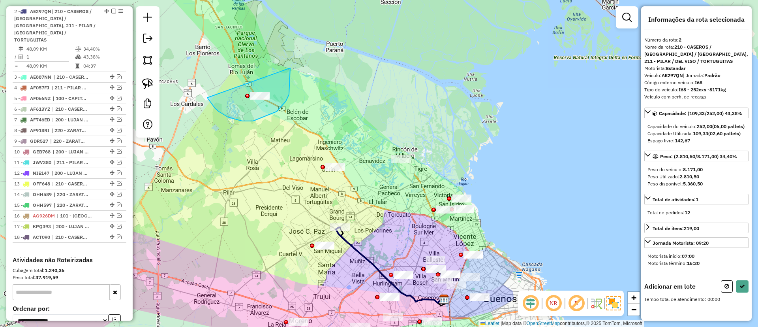
drag, startPoint x: 289, startPoint y: 94, endPoint x: 277, endPoint y: 47, distance: 48.9
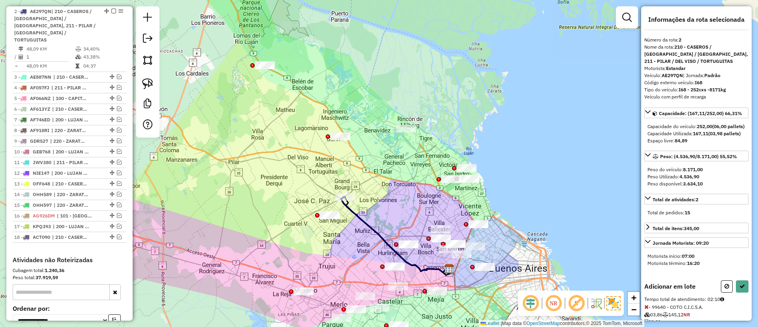
drag, startPoint x: 359, startPoint y: 47, endPoint x: 382, endPoint y: 3, distance: 49.3
click at [376, 0] on html "Aguarde... Pop-up bloqueado! Seu navegador bloqueou automáticamente a abertura …" at bounding box center [379, 163] width 758 height 327
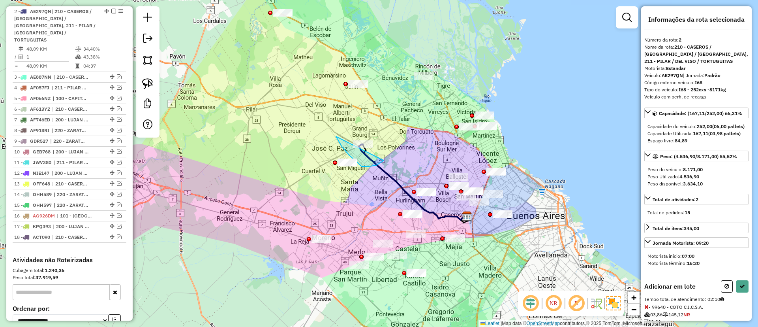
drag, startPoint x: 349, startPoint y: 155, endPoint x: 387, endPoint y: 137, distance: 41.9
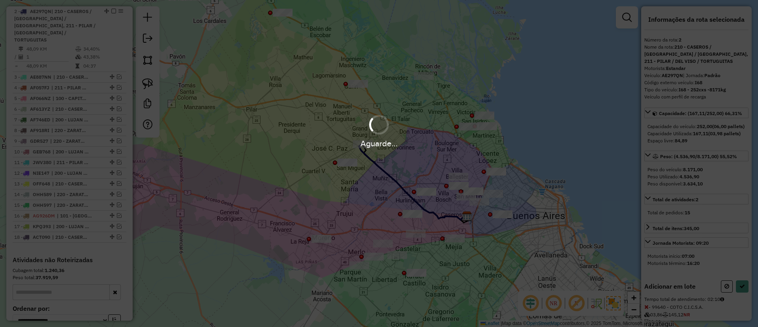
select select "**********"
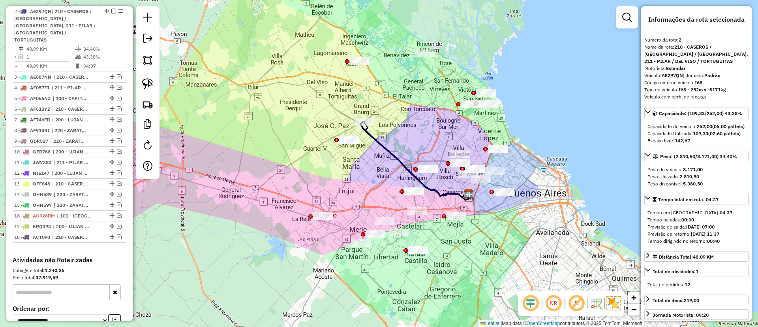
drag, startPoint x: 396, startPoint y: 143, endPoint x: 398, endPoint y: 133, distance: 9.2
click at [398, 133] on div "Janela de atendimento Grade de atendimento Capacidade Transportadoras Veículos …" at bounding box center [379, 163] width 758 height 327
drag, startPoint x: 351, startPoint y: 103, endPoint x: 389, endPoint y: 117, distance: 40.9
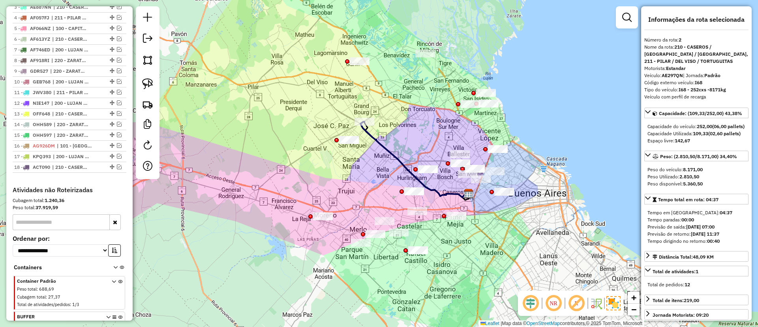
scroll to position [428, 0]
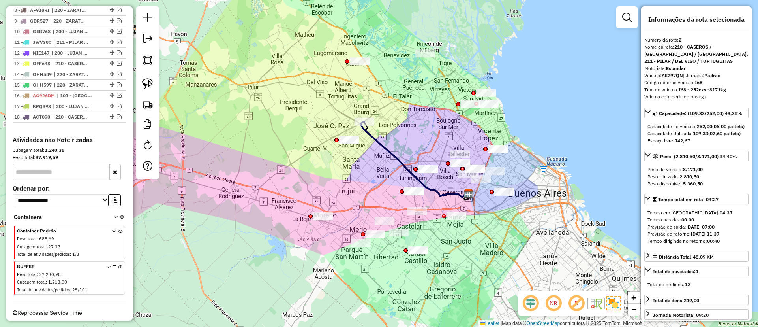
click at [118, 265] on icon at bounding box center [120, 280] width 4 height 30
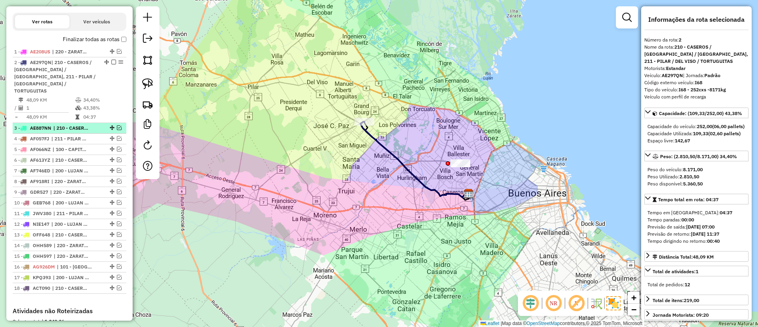
scroll to position [191, 0]
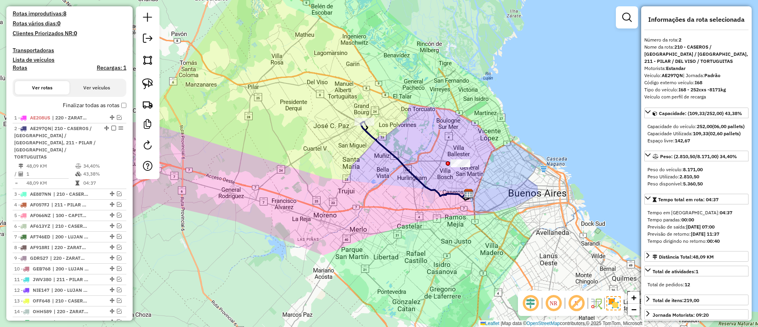
click at [93, 107] on label "Finalizar todas as rotas" at bounding box center [95, 105] width 64 height 8
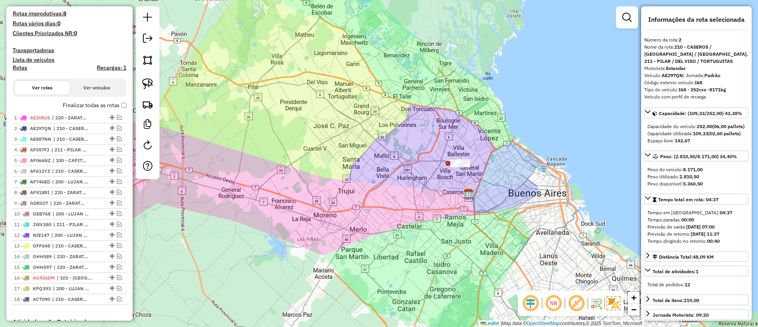
click at [93, 107] on label "Finalizar todas as rotas" at bounding box center [95, 105] width 64 height 8
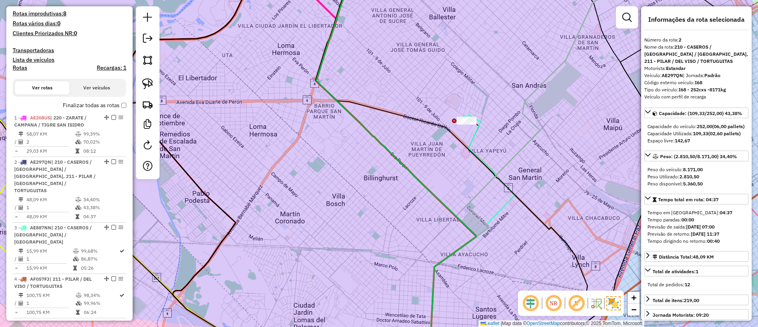
click at [472, 134] on icon at bounding box center [472, 237] width 84 height 244
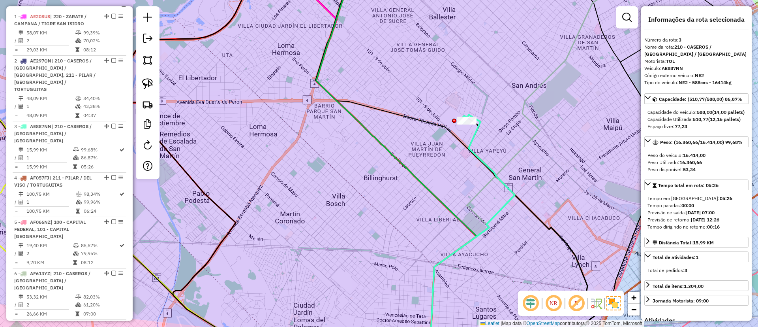
scroll to position [392, 0]
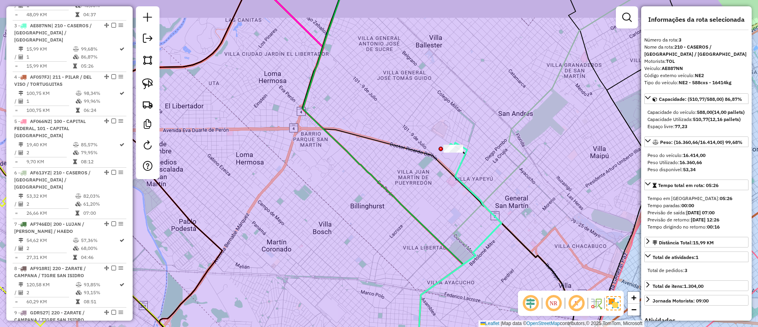
drag, startPoint x: 490, startPoint y: 135, endPoint x: 472, endPoint y: 162, distance: 33.3
click at [477, 162] on div "Janela de atendimento Grade de atendimento Capacidade Transportadoras Veículos …" at bounding box center [379, 163] width 758 height 327
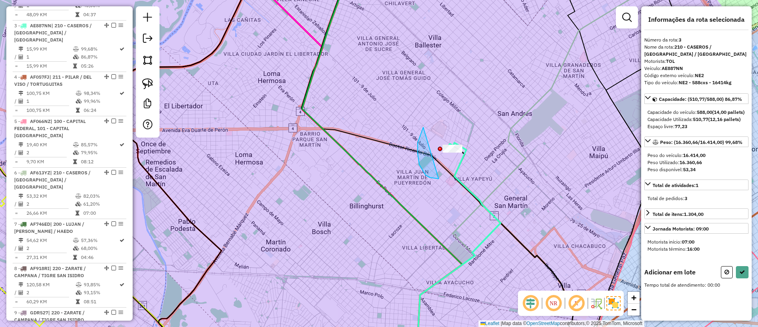
drag, startPoint x: 439, startPoint y: 178, endPoint x: 496, endPoint y: 126, distance: 77.7
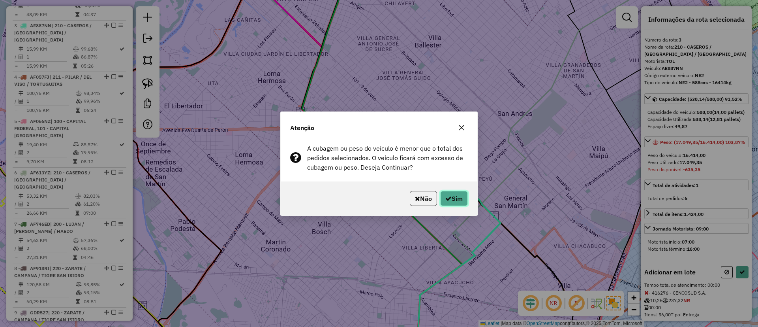
click at [455, 198] on button "Sim" at bounding box center [454, 198] width 28 height 15
select select "**********"
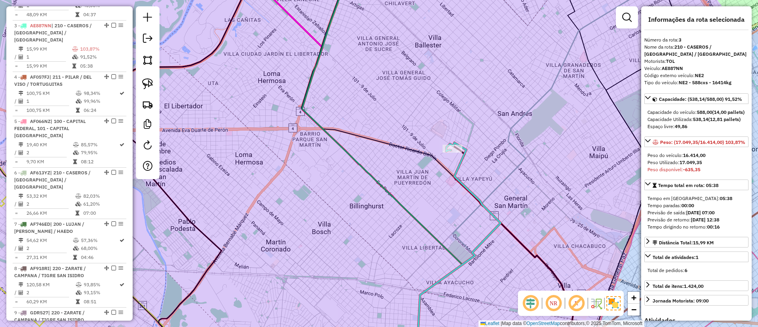
click at [458, 166] on icon at bounding box center [459, 251] width 84 height 216
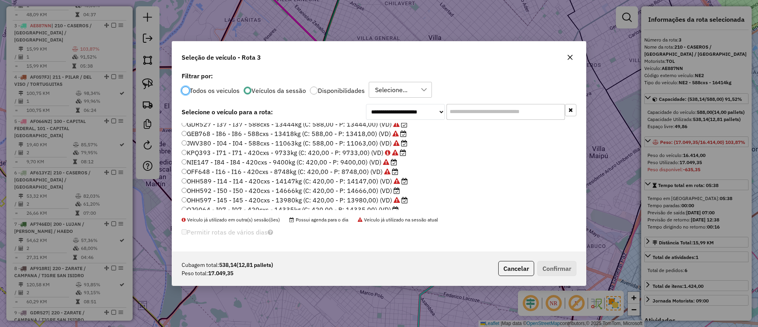
scroll to position [216, 0]
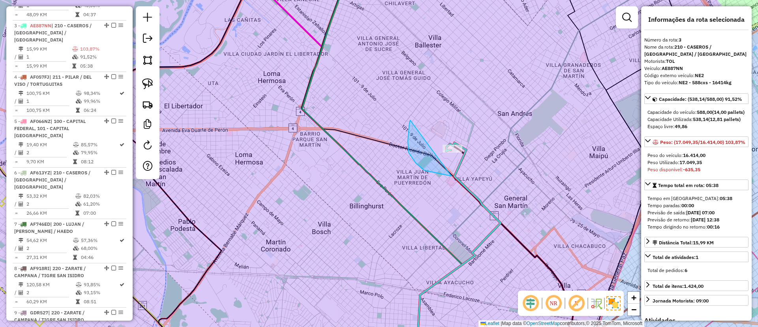
drag, startPoint x: 424, startPoint y: 170, endPoint x: 503, endPoint y: 124, distance: 91.0
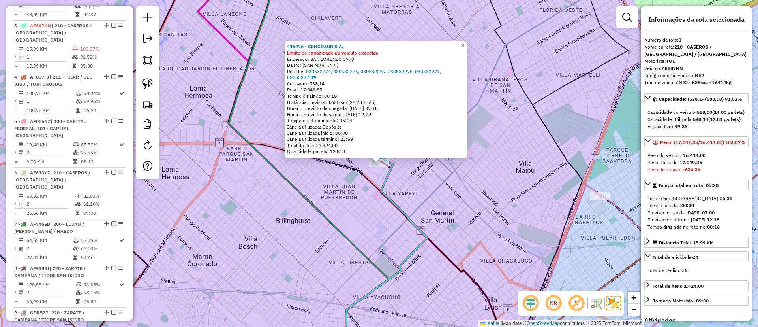
click at [465, 44] on link "×" at bounding box center [462, 45] width 9 height 9
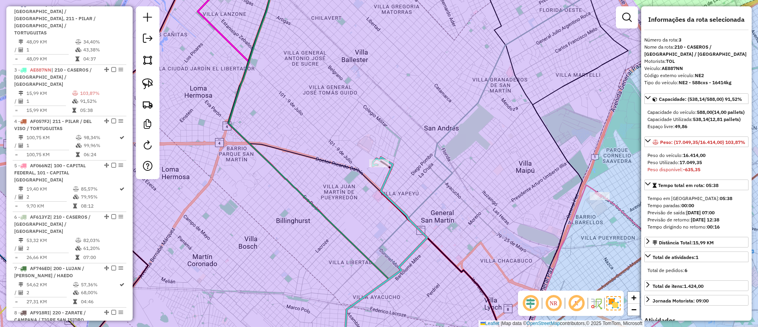
scroll to position [333, 0]
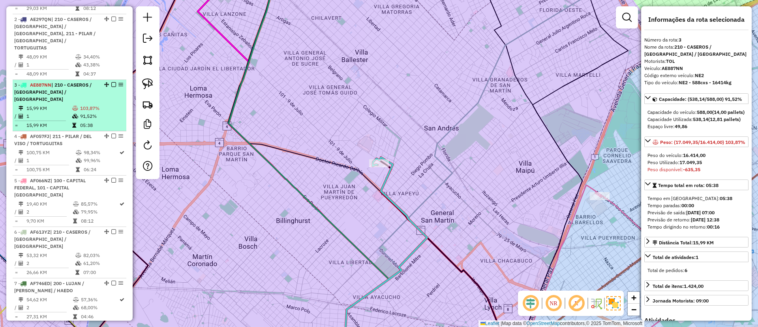
click at [111, 82] on em at bounding box center [113, 84] width 5 height 5
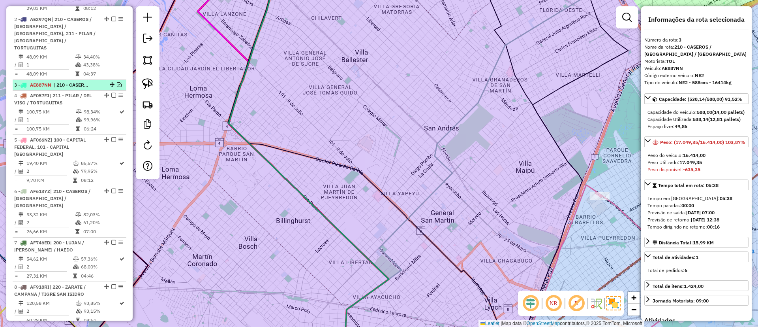
click at [117, 82] on em at bounding box center [119, 84] width 5 height 5
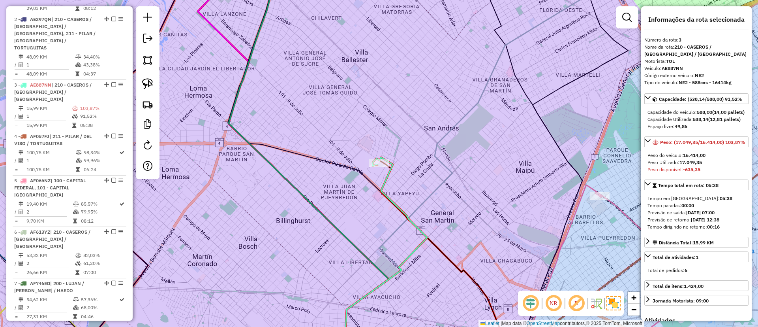
click at [386, 184] on icon at bounding box center [385, 258] width 83 height 202
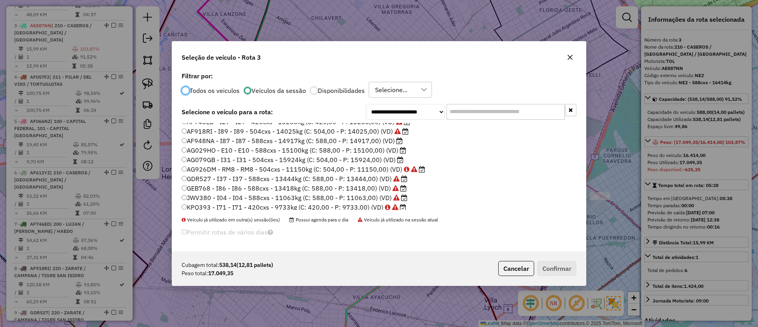
scroll to position [216, 0]
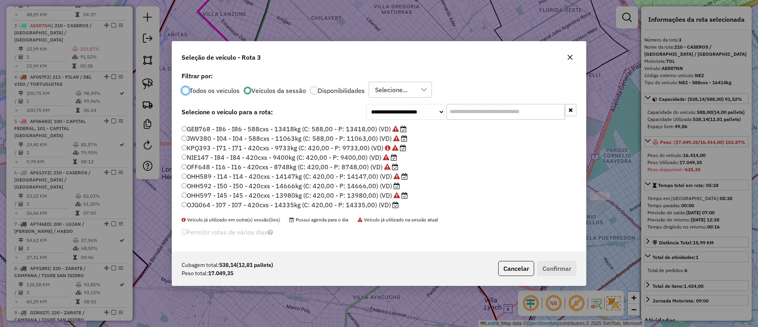
click at [369, 204] on label "OJG064 - I07 - I07 - 420cxs - 14335kg (C: 420,00 - P: 14335,00) (VD)" at bounding box center [290, 204] width 217 height 9
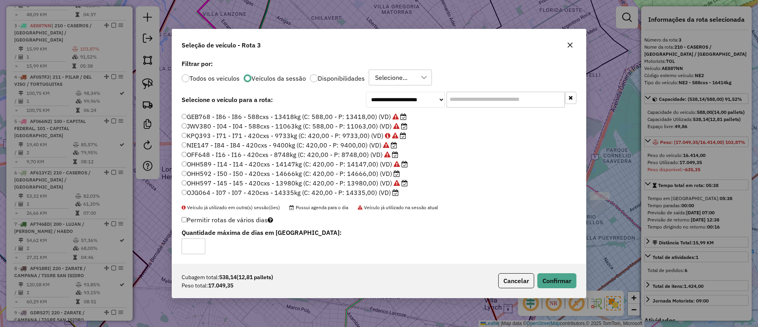
click at [547, 271] on div "Cubagem total: 538,14 (12,81 pallets) Peso total: 17.049,35 Cancelar Confirmar" at bounding box center [379, 280] width 414 height 34
drag, startPoint x: 553, startPoint y: 276, endPoint x: 533, endPoint y: 194, distance: 84.5
click at [535, 197] on div "**********" at bounding box center [379, 163] width 415 height 269
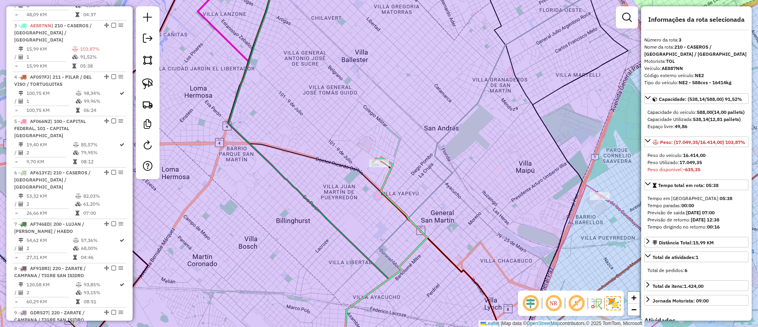
click at [389, 178] on icon at bounding box center [385, 258] width 83 height 202
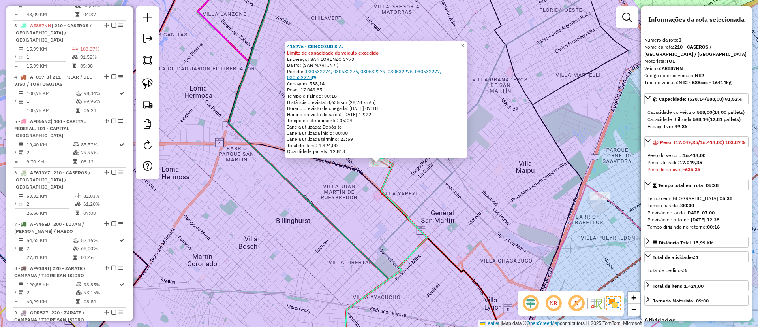
click at [351, 69] on link "030532274, 030532276, 030532279, 030532275, 030532277, 030532278" at bounding box center [364, 74] width 154 height 12
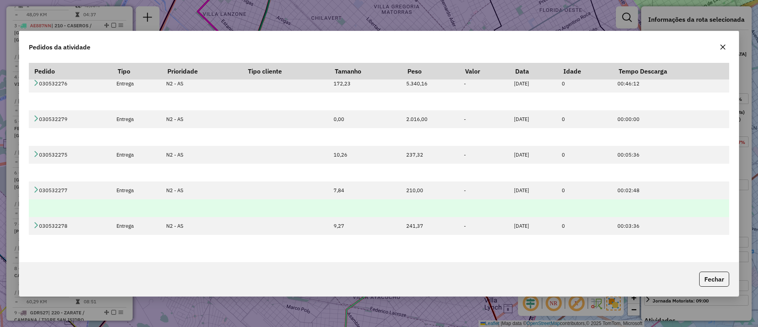
scroll to position [0, 0]
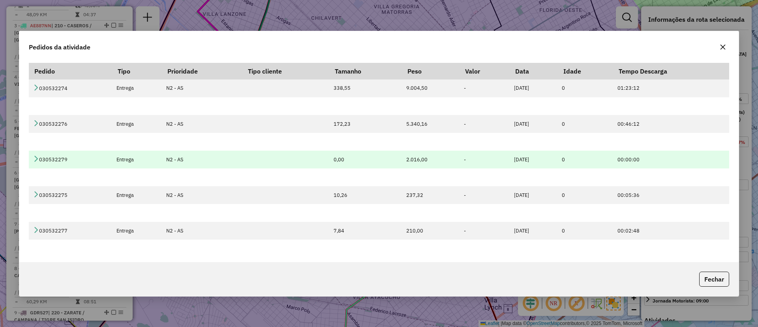
drag, startPoint x: 385, startPoint y: 156, endPoint x: 425, endPoint y: 157, distance: 40.3
click at [420, 156] on tr "030532279 Entrega N2 - AS 0,00 2.016,00 - 03/09/2025 0 00:00:00" at bounding box center [379, 159] width 700 height 18
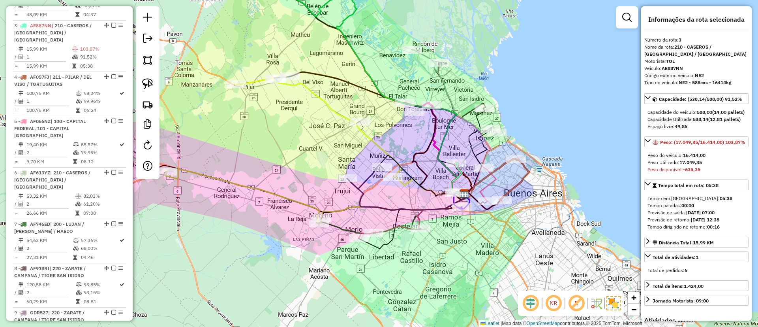
drag, startPoint x: 252, startPoint y: 128, endPoint x: 287, endPoint y: 138, distance: 37.3
click at [287, 138] on div "Janela de atendimento Grade de atendimento Capacidade Transportadoras Veículos …" at bounding box center [379, 163] width 758 height 327
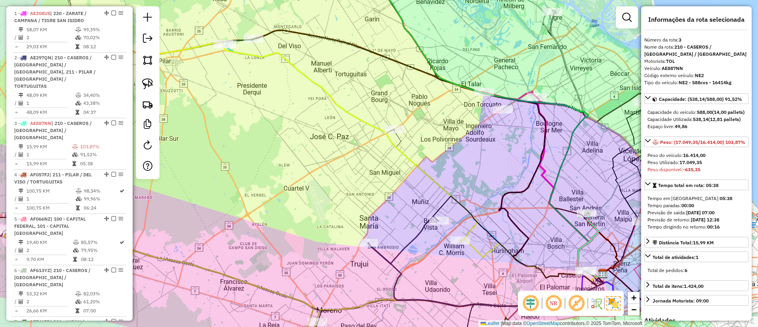
scroll to position [274, 0]
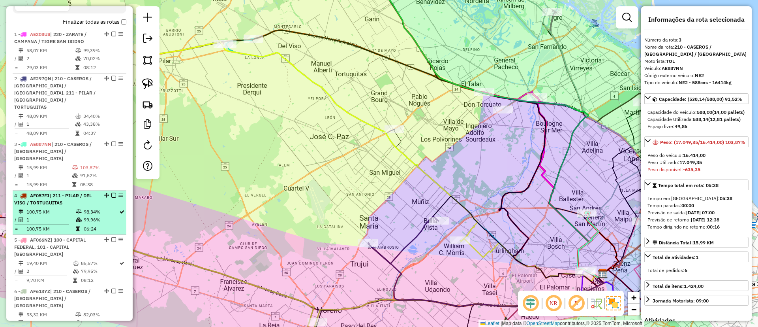
click at [53, 208] on td "100,75 KM" at bounding box center [50, 212] width 49 height 8
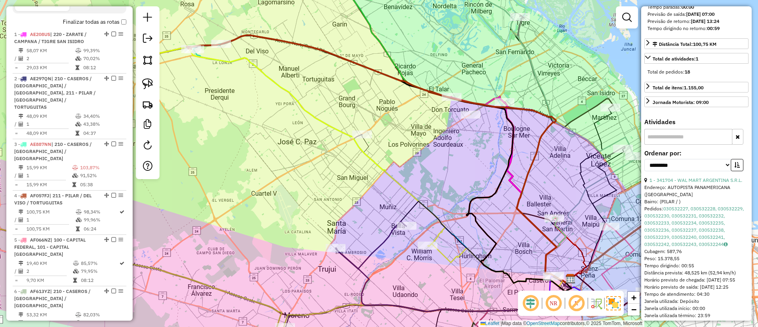
scroll to position [246, 0]
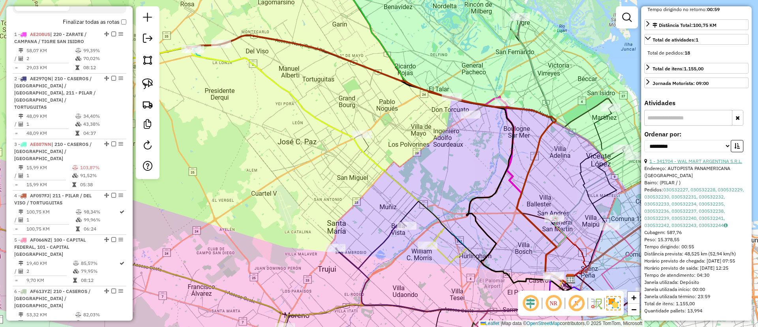
click at [686, 158] on link "1 - 341704 - WAL MART ARGENTINA S.R.L." at bounding box center [696, 161] width 93 height 6
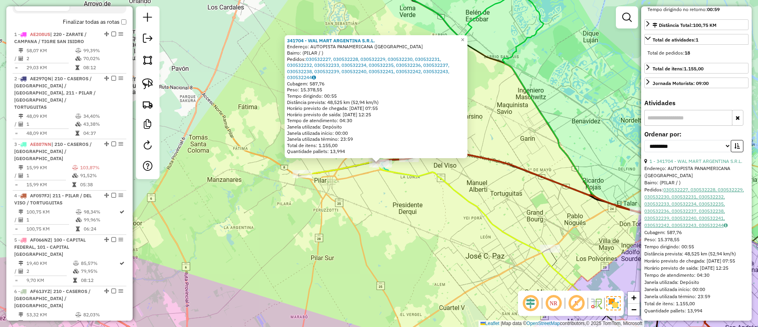
click at [708, 198] on link "030532227, 030532228, 030532229, 030532230, 030532231, 030532232, 030532233, 03…" at bounding box center [694, 206] width 100 height 41
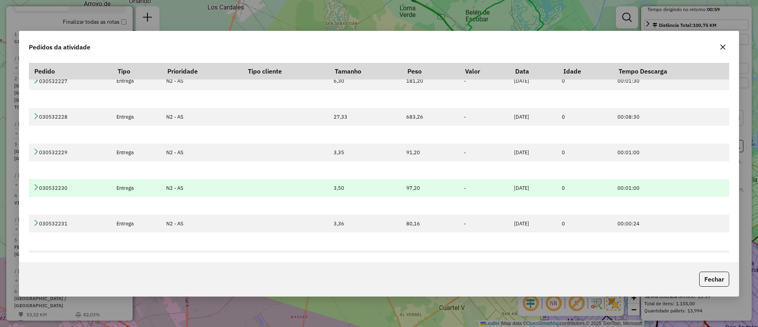
scroll to position [0, 0]
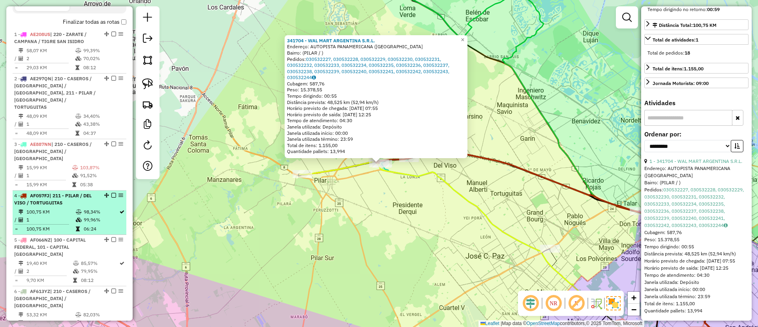
click at [54, 208] on td "100,75 KM" at bounding box center [50, 212] width 49 height 8
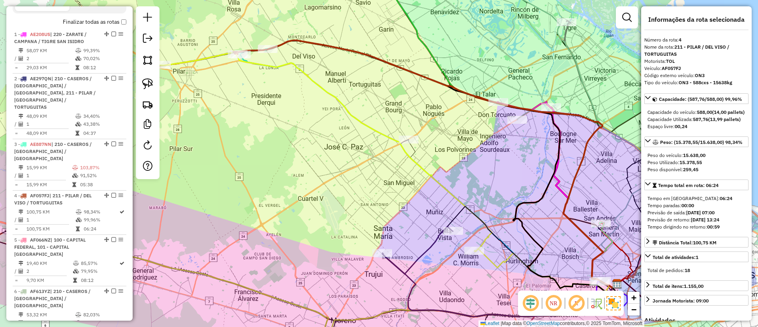
drag, startPoint x: 338, startPoint y: 173, endPoint x: 347, endPoint y: 175, distance: 10.1
click at [347, 175] on div "Janela de atendimento Grade de atendimento Capacidade Transportadoras Veículos …" at bounding box center [379, 163] width 758 height 327
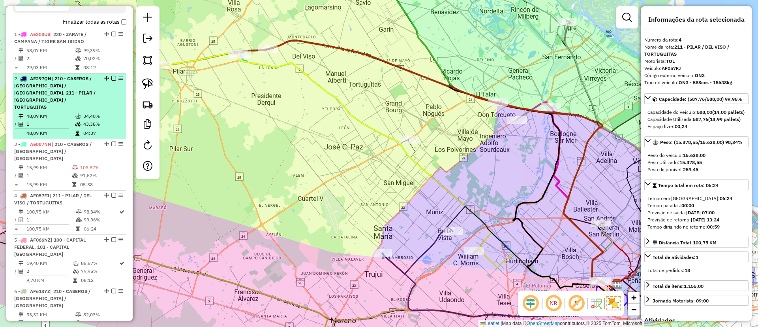
click at [58, 129] on td "48,09 KM" at bounding box center [50, 133] width 49 height 8
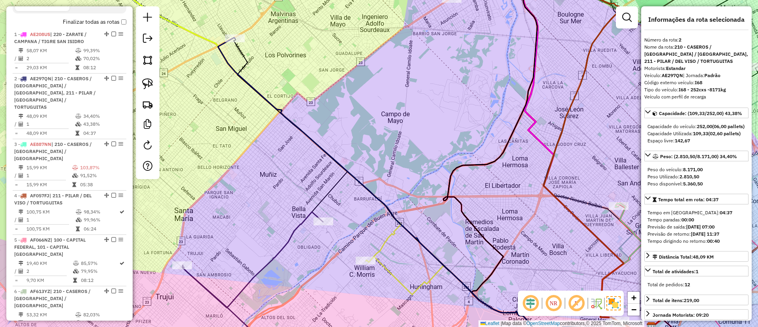
drag, startPoint x: 288, startPoint y: 90, endPoint x: 307, endPoint y: 112, distance: 28.8
click at [343, 126] on div "Janela de atendimento Grade de atendimento Capacidade Transportadoras Veículos …" at bounding box center [379, 163] width 758 height 327
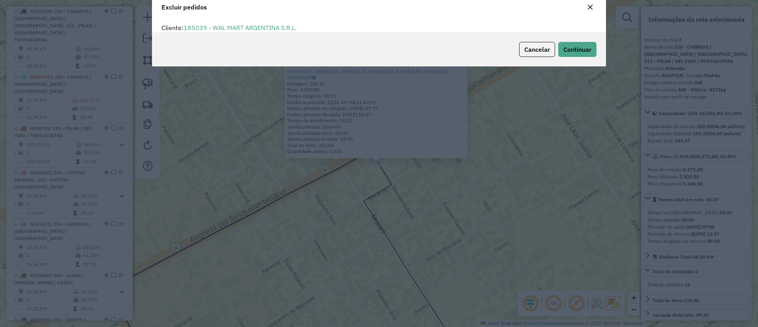
scroll to position [27, 0]
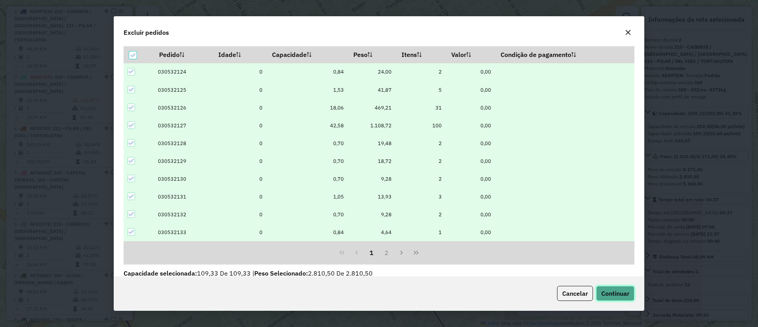
click at [608, 288] on button "Continuar" at bounding box center [615, 292] width 38 height 15
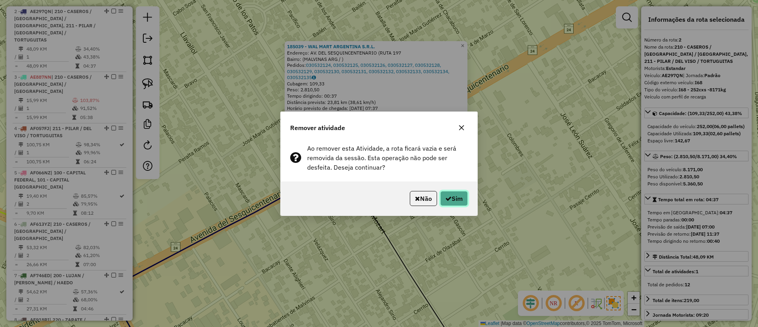
click at [463, 201] on button "Sim" at bounding box center [454, 198] width 28 height 15
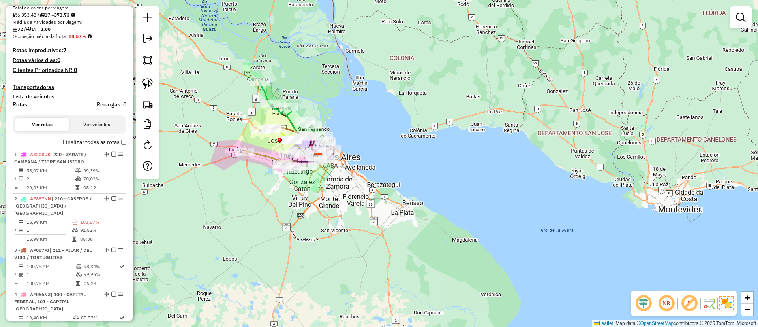
scroll to position [112, 0]
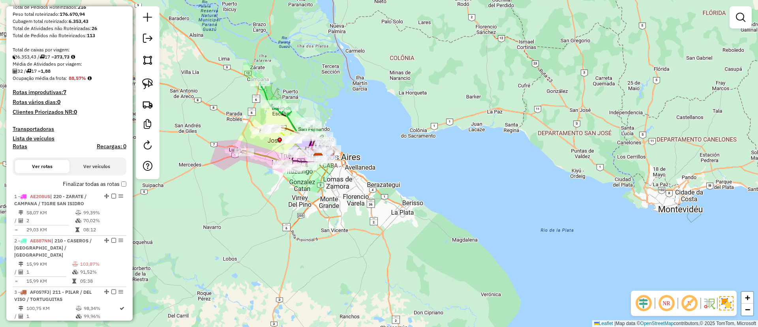
click at [75, 182] on label "Finalizar todas as rotas" at bounding box center [95, 184] width 64 height 8
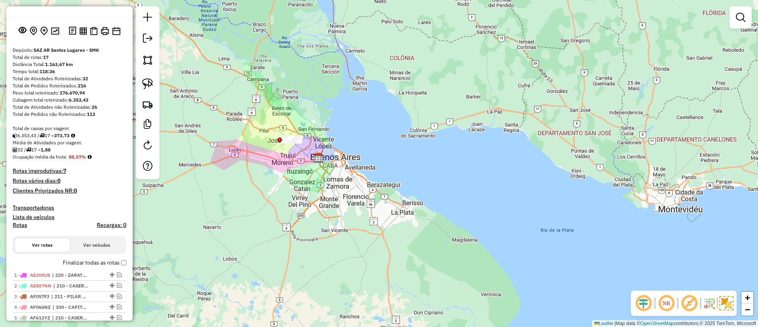
scroll to position [0, 0]
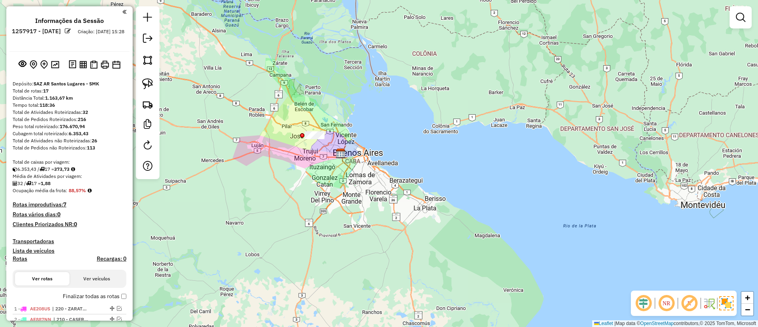
click at [287, 135] on div "Janela de atendimento Grade de atendimento Capacidade Transportadoras Veículos …" at bounding box center [379, 163] width 758 height 327
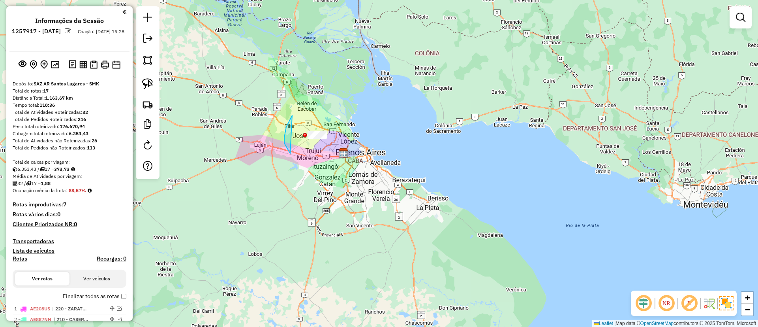
drag, startPoint x: 290, startPoint y: 153, endPoint x: 384, endPoint y: 79, distance: 119.8
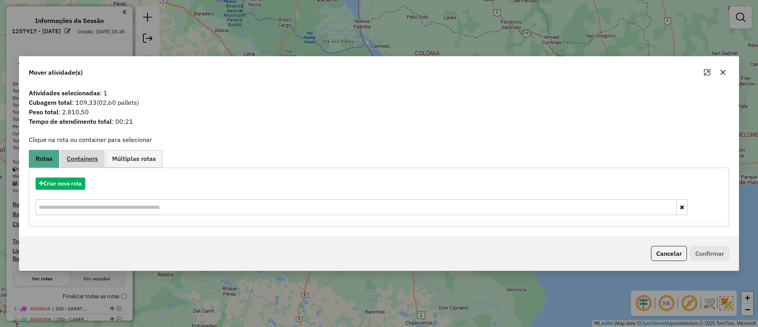
click at [76, 161] on span "Containers" at bounding box center [82, 158] width 31 height 6
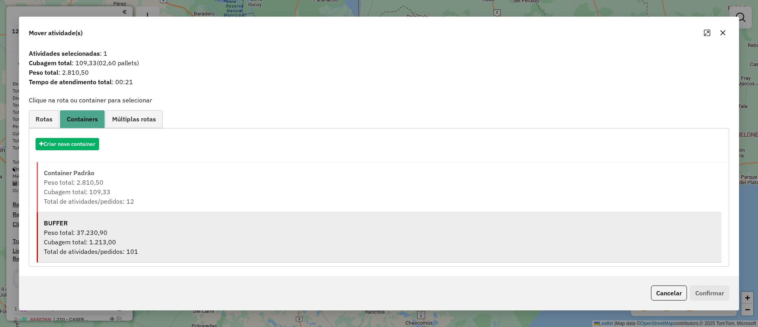
click at [92, 229] on div "Peso total: 37.230,90" at bounding box center [380, 231] width 672 height 9
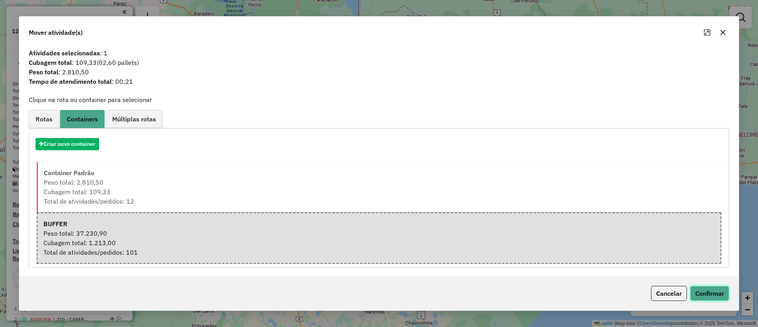
click at [708, 293] on button "Confirmar" at bounding box center [709, 292] width 39 height 15
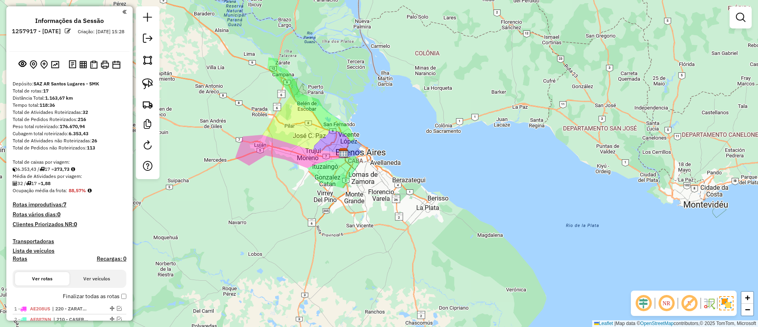
click at [744, 15] on em at bounding box center [740, 17] width 9 height 9
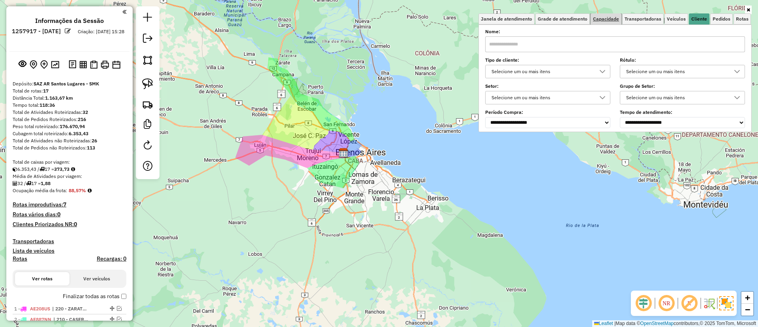
click at [616, 19] on span "Capacidade" at bounding box center [606, 19] width 26 height 5
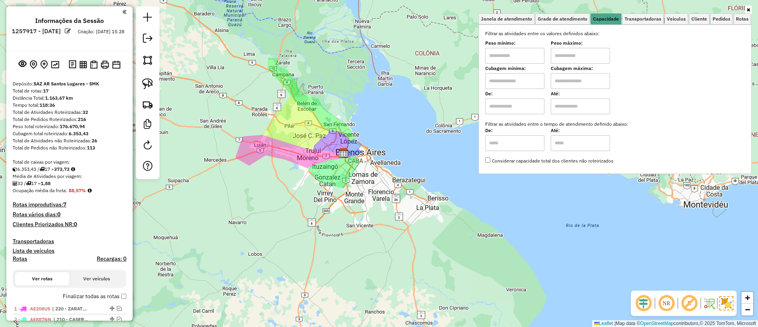
drag, startPoint x: 513, startPoint y: 67, endPoint x: 511, endPoint y: 77, distance: 9.7
click at [513, 69] on label "Cubagem mínima:" at bounding box center [514, 68] width 59 height 7
click at [511, 78] on input "text" at bounding box center [514, 81] width 59 height 16
type input "*****"
click at [577, 85] on input "text" at bounding box center [580, 81] width 59 height 16
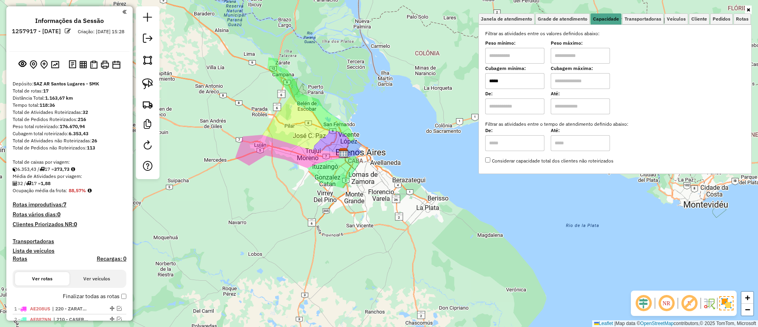
type input "*****"
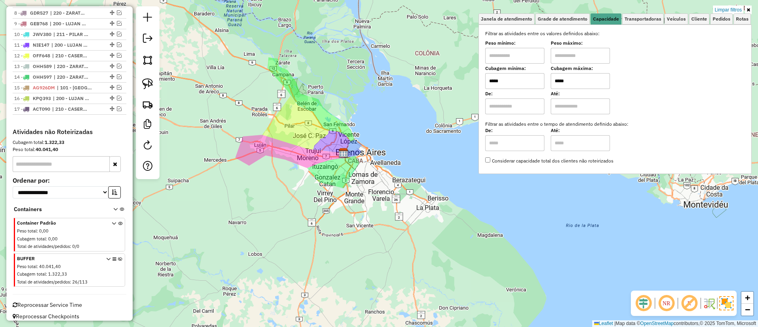
scroll to position [376, 0]
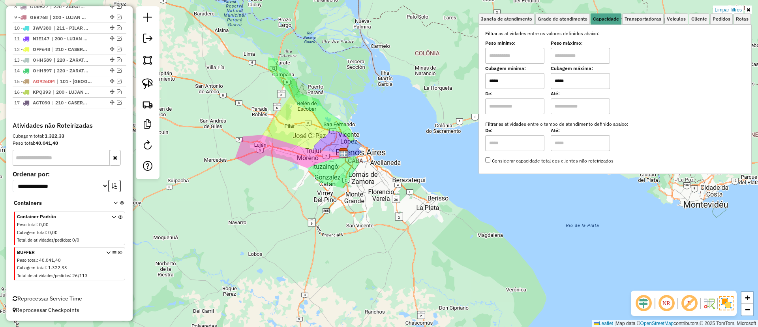
click at [118, 252] on icon at bounding box center [120, 265] width 4 height 30
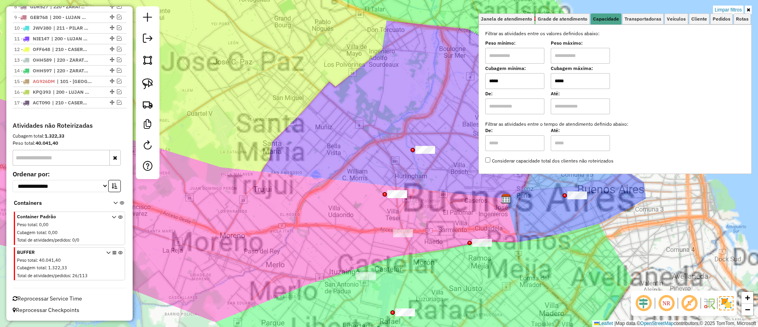
drag, startPoint x: 314, startPoint y: 152, endPoint x: 252, endPoint y: 101, distance: 81.1
click at [252, 101] on div "Limpar filtros Janela de atendimento Grade de atendimento Capacidade Transporta…" at bounding box center [379, 163] width 758 height 327
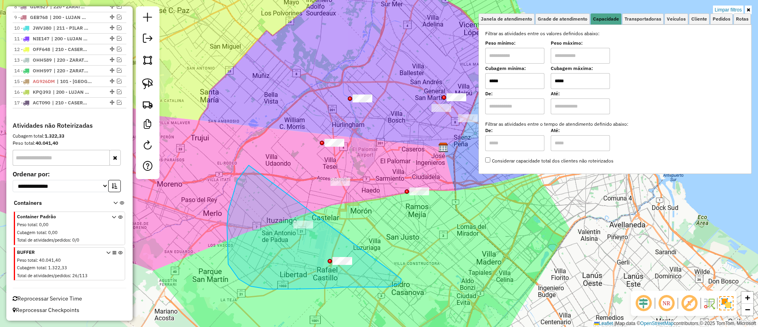
drag, startPoint x: 251, startPoint y: 286, endPoint x: 394, endPoint y: 257, distance: 146.2
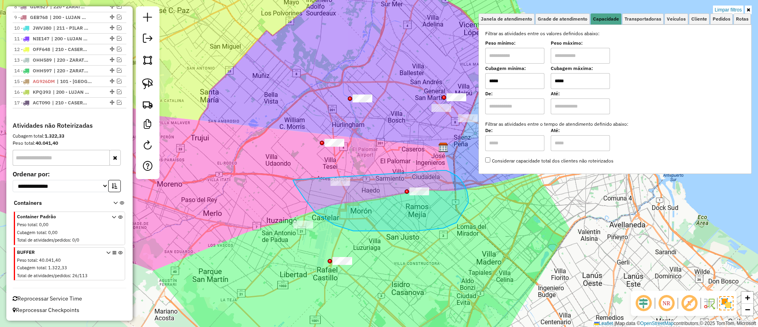
drag, startPoint x: 335, startPoint y: 225, endPoint x: 441, endPoint y: 170, distance: 119.4
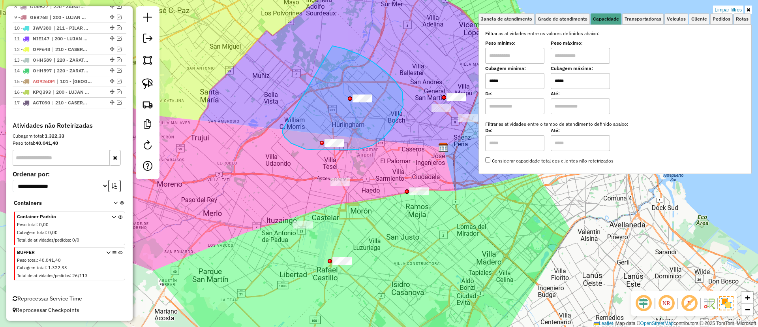
drag, startPoint x: 291, startPoint y: 143, endPoint x: 332, endPoint y: 46, distance: 105.6
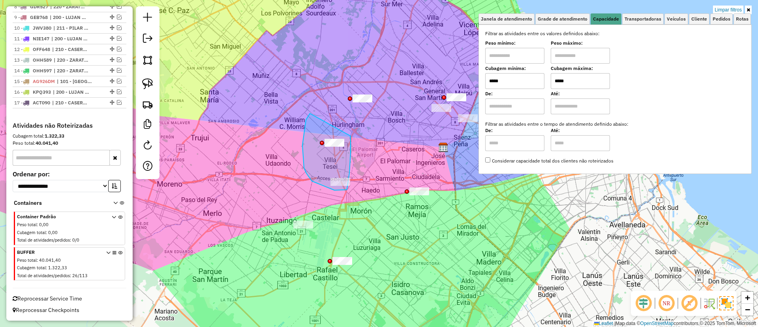
drag, startPoint x: 302, startPoint y: 145, endPoint x: 351, endPoint y: 135, distance: 49.1
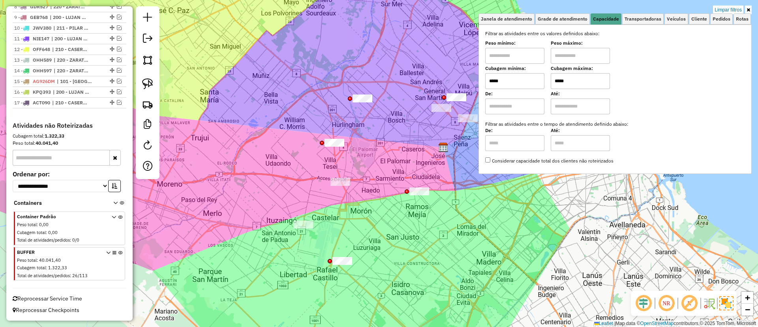
click at [119, 251] on icon at bounding box center [120, 265] width 4 height 30
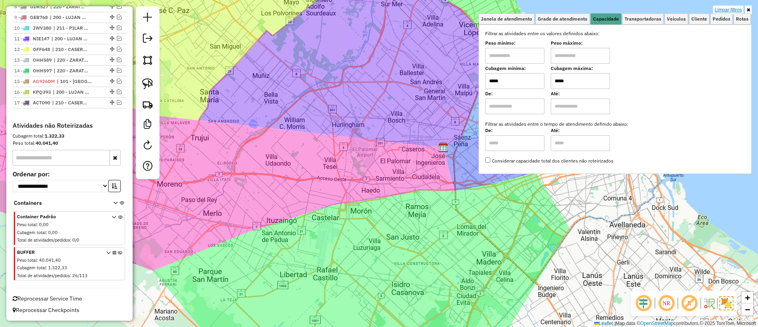
click at [720, 7] on link "Limpar filtros" at bounding box center [728, 10] width 30 height 9
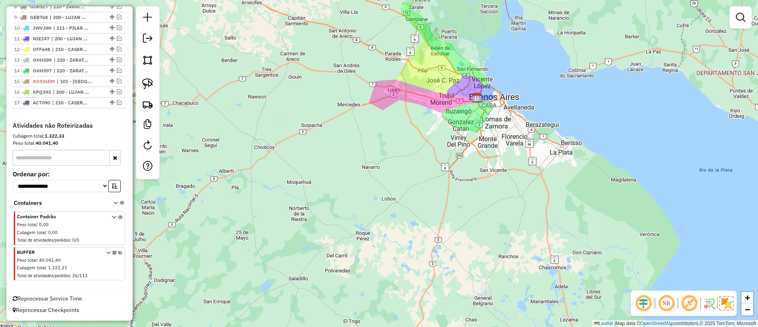
click at [356, 180] on div "Janela de atendimento Grade de atendimento Capacidade Transportadoras Veículos …" at bounding box center [379, 163] width 758 height 327
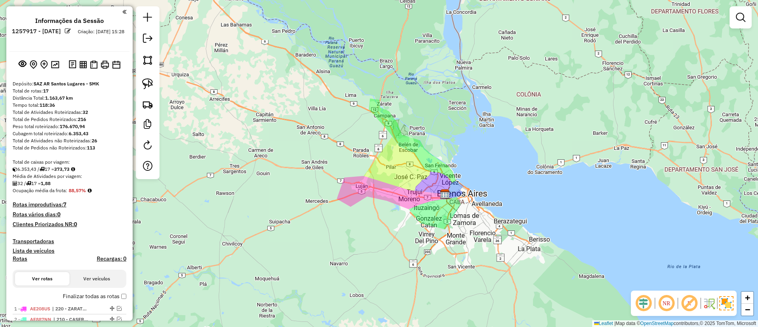
scroll to position [118, 0]
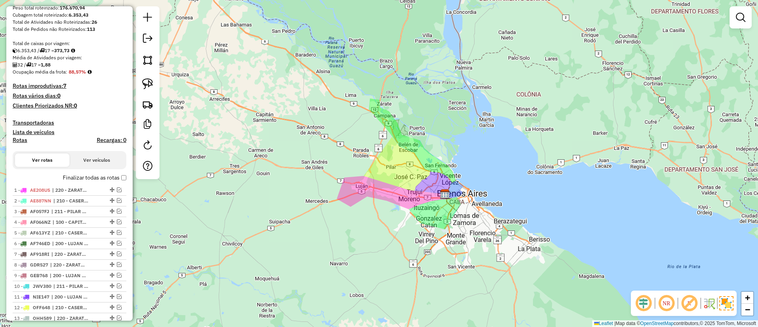
click at [86, 176] on label "Finalizar todas as rotas" at bounding box center [95, 177] width 64 height 8
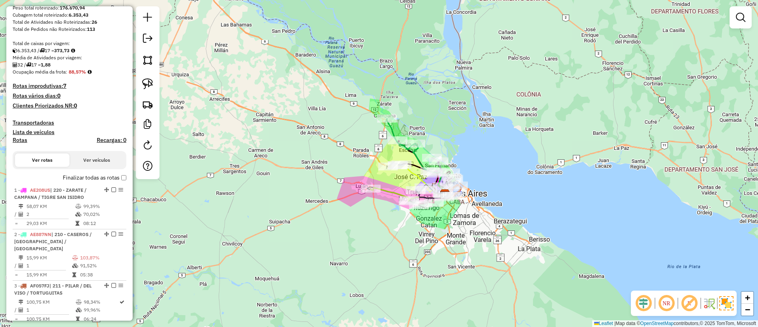
click at [22, 142] on h4 "Rotas" at bounding box center [20, 140] width 15 height 7
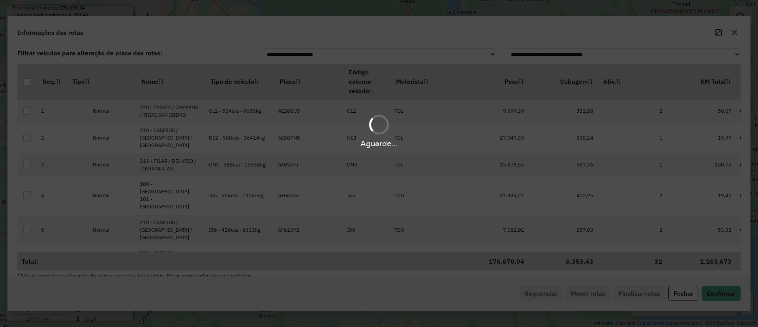
click at [227, 79] on hb-app "Aguarde... Pop-up bloqueado! Seu navegador bloqueou automáticamente a abertura …" at bounding box center [379, 163] width 758 height 327
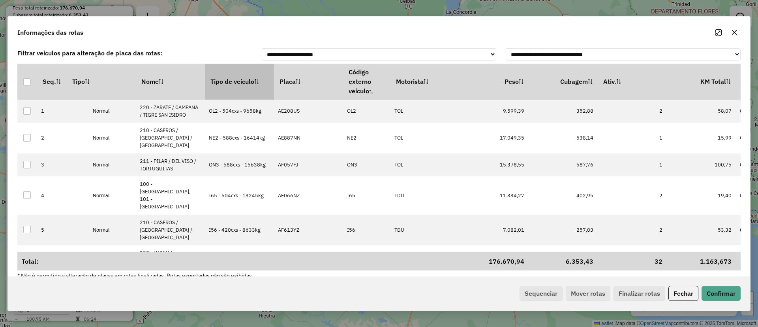
click at [228, 79] on th "Tipo de veículo" at bounding box center [239, 82] width 69 height 36
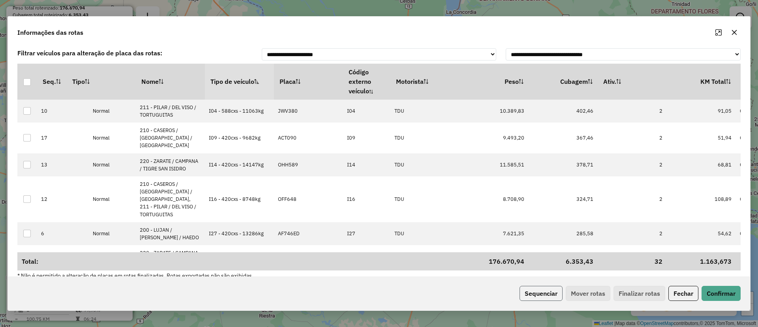
click at [533, 292] on button "Sequenciar" at bounding box center [541, 292] width 43 height 15
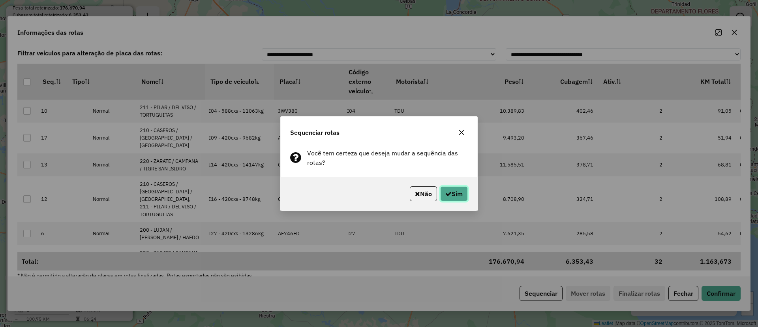
click at [459, 192] on button "Sim" at bounding box center [454, 193] width 28 height 15
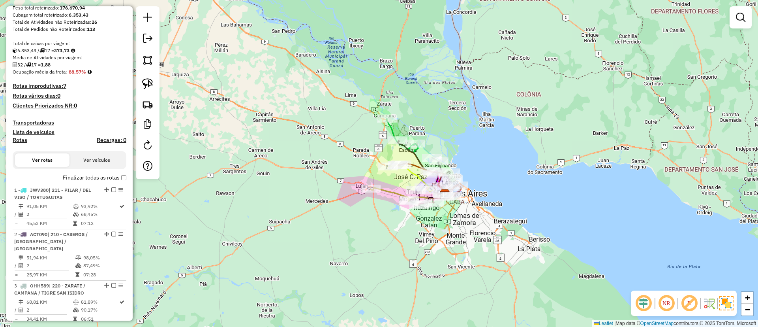
click at [86, 180] on label "Finalizar todas as rotas" at bounding box center [95, 177] width 64 height 8
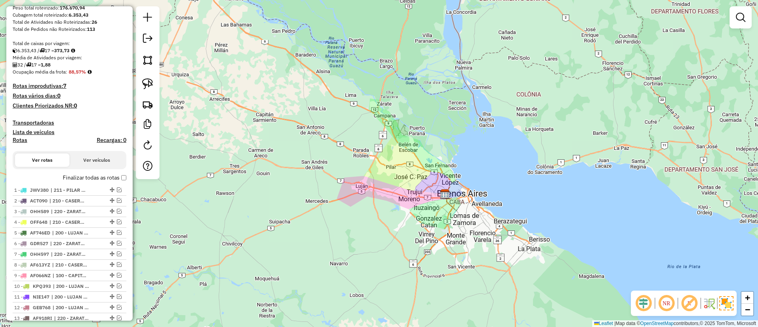
scroll to position [376, 0]
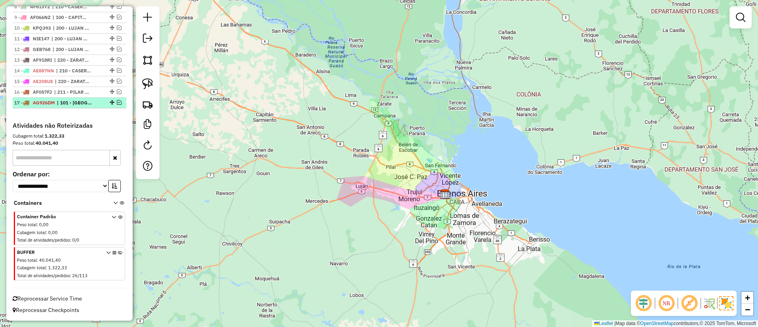
click at [69, 103] on span "| 101 - CAPITAL FEDERAL NORTE" at bounding box center [75, 102] width 36 height 7
select select "**********"
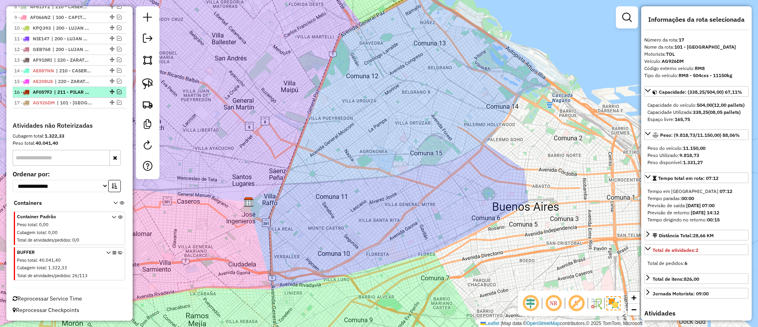
click at [71, 92] on span "| 211 - PILAR / DEL VISO / TORTUGUITAS" at bounding box center [72, 91] width 36 height 7
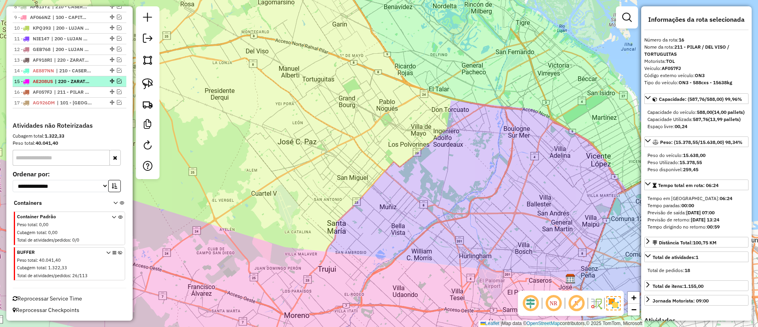
click at [73, 83] on span "| 220 - ZARATE / CAMPANA / TIGRE SAN ISIDRO" at bounding box center [73, 81] width 36 height 7
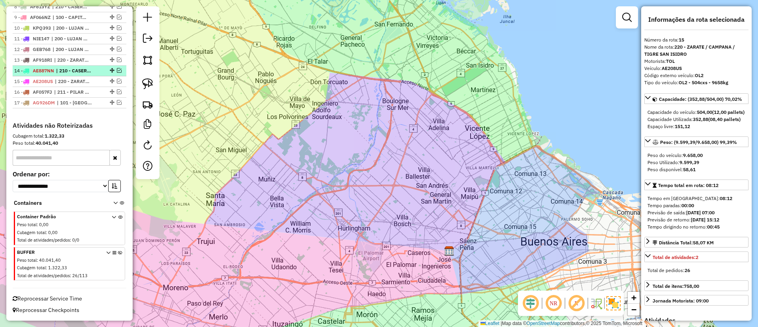
click at [74, 71] on span "| 210 - CASEROS / SAN MARTIN / BELLA VISTA" at bounding box center [74, 70] width 36 height 7
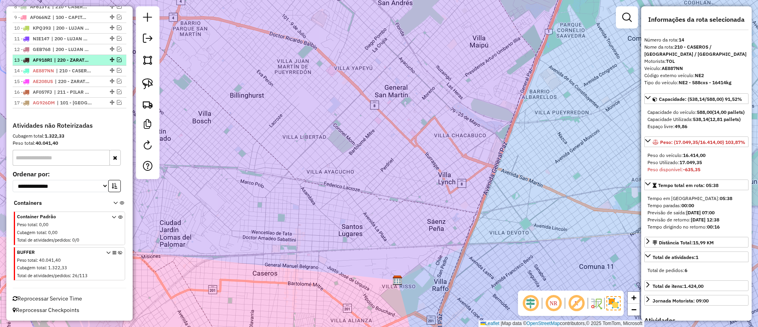
click at [74, 60] on span "| 220 - ZARATE / CAMPANA / TIGRE SAN ISIDRO" at bounding box center [72, 59] width 36 height 7
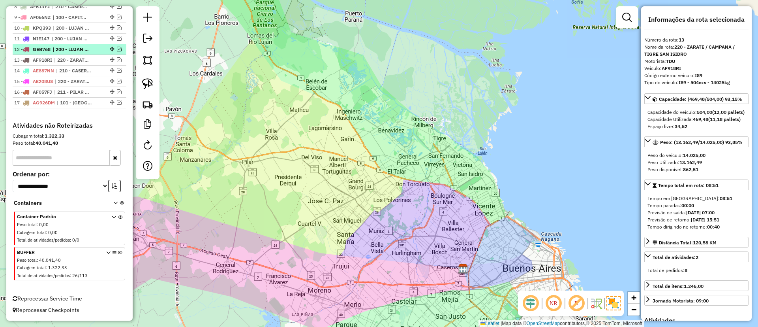
click at [76, 52] on span "| 200 - LUJAN / RAMOS / HAEDO, 201 - SAN JUSTO" at bounding box center [71, 49] width 36 height 7
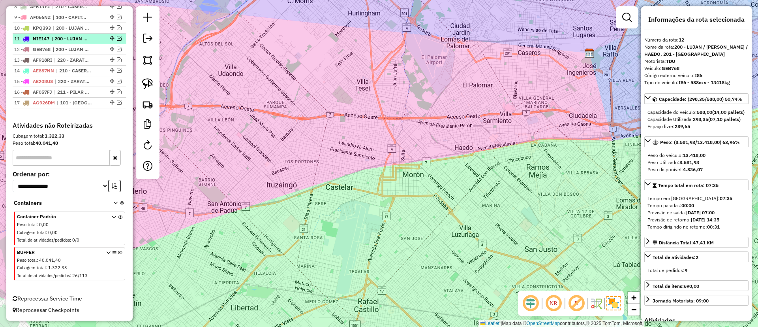
click at [76, 39] on span "| 200 - LUJAN / RAMOS / HAEDO" at bounding box center [69, 38] width 36 height 7
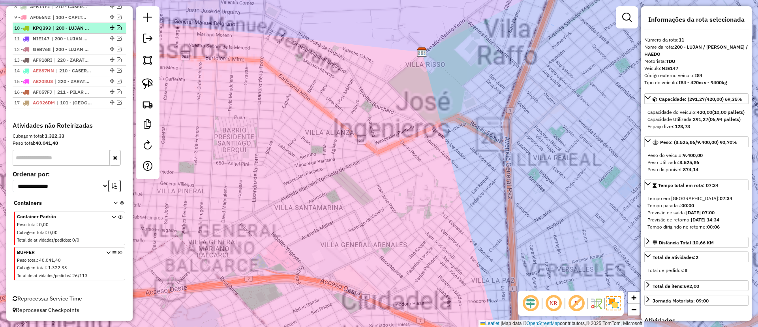
click at [76, 28] on span "| 200 - LUJAN / RAMOS / HAEDO" at bounding box center [71, 27] width 36 height 7
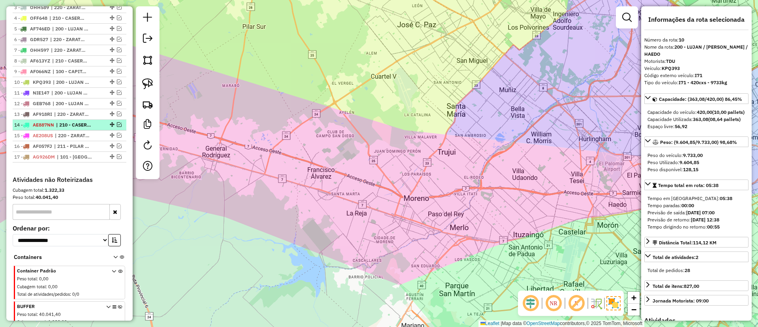
scroll to position [258, 0]
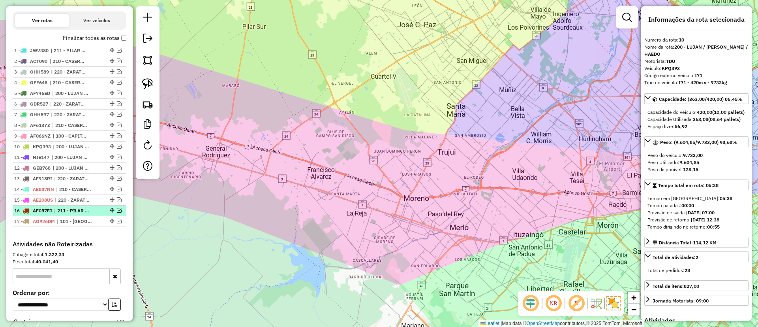
click at [69, 213] on span "| 211 - PILAR / DEL VISO / TORTUGUITAS" at bounding box center [72, 210] width 36 height 7
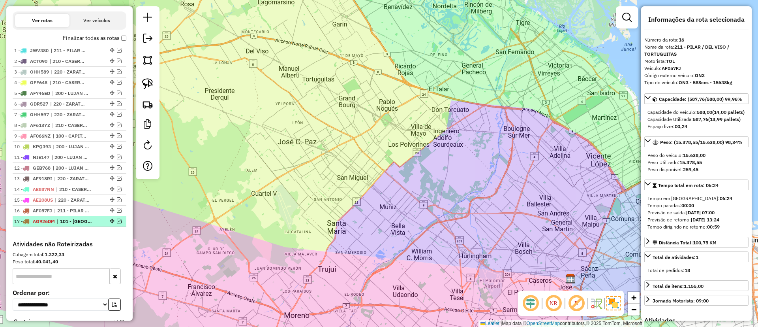
click at [72, 216] on li "17 - AG926DM | 101 - CAPITAL FEDERAL NORTE" at bounding box center [70, 221] width 114 height 11
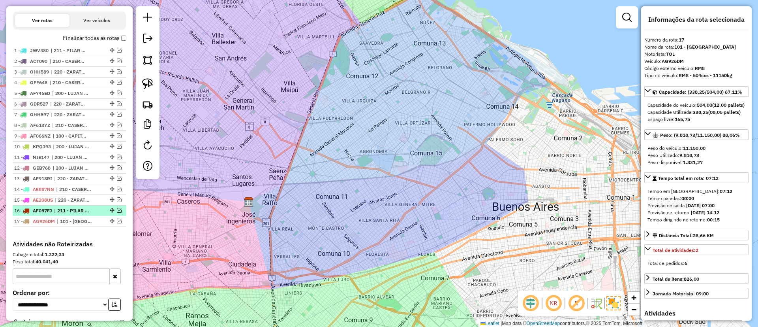
click at [65, 213] on span "| 211 - PILAR / DEL VISO / TORTUGUITAS" at bounding box center [72, 210] width 36 height 7
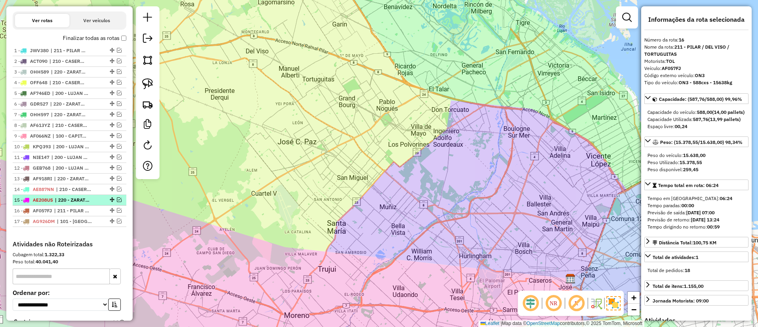
click at [62, 196] on span "| 220 - ZARATE / CAMPANA / TIGRE SAN ISIDRO" at bounding box center [73, 199] width 36 height 7
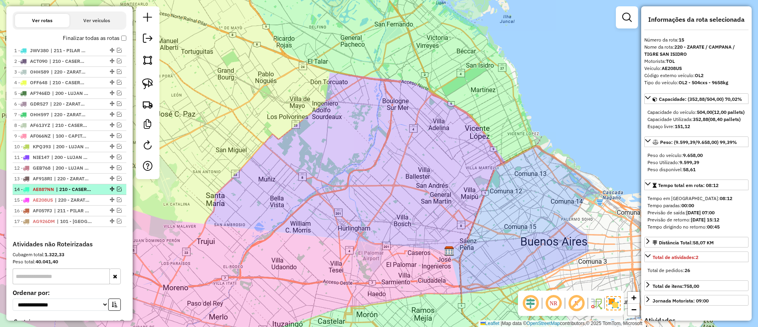
click at [62, 187] on span "| 210 - CASEROS / SAN MARTIN / BELLA VISTA" at bounding box center [74, 189] width 36 height 7
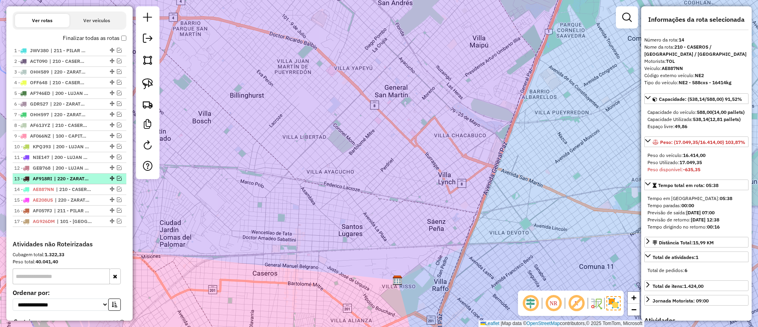
click at [62, 176] on span "| 220 - ZARATE / CAMPANA / TIGRE SAN ISIDRO" at bounding box center [72, 178] width 36 height 7
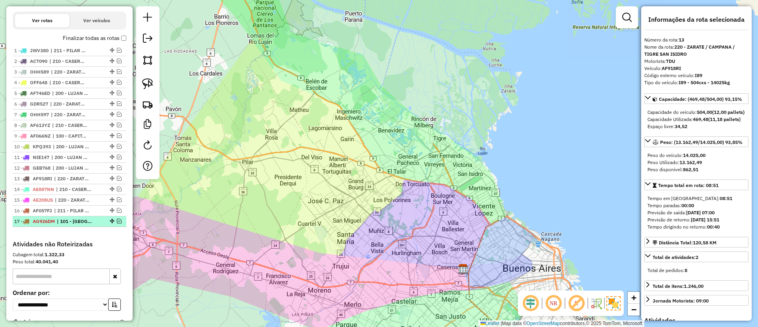
click at [36, 220] on span "AG926DM" at bounding box center [44, 221] width 22 height 6
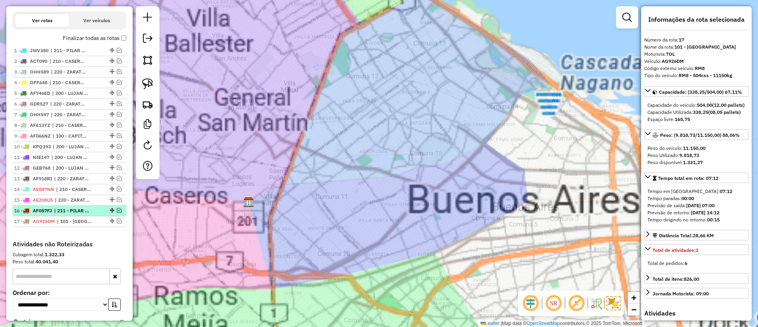
click at [43, 211] on span "AF057FJ" at bounding box center [42, 210] width 19 height 6
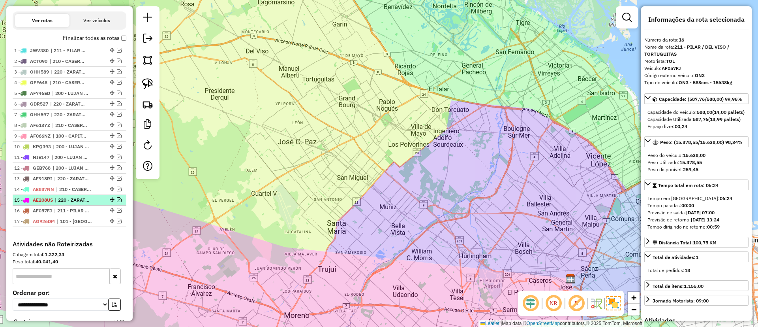
click at [45, 199] on span "AE208US" at bounding box center [43, 200] width 20 height 6
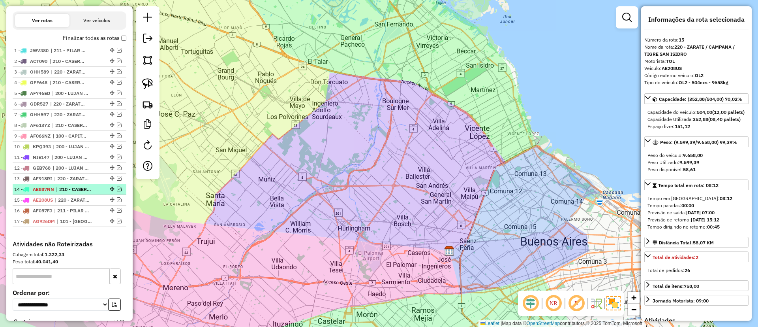
click at [56, 191] on div "14 - AE887NN | 210 - CASEROS / SAN MARTIN / BELLA VISTA" at bounding box center [56, 189] width 84 height 7
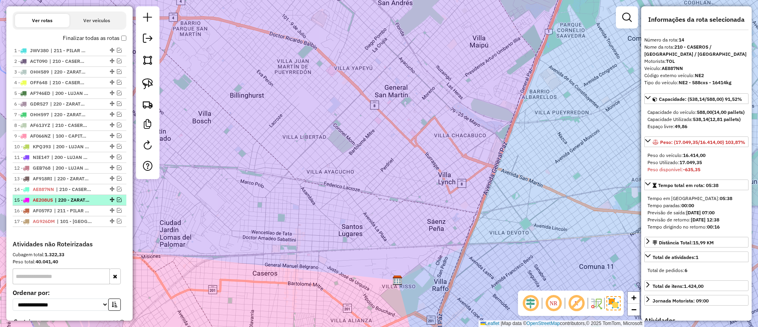
click at [52, 197] on span "AE208US" at bounding box center [43, 200] width 20 height 6
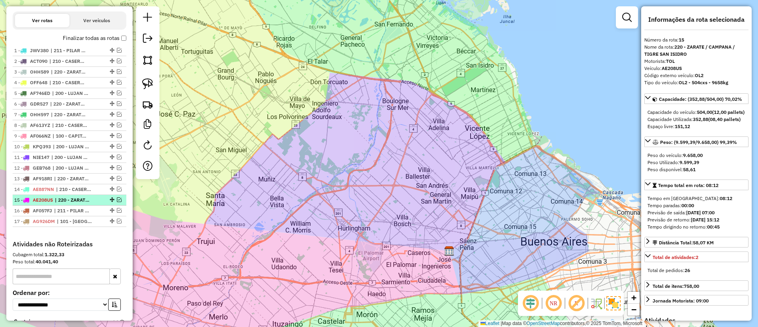
click at [115, 196] on div "15 - AE208US | 220 - ZARATE / CAMPANA / TIGRE SAN ISIDRO" at bounding box center [69, 199] width 111 height 7
click at [117, 199] on em at bounding box center [119, 199] width 5 height 5
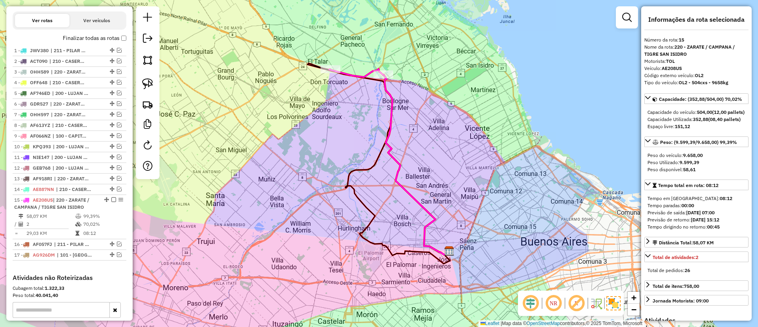
click at [391, 98] on icon at bounding box center [417, 165] width 66 height 180
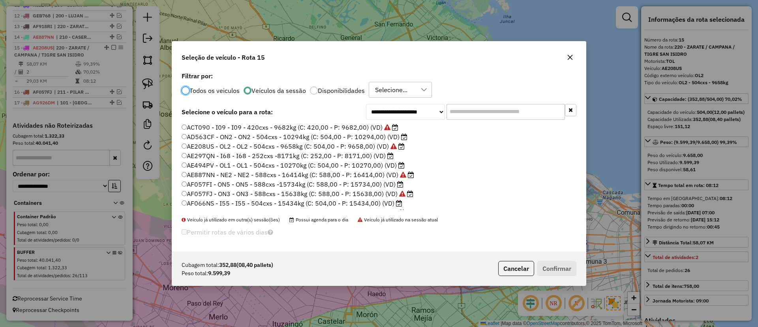
scroll to position [216, 0]
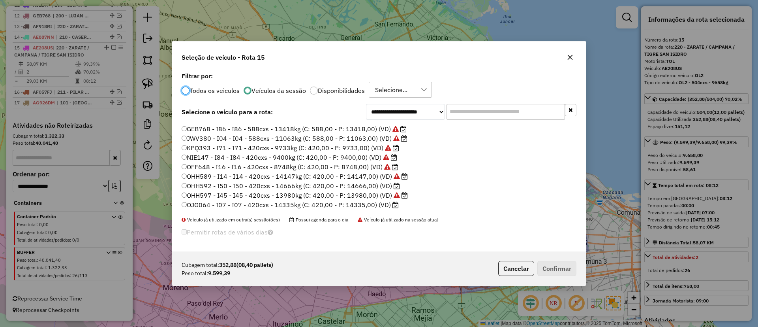
click at [381, 208] on label "OJG064 - I07 - I07 - 420cxs - 14335kg (C: 420,00 - P: 14335,00) (VD)" at bounding box center [290, 204] width 217 height 9
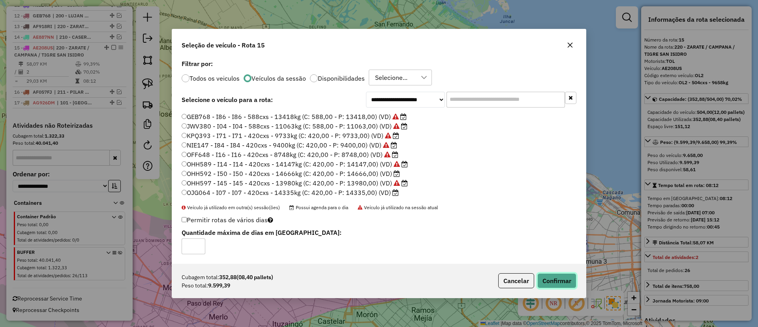
click at [561, 283] on button "Confirmar" at bounding box center [556, 280] width 39 height 15
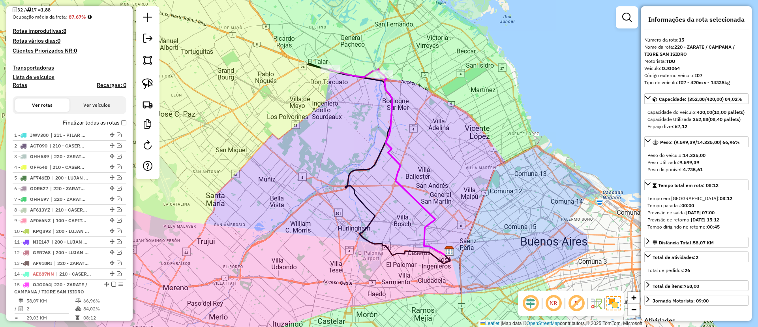
scroll to position [173, 0]
click at [79, 124] on label "Finalizar todas as rotas" at bounding box center [95, 123] width 64 height 8
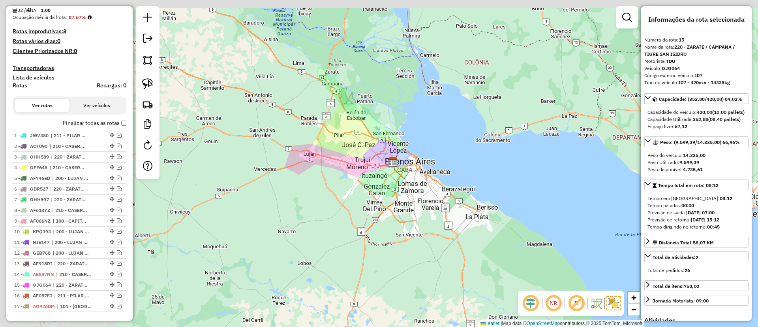
drag, startPoint x: 423, startPoint y: 159, endPoint x: 247, endPoint y: 56, distance: 203.8
click at [468, 159] on div "Janela de atendimento Grade de atendimento Capacidade Transportadoras Veículos …" at bounding box center [379, 163] width 758 height 327
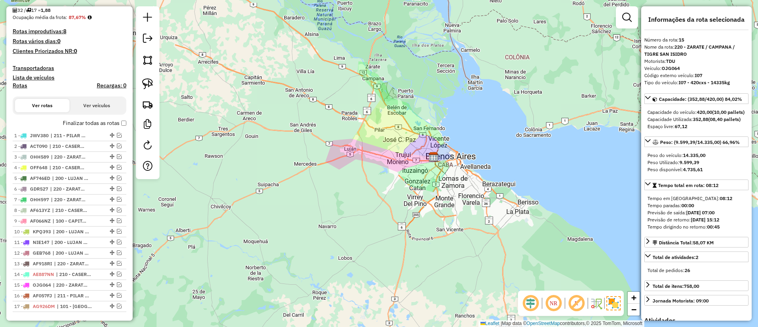
scroll to position [0, 0]
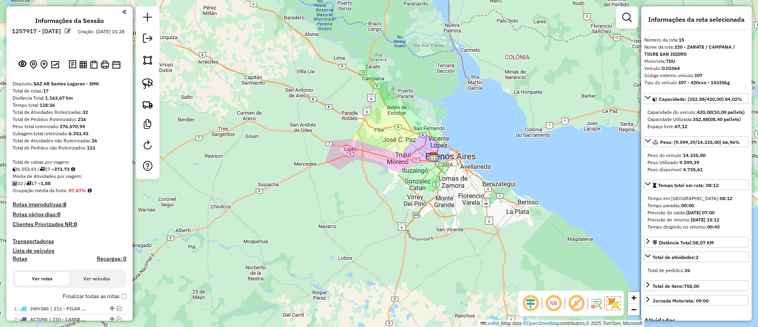
click at [257, 116] on div "Janela de atendimento Grade de atendimento Capacidade Transportadoras Veículos …" at bounding box center [379, 163] width 758 height 327
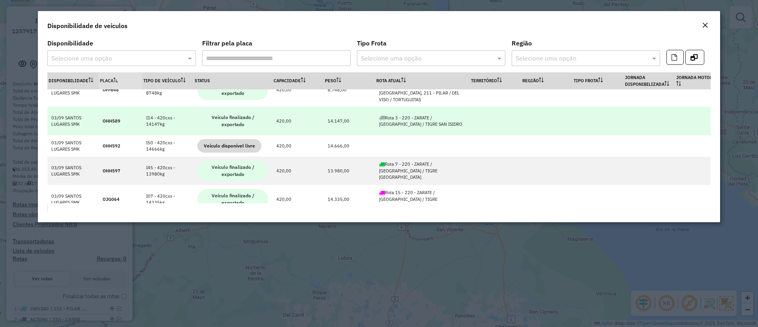
scroll to position [692, 0]
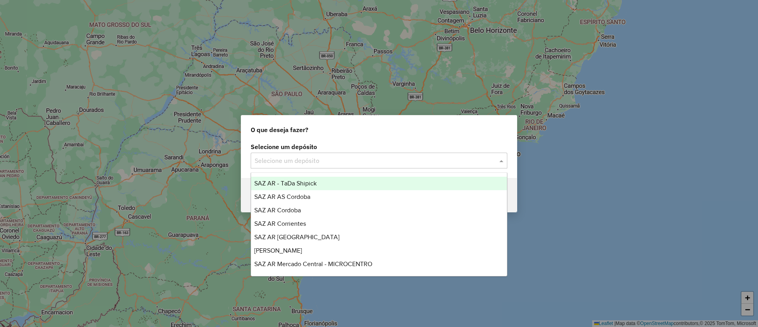
click at [329, 157] on input "text" at bounding box center [371, 160] width 233 height 9
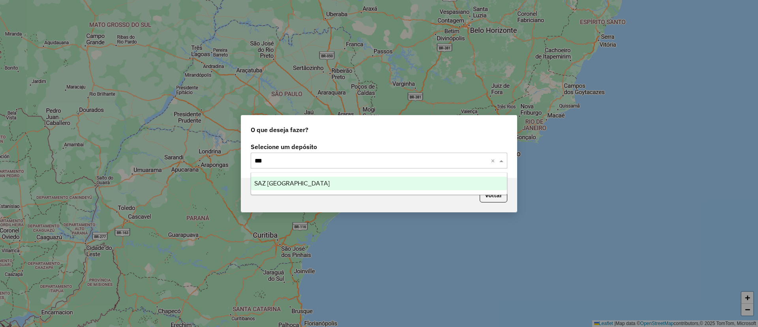
type input "****"
click at [330, 186] on div "SAZ [GEOGRAPHIC_DATA]" at bounding box center [379, 182] width 256 height 13
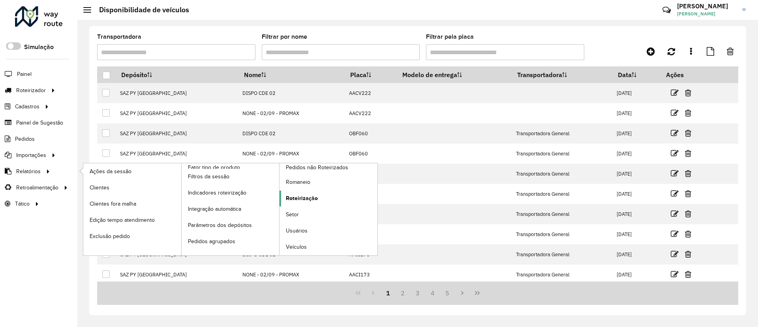
click at [307, 195] on span "Roteirização" at bounding box center [302, 198] width 32 height 8
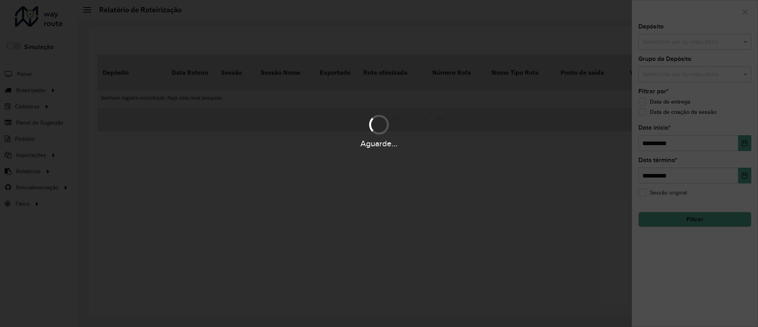
click at [689, 43] on hb-app "Aguarde... Pop-up bloqueado! Seu navegador bloqueou automáticamente a abertura …" at bounding box center [379, 163] width 758 height 327
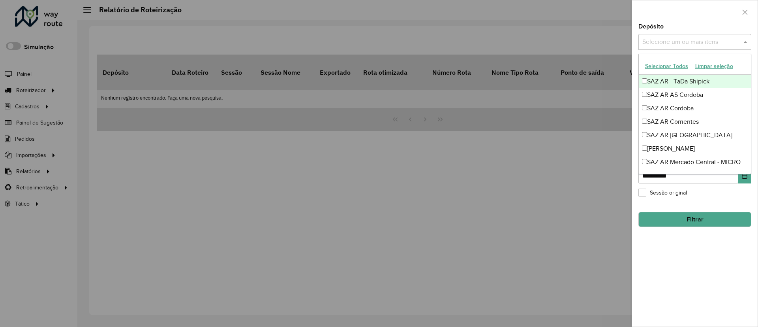
click at [689, 42] on input "text" at bounding box center [690, 42] width 101 height 9
type input "***"
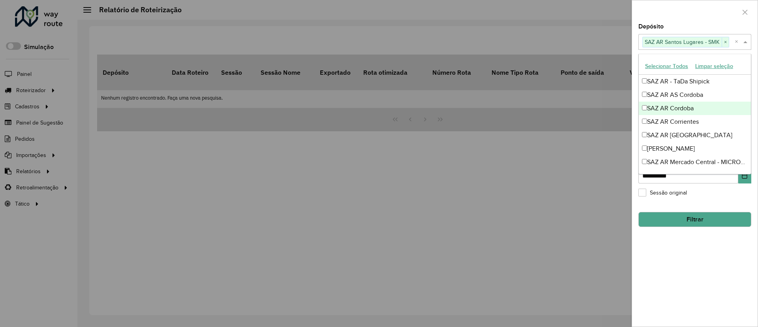
click at [731, 307] on div "**********" at bounding box center [695, 175] width 126 height 302
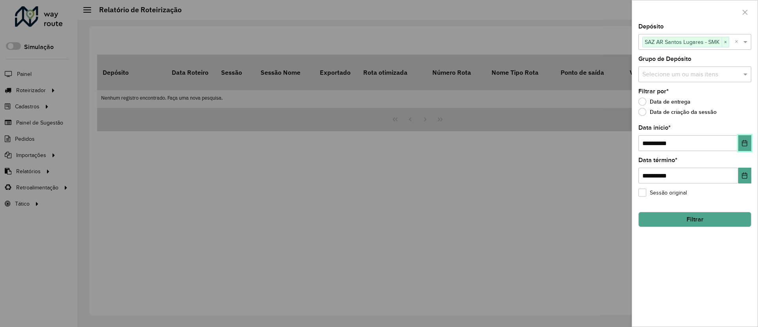
click at [747, 140] on icon "Choose Date" at bounding box center [745, 143] width 6 height 6
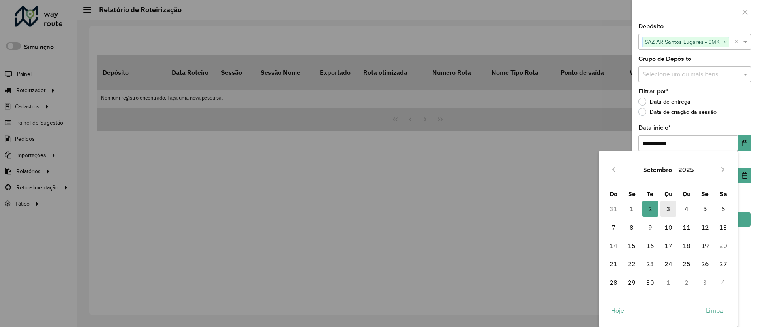
click at [670, 210] on span "3" at bounding box center [669, 209] width 16 height 16
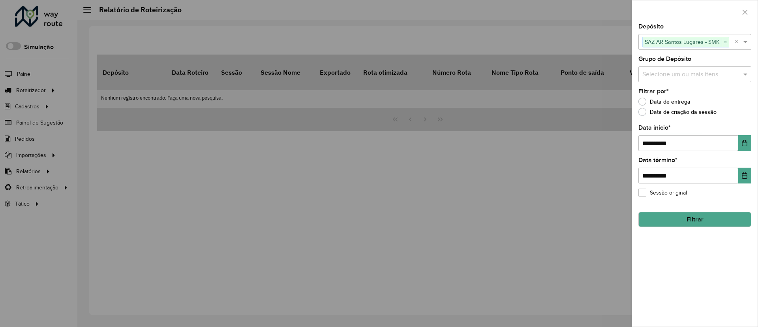
click at [707, 223] on button "Filtrar" at bounding box center [694, 219] width 113 height 15
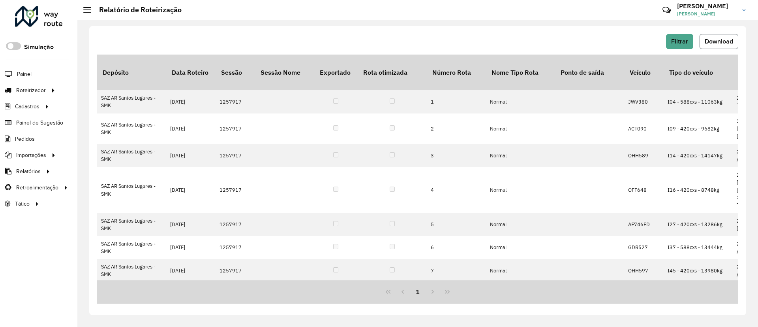
click at [722, 41] on span "Download" at bounding box center [719, 41] width 28 height 7
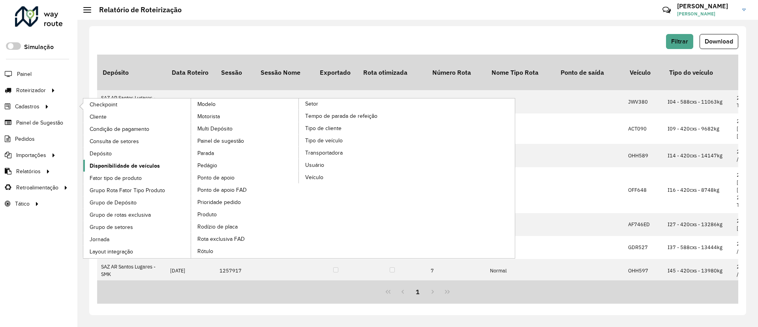
click at [155, 163] on span "Disponibilidade de veículos" at bounding box center [125, 165] width 70 height 8
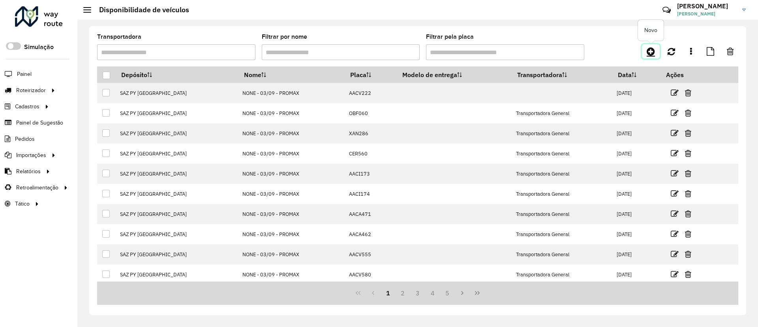
click at [655, 48] on link at bounding box center [651, 51] width 18 height 14
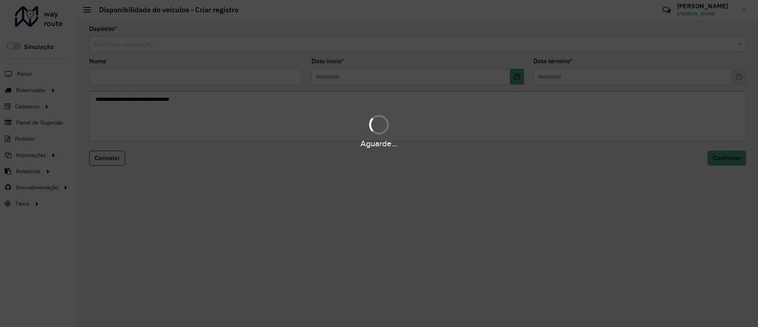
click at [468, 45] on div "Aguarde..." at bounding box center [379, 163] width 758 height 327
click at [467, 45] on div "Aguarde..." at bounding box center [379, 163] width 758 height 327
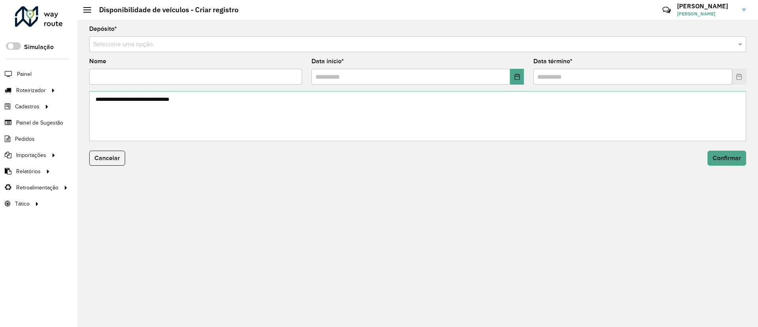
click at [466, 44] on input "text" at bounding box center [409, 44] width 633 height 9
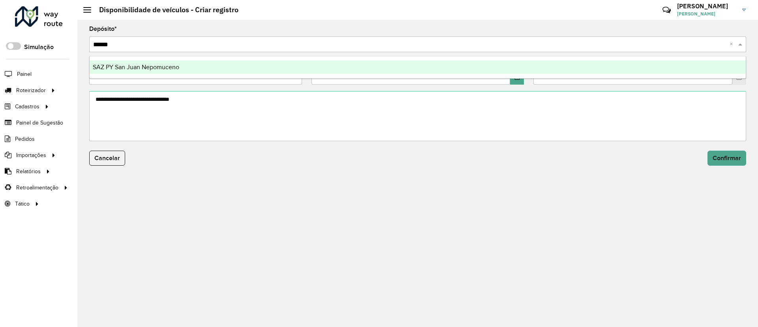
type input "*******"
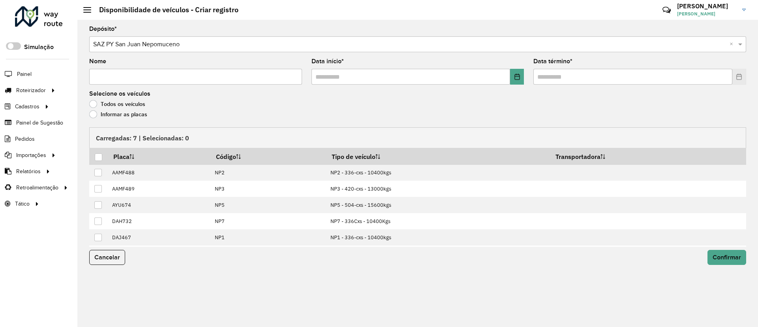
click at [220, 77] on input "Nome" at bounding box center [195, 77] width 213 height 16
type input "**********"
click at [514, 70] on button "Choose Date" at bounding box center [517, 77] width 14 height 16
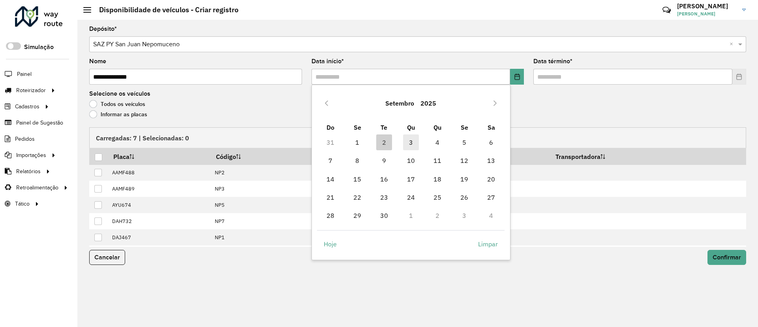
click at [418, 140] on span "3" at bounding box center [411, 142] width 16 height 16
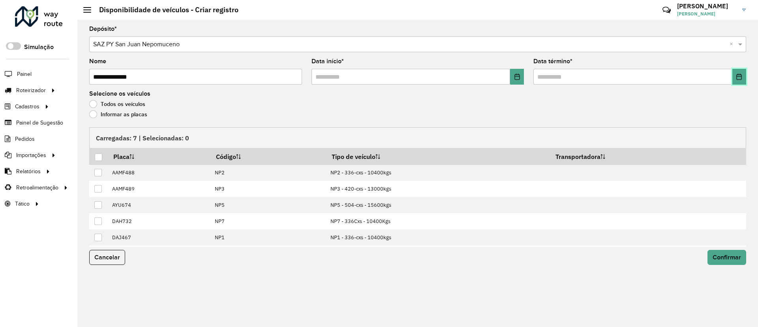
click at [739, 74] on icon "Choose Date" at bounding box center [739, 76] width 5 height 6
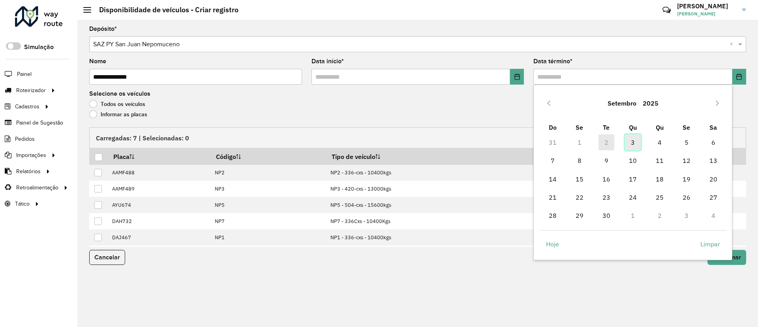
click at [628, 142] on span "3" at bounding box center [633, 142] width 16 height 16
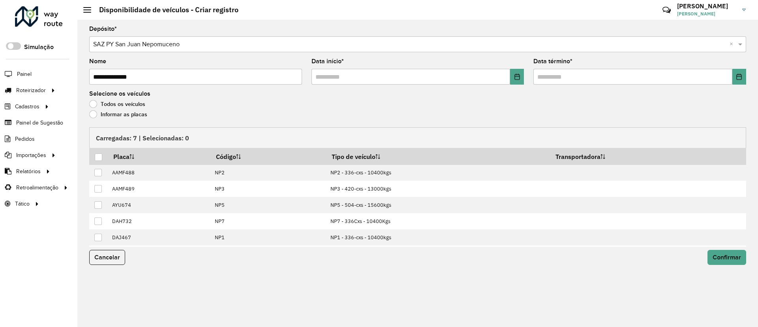
click at [111, 115] on label "Informar as placas" at bounding box center [118, 114] width 58 height 8
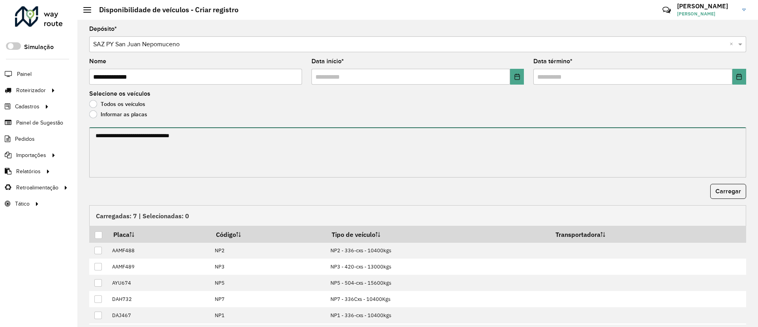
click at [128, 146] on textarea at bounding box center [417, 152] width 657 height 50
paste textarea "****** ******* ******* ****** ****** ******"
type textarea "****** ******* ******* ****** ****** ******"
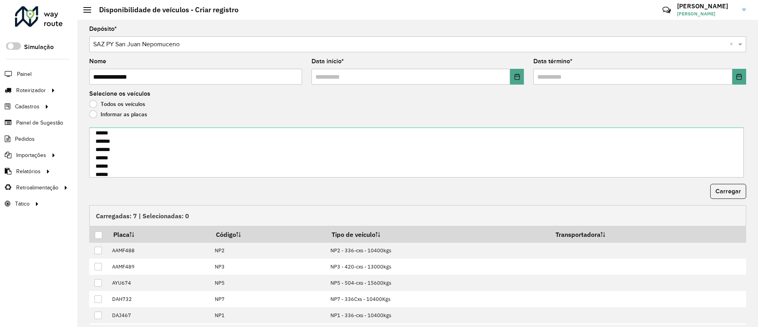
click at [727, 179] on form "**********" at bounding box center [417, 189] width 657 height 326
click at [727, 186] on button "Carregar" at bounding box center [728, 191] width 36 height 15
drag, startPoint x: 103, startPoint y: 236, endPoint x: 184, endPoint y: 218, distance: 82.1
click at [103, 236] on th at bounding box center [98, 233] width 19 height 17
click at [98, 235] on div at bounding box center [99, 235] width 8 height 8
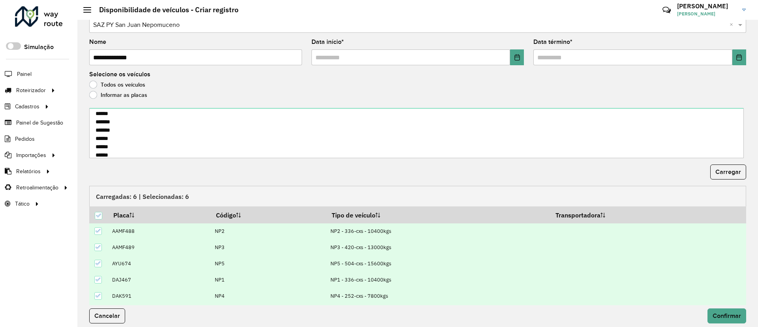
scroll to position [25, 0]
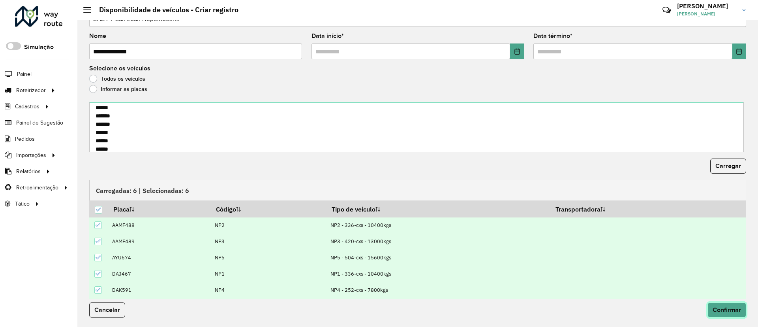
click at [716, 310] on span "Confirmar" at bounding box center [727, 309] width 28 height 7
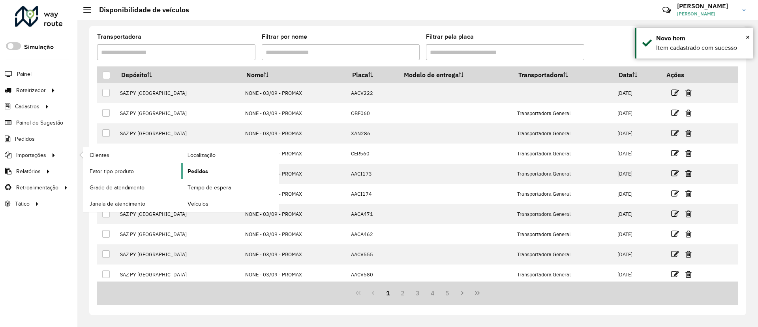
click at [219, 171] on link "Pedidos" at bounding box center [230, 171] width 98 height 16
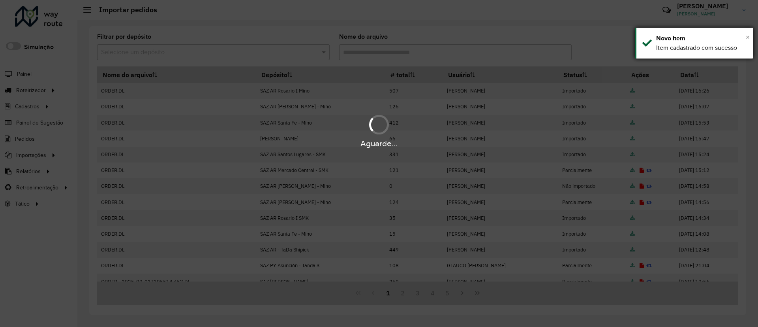
click at [746, 37] on span "×" at bounding box center [748, 37] width 4 height 9
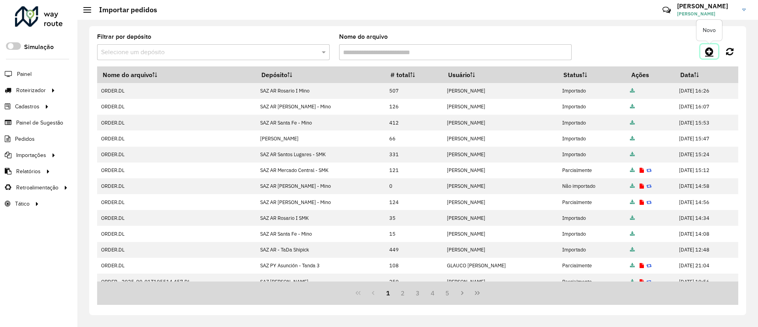
click at [708, 50] on icon at bounding box center [709, 51] width 8 height 9
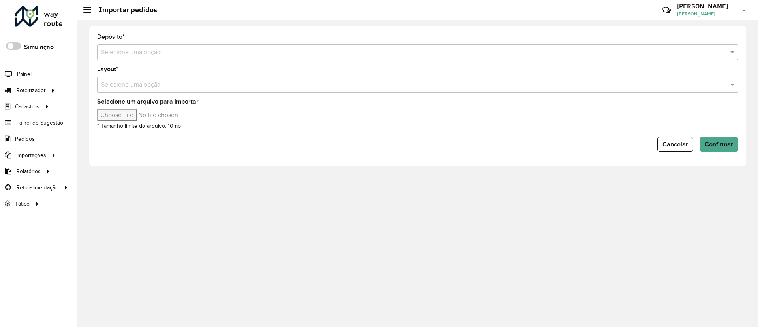
click at [259, 54] on input "text" at bounding box center [410, 52] width 618 height 9
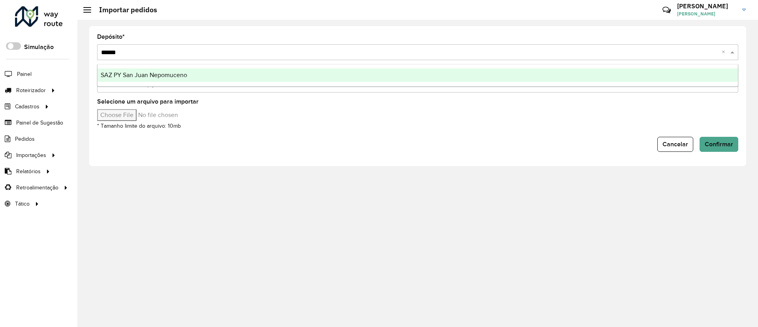
type input "*******"
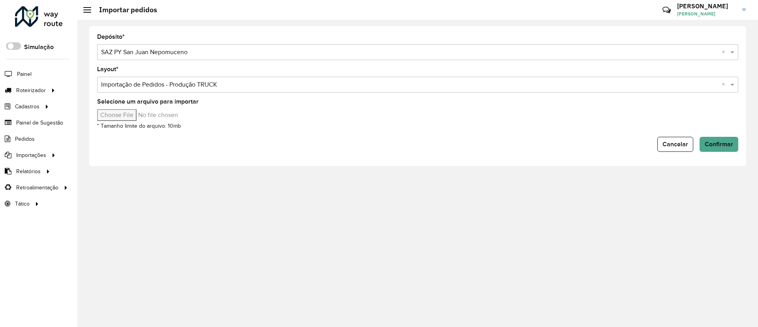
click at [135, 120] on input "Selecione um arquivo para importar" at bounding box center [164, 115] width 134 height 12
type input "**********"
click at [723, 146] on span "Confirmar" at bounding box center [719, 144] width 28 height 7
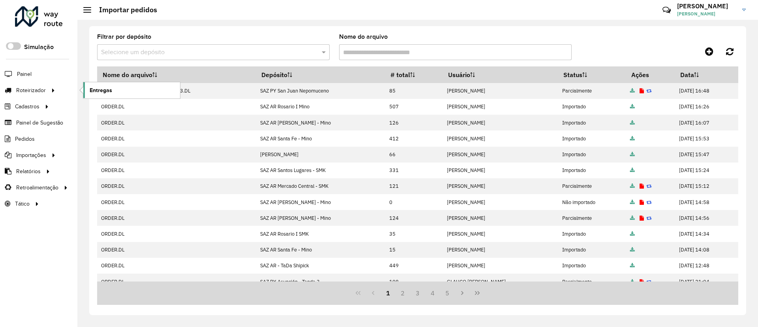
click at [119, 91] on link "Entregas" at bounding box center [131, 90] width 97 height 16
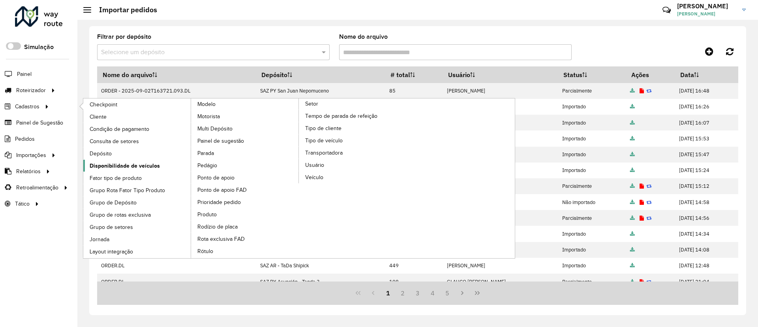
click at [134, 164] on span "Disponibilidade de veículos" at bounding box center [125, 165] width 70 height 8
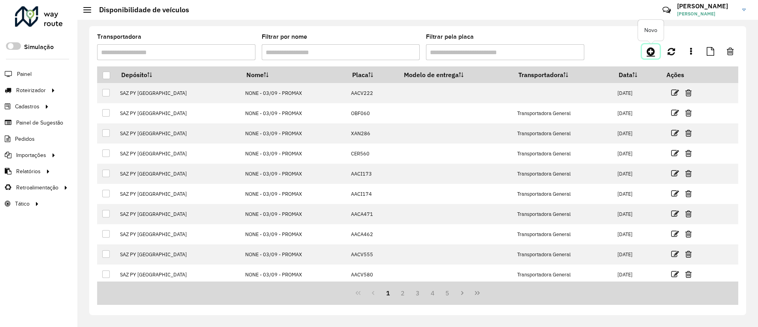
click at [653, 52] on icon at bounding box center [651, 51] width 8 height 9
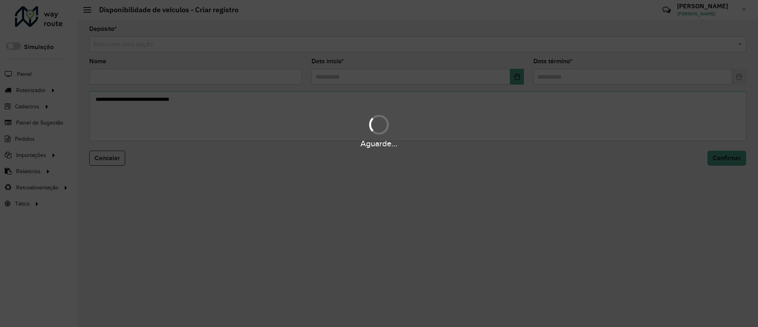
click at [255, 45] on input "text" at bounding box center [409, 44] width 633 height 9
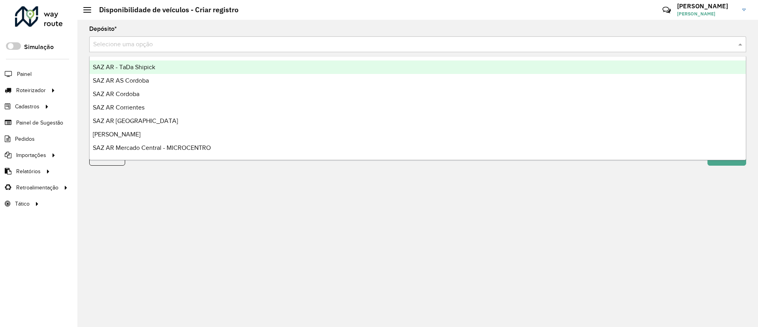
click at [255, 45] on input "text" at bounding box center [409, 44] width 633 height 9
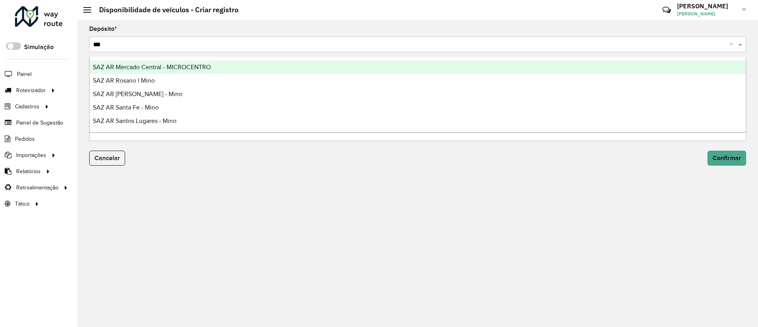
type input "****"
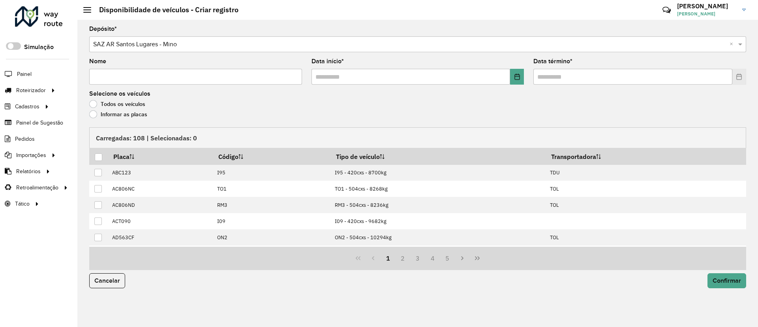
click at [221, 79] on input "Nome" at bounding box center [195, 77] width 213 height 16
type input "*"
type input "**********"
click at [521, 76] on button "Choose Date" at bounding box center [517, 77] width 14 height 16
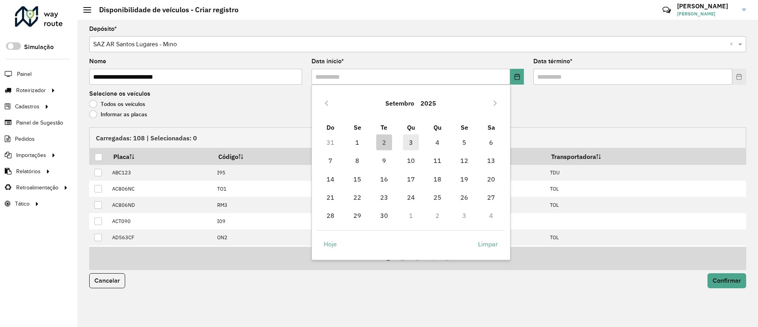
click at [409, 138] on span "3" at bounding box center [411, 142] width 16 height 16
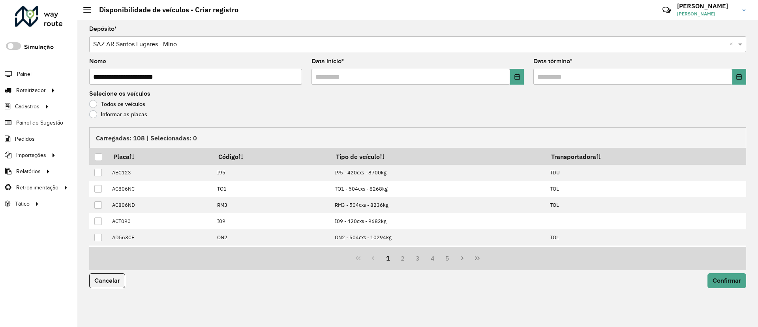
click at [752, 72] on div "**********" at bounding box center [417, 173] width 681 height 307
drag, startPoint x: 743, startPoint y: 77, endPoint x: 731, endPoint y: 83, distance: 13.4
click at [742, 77] on button "Choose Date" at bounding box center [739, 77] width 14 height 16
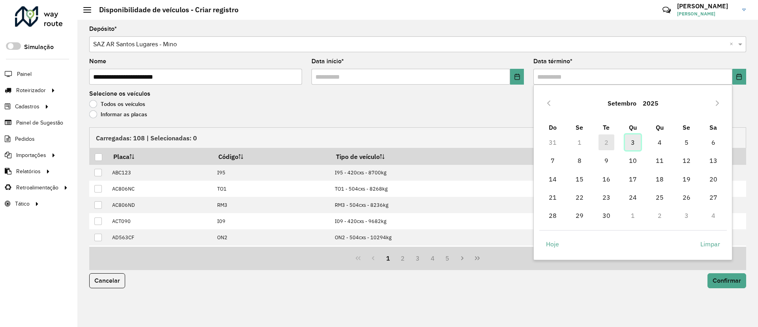
click at [634, 140] on span "3" at bounding box center [633, 142] width 16 height 16
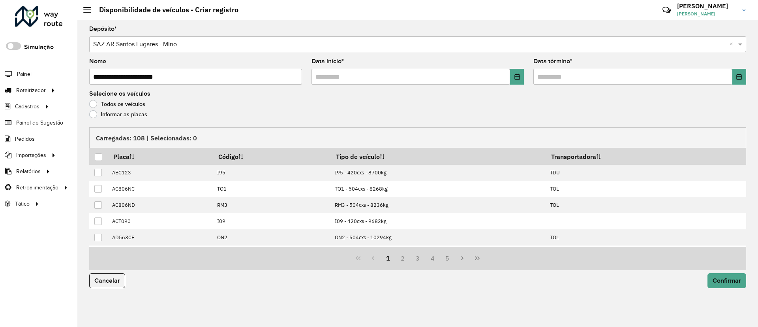
click at [139, 112] on label "Informar as placas" at bounding box center [118, 114] width 58 height 8
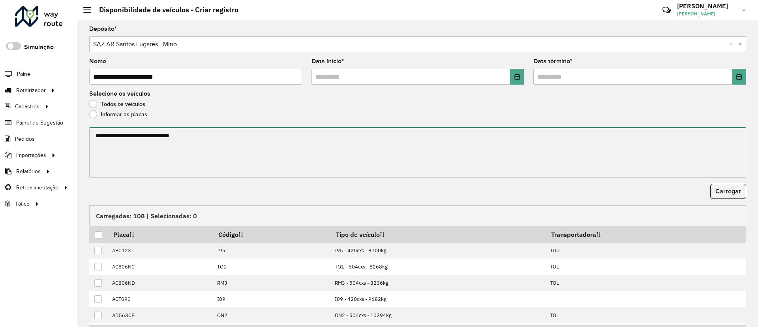
click at [148, 145] on textarea at bounding box center [417, 152] width 657 height 50
paste textarea "******* ******* ******* ******* ******* *******"
paste textarea "******* ******* ******* ******* ******* ****** ******* ******* ******* ****** *…"
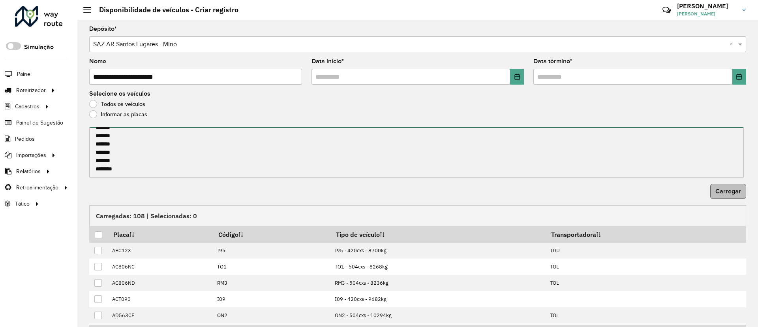
type textarea "******* ******* ******* ******* ******* ******* ******* ******* ******* *******…"
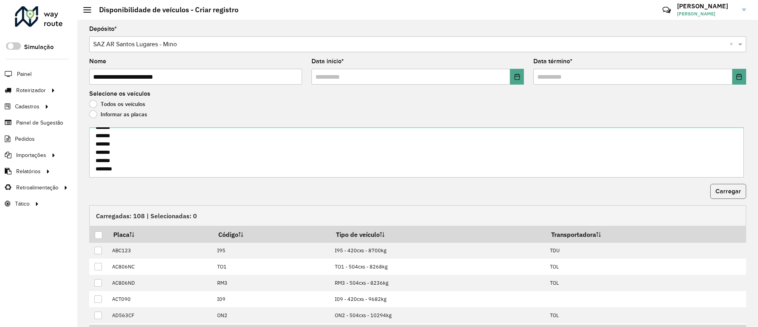
click at [728, 189] on span "Carregar" at bounding box center [728, 191] width 26 height 7
click at [96, 234] on div at bounding box center [99, 235] width 8 height 8
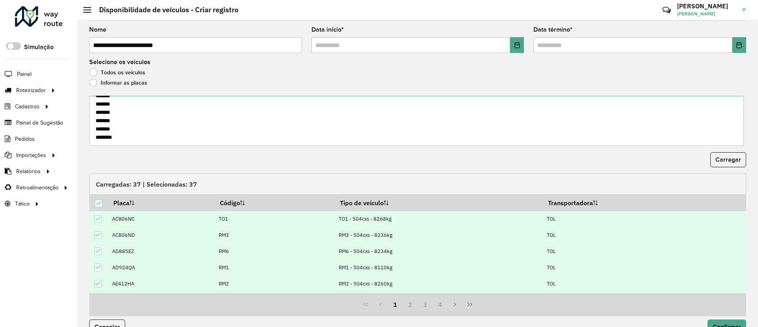
scroll to position [49, 0]
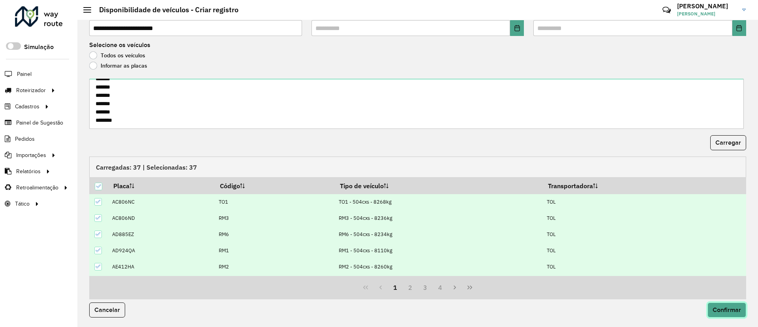
click at [731, 312] on span "Confirmar" at bounding box center [727, 309] width 28 height 7
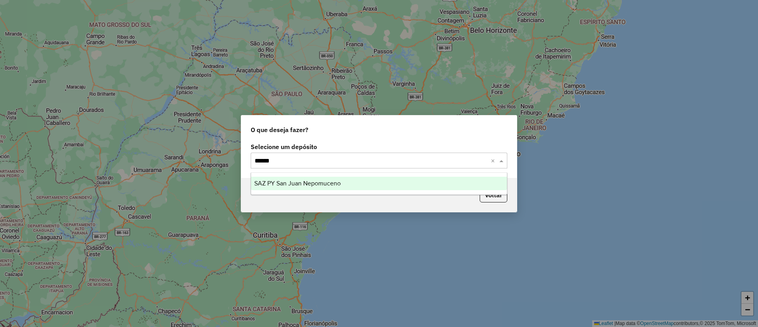
type input "*******"
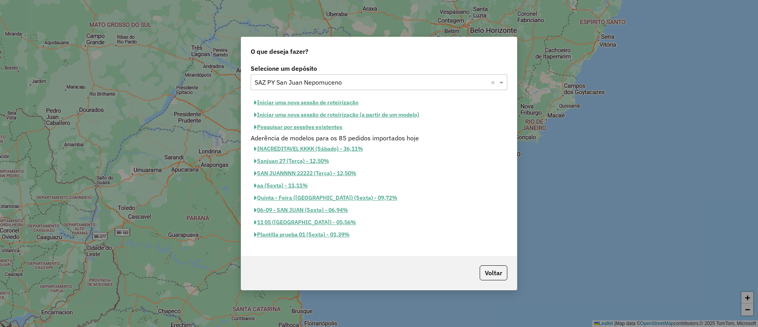
click at [324, 103] on button "Iniciar uma nova sessão de roteirização" at bounding box center [306, 102] width 111 height 12
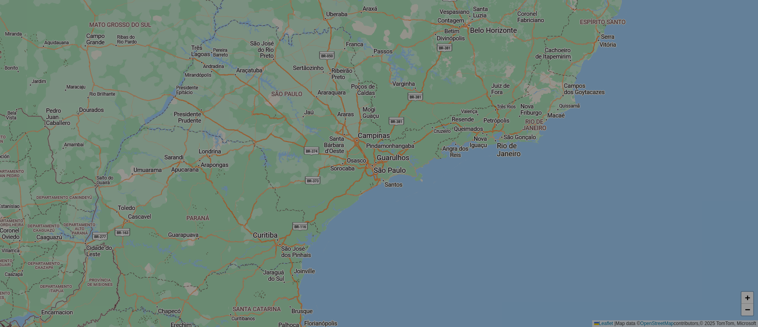
select select "*"
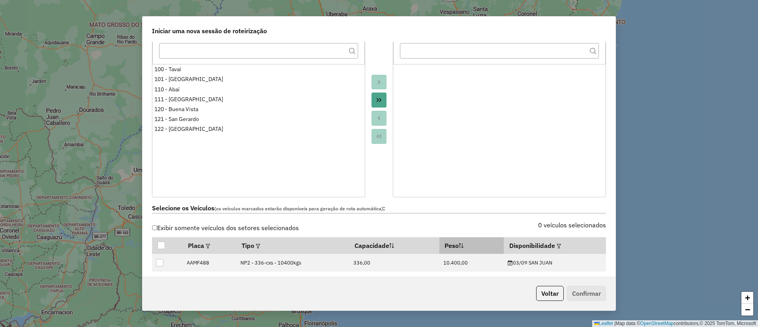
scroll to position [237, 0]
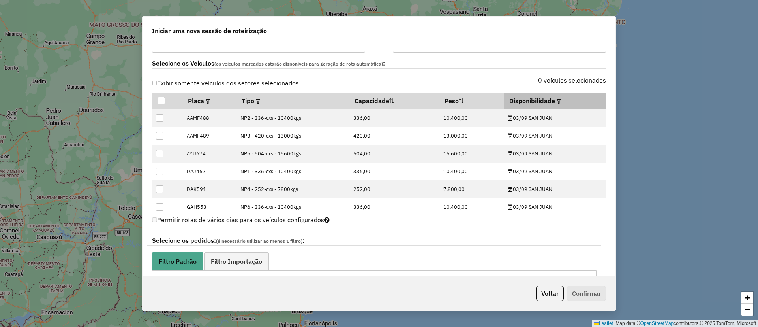
click at [555, 97] on div at bounding box center [558, 100] width 6 height 9
click at [557, 101] on em at bounding box center [559, 101] width 4 height 4
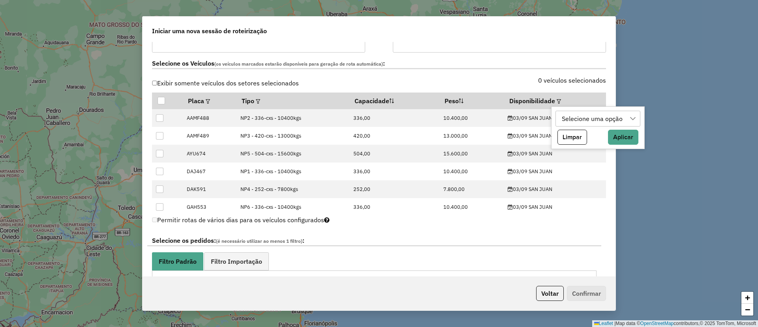
click at [561, 117] on div "Selecione uma opção" at bounding box center [592, 118] width 66 height 15
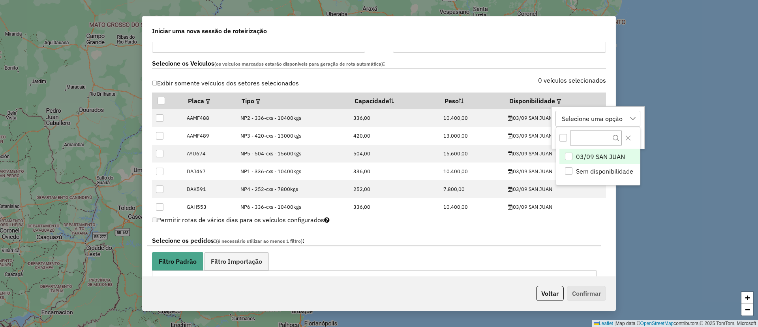
scroll to position [6, 36]
click at [578, 160] on li "03/09 SAN JUAN" at bounding box center [600, 156] width 81 height 15
click at [627, 137] on icon "Close" at bounding box center [628, 138] width 6 height 6
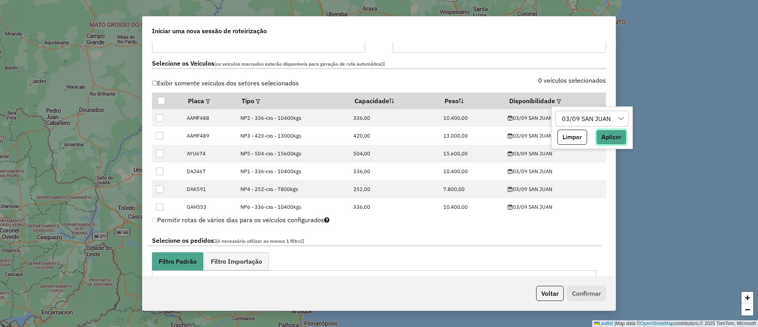
click at [609, 139] on button "Aplicar" at bounding box center [611, 137] width 30 height 15
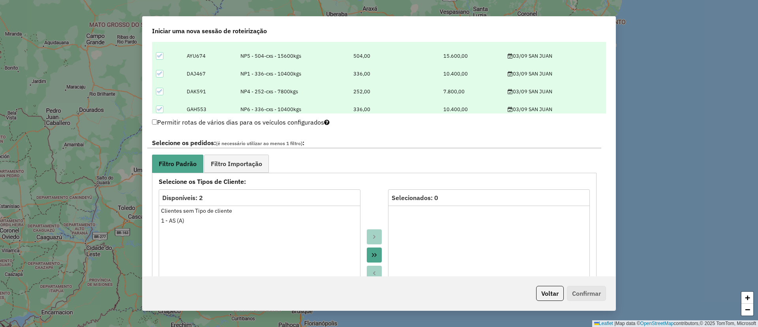
scroll to position [415, 0]
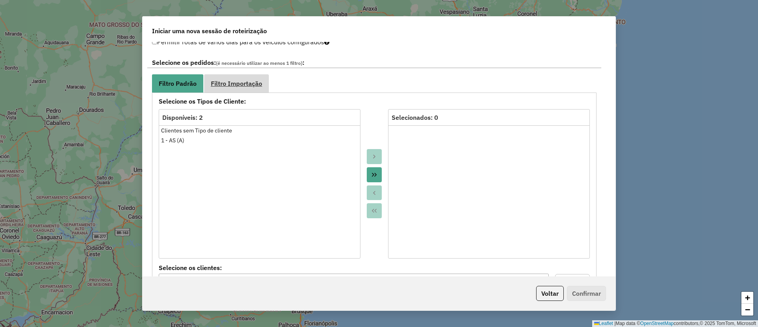
click at [251, 82] on span "Filtro Importação" at bounding box center [236, 83] width 51 height 6
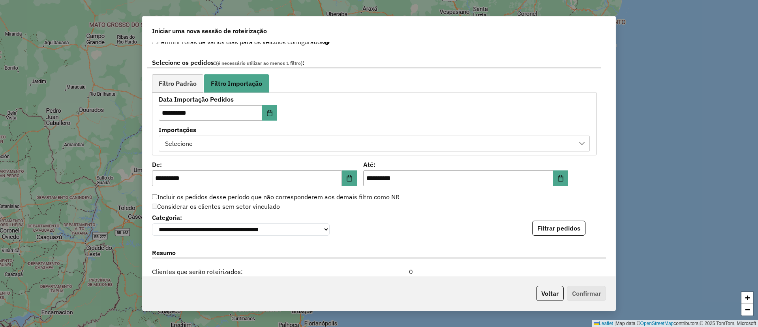
click at [210, 139] on div "Selecione" at bounding box center [368, 143] width 412 height 15
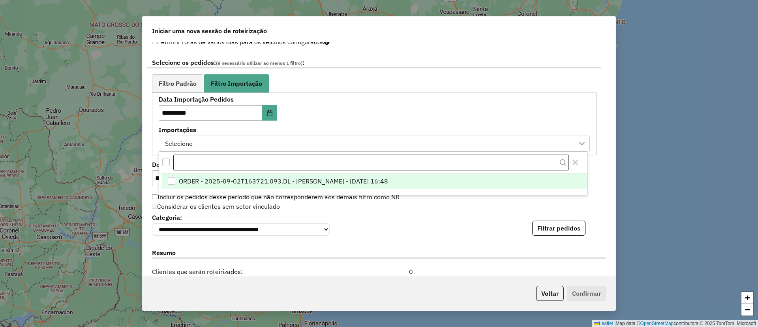
scroll to position [6, 36]
click at [233, 180] on span "ORDER - 2025-09-02T163721.093.DL - [PERSON_NAME] - [DATE] 16:48" at bounding box center [283, 180] width 209 height 9
click at [580, 238] on div "**********" at bounding box center [379, 159] width 473 height 234
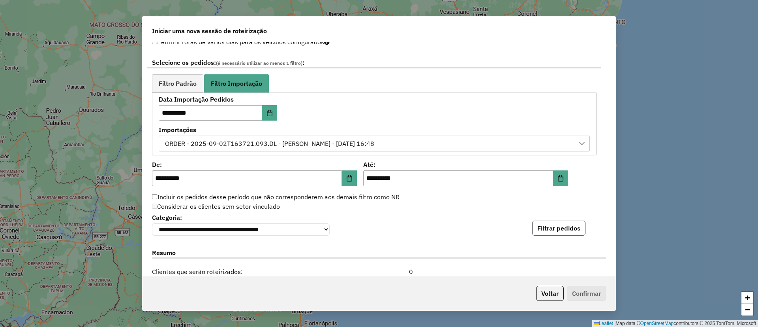
click at [574, 234] on button "Filtrar pedidos" at bounding box center [558, 227] width 53 height 15
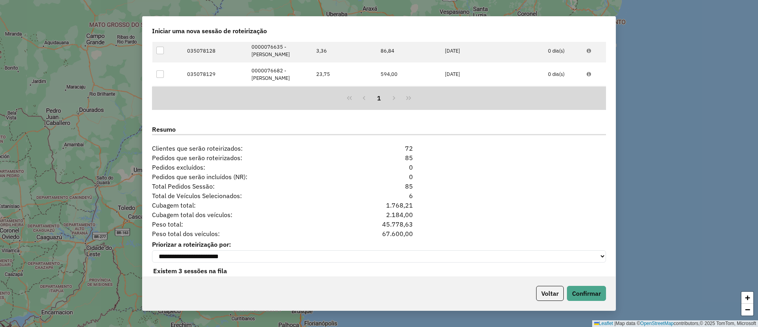
scroll to position [718, 0]
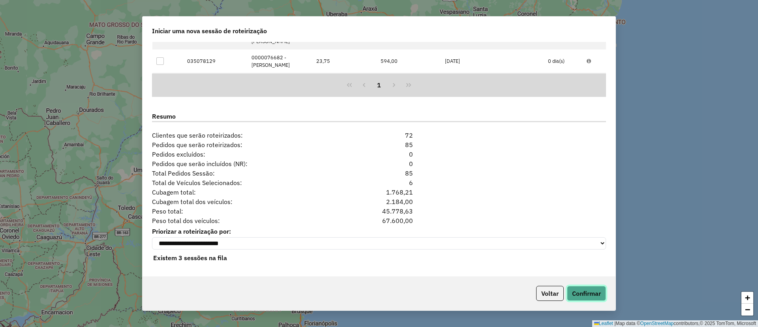
click at [590, 290] on button "Confirmar" at bounding box center [586, 292] width 39 height 15
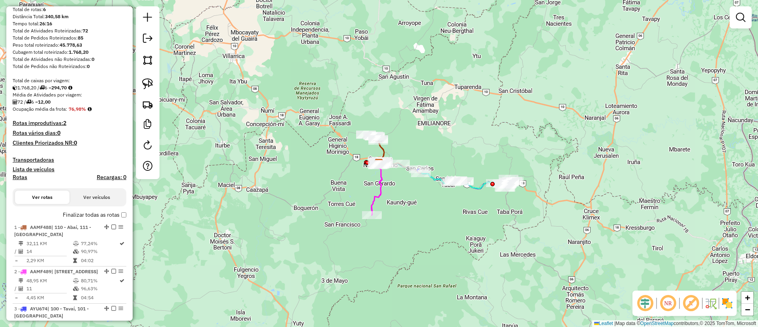
scroll to position [178, 0]
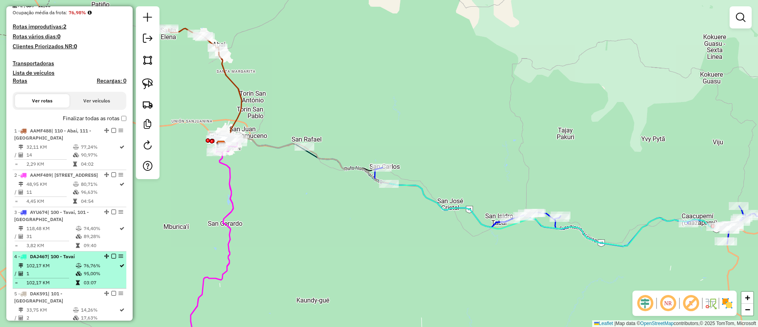
click at [113, 258] on em at bounding box center [113, 255] width 5 height 5
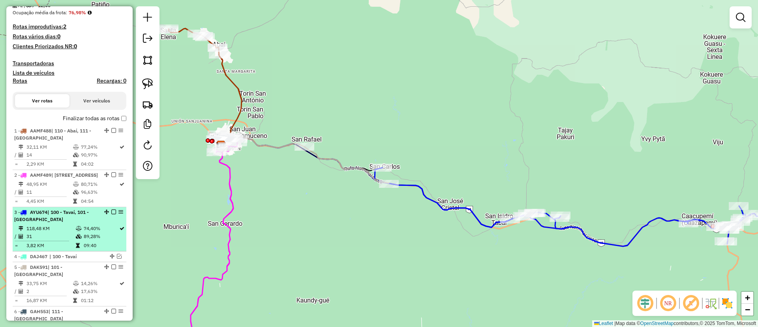
click at [105, 240] on td "89,28%" at bounding box center [101, 236] width 36 height 8
select select "**********"
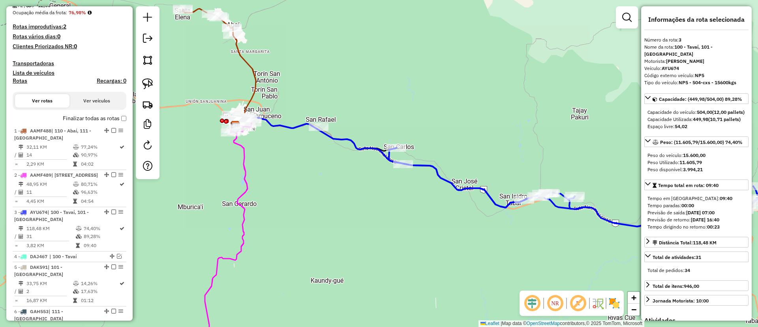
drag, startPoint x: 309, startPoint y: 240, endPoint x: 436, endPoint y: 248, distance: 126.6
click at [436, 248] on div "Janela de atendimento Grade de atendimento Capacidade Transportadoras Veículos …" at bounding box center [379, 163] width 758 height 327
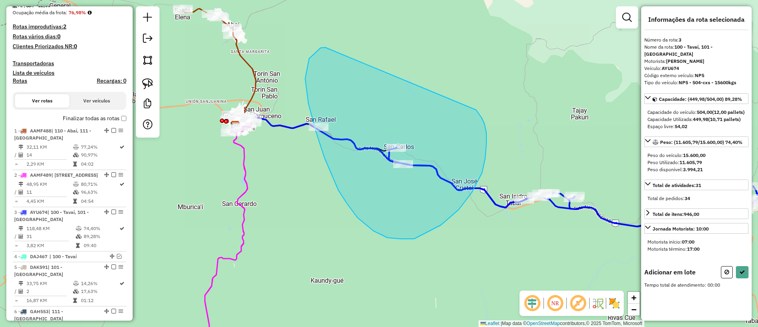
drag, startPoint x: 309, startPoint y: 58, endPoint x: 476, endPoint y: 109, distance: 174.5
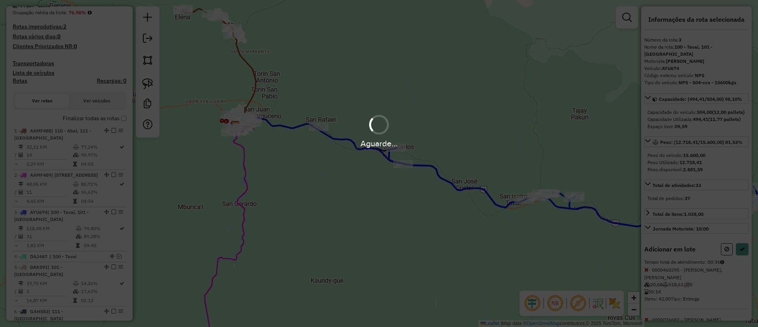
select select "**********"
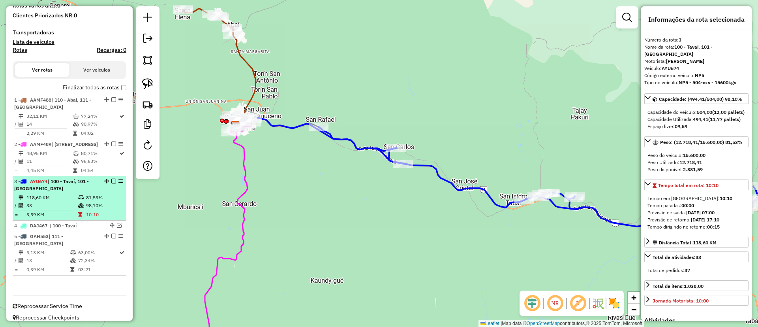
scroll to position [216, 0]
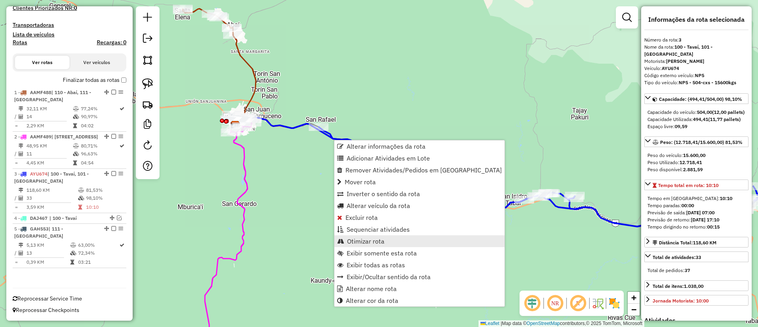
click at [386, 242] on link "Otimizar rota" at bounding box center [419, 241] width 170 height 12
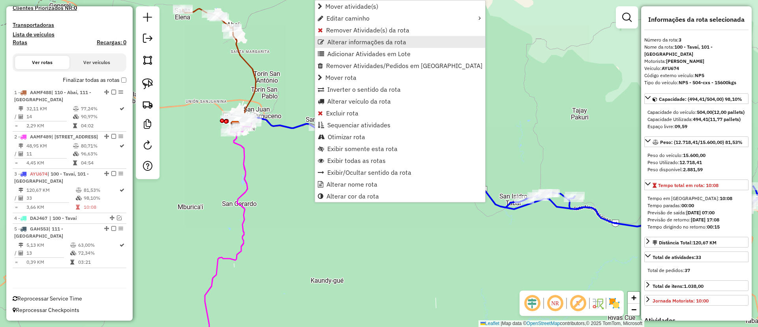
click at [385, 41] on span "Alterar informações da rota" at bounding box center [366, 42] width 79 height 6
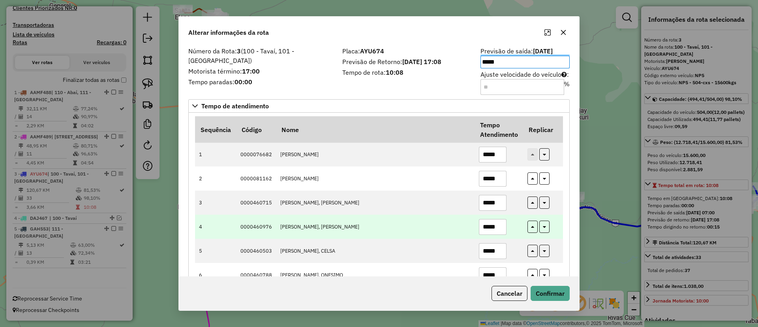
click at [494, 228] on input "*****" at bounding box center [493, 227] width 28 height 16
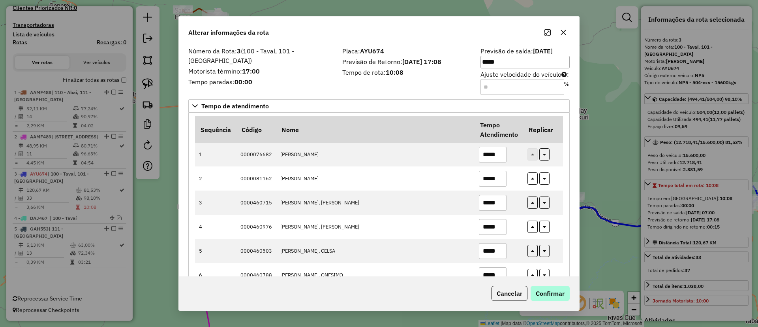
type input "*****"
click at [554, 290] on button "Confirmar" at bounding box center [550, 292] width 39 height 15
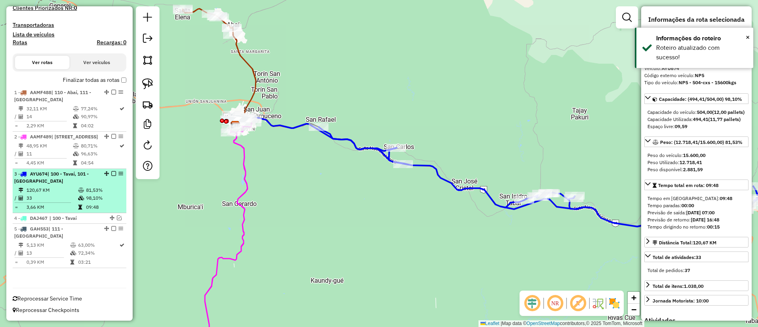
click at [112, 176] on em at bounding box center [113, 173] width 5 height 5
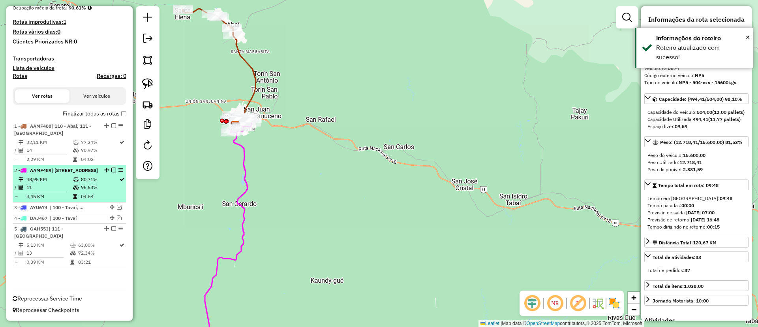
click at [114, 169] on div at bounding box center [112, 169] width 24 height 5
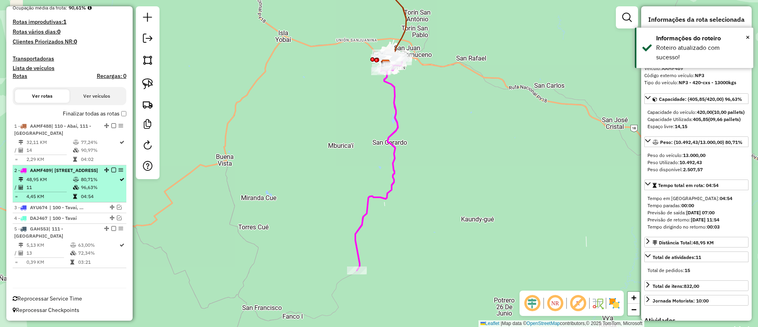
click at [113, 170] on em at bounding box center [113, 169] width 5 height 5
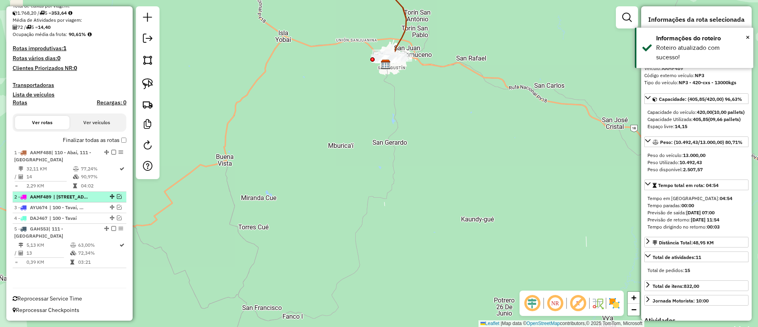
scroll to position [149, 0]
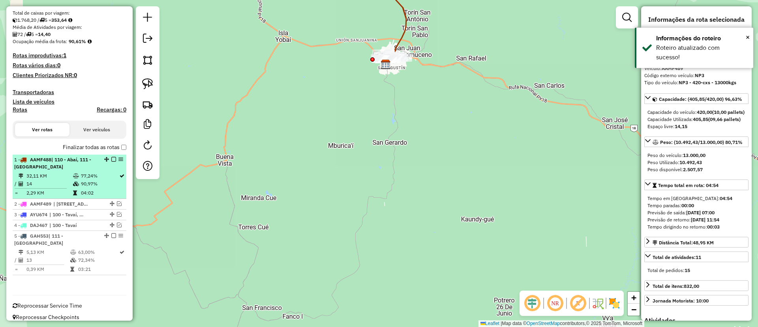
click at [111, 169] on div "1 - AAMF488 | 110 - Abaí, 111 - [GEOGRAPHIC_DATA]" at bounding box center [69, 163] width 111 height 14
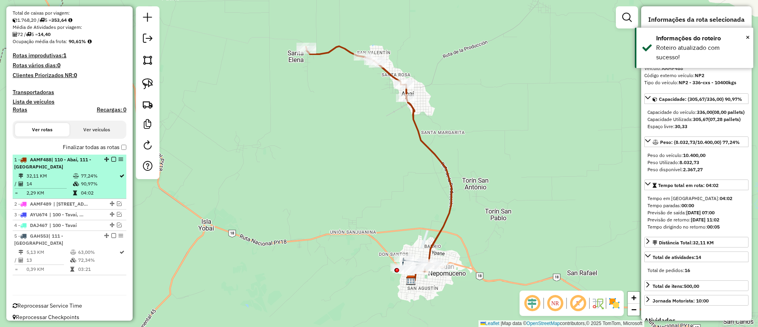
click at [113, 158] on div at bounding box center [112, 159] width 24 height 5
click at [113, 156] on div "1 - AAMF488 | 110 - Abaí, 111 - [GEOGRAPHIC_DATA]" at bounding box center [69, 163] width 111 height 14
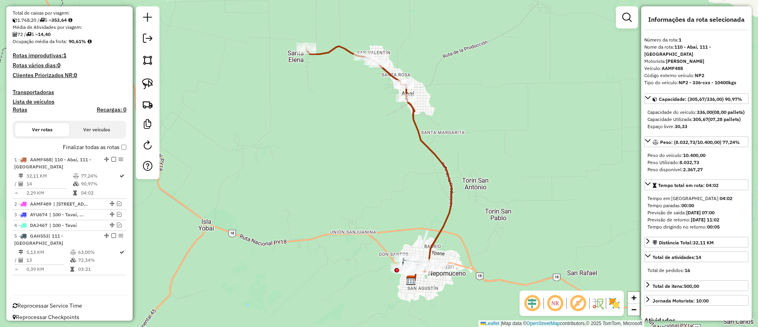
click at [112, 159] on em at bounding box center [113, 159] width 5 height 5
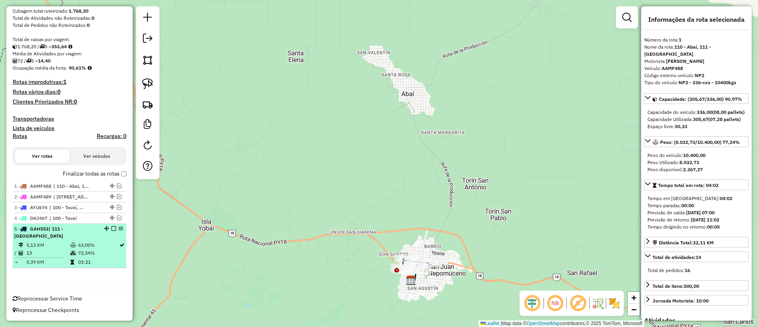
scroll to position [115, 0]
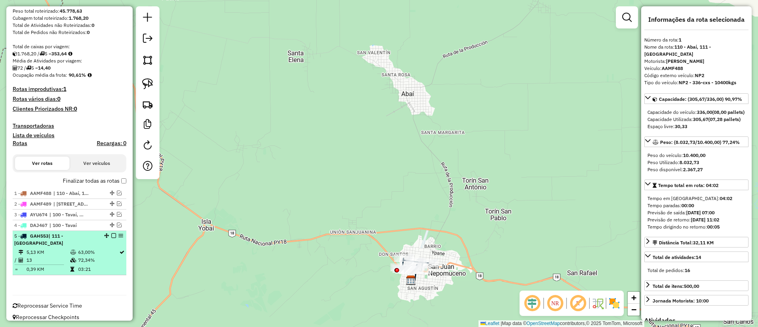
click at [103, 256] on td "72,34%" at bounding box center [98, 260] width 41 height 8
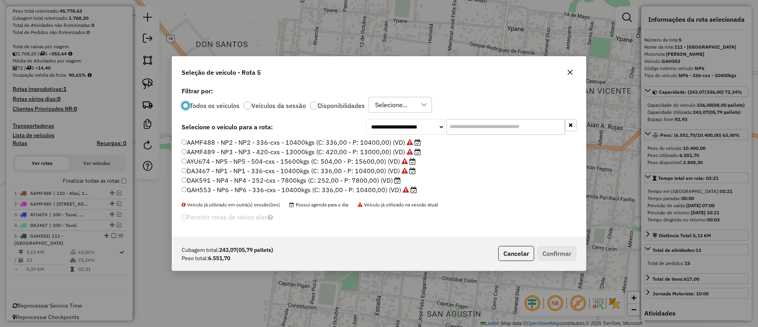
scroll to position [4, 2]
click at [384, 182] on label "DAK591 - NP4 - NP4 - 252-cxs - 7800kgs (C: 252,00 - P: 7800,00) (VD)" at bounding box center [291, 179] width 219 height 9
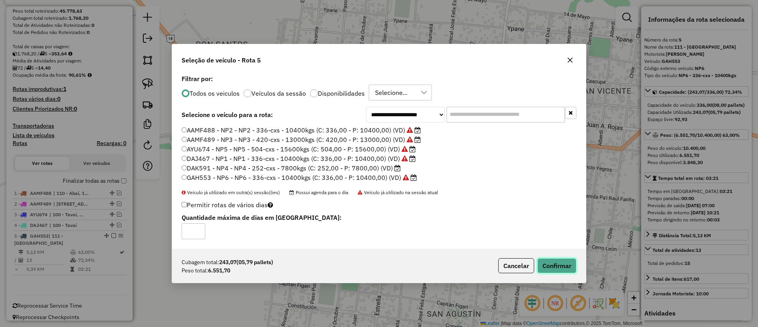
click at [558, 263] on button "Confirmar" at bounding box center [556, 265] width 39 height 15
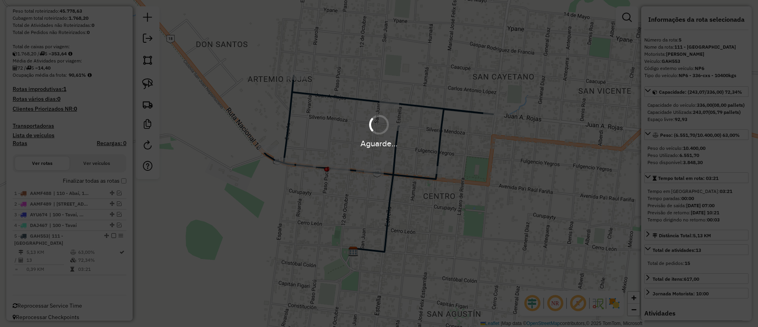
scroll to position [105, 0]
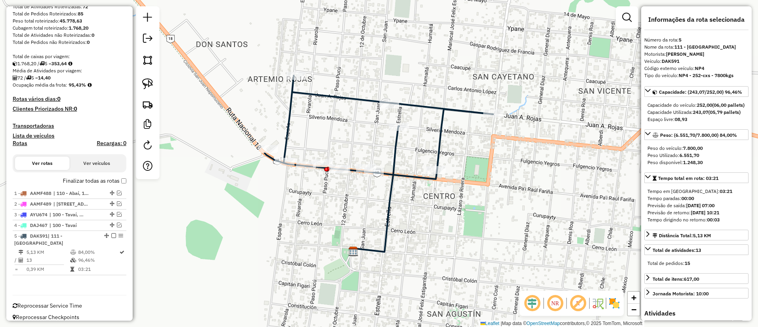
click at [83, 180] on label "Finalizar todas as rotas" at bounding box center [95, 180] width 64 height 8
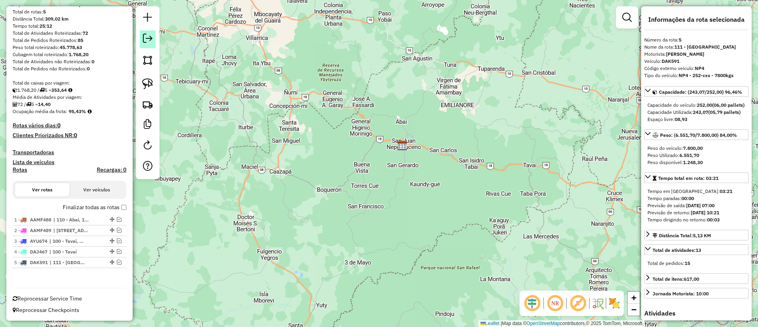
click at [149, 35] on em at bounding box center [147, 38] width 9 height 9
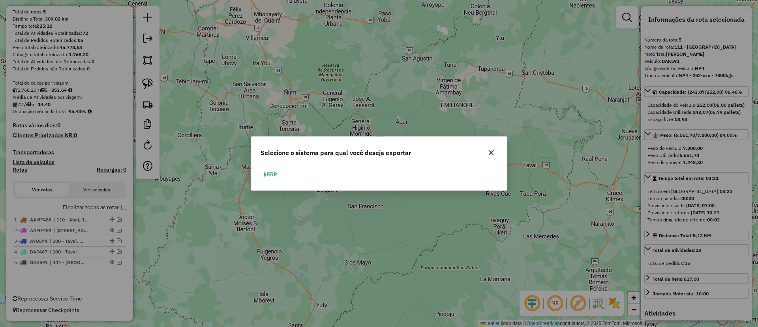
click at [268, 172] on button "ERP" at bounding box center [271, 174] width 20 height 12
select select "**"
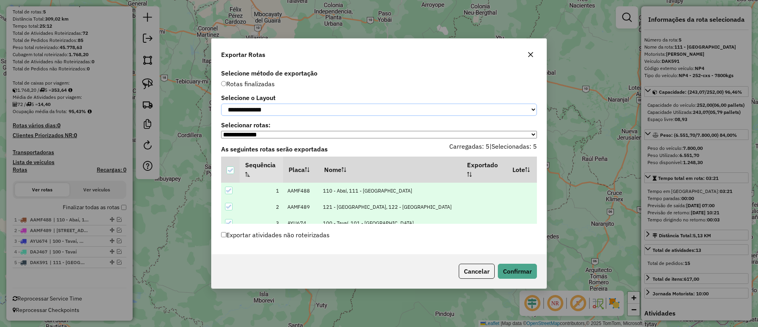
click at [295, 109] on select "**********" at bounding box center [379, 109] width 316 height 12
select select "*********"
click at [221, 103] on select "**********" at bounding box center [379, 109] width 316 height 12
click at [509, 275] on button "Confirmar" at bounding box center [517, 270] width 39 height 15
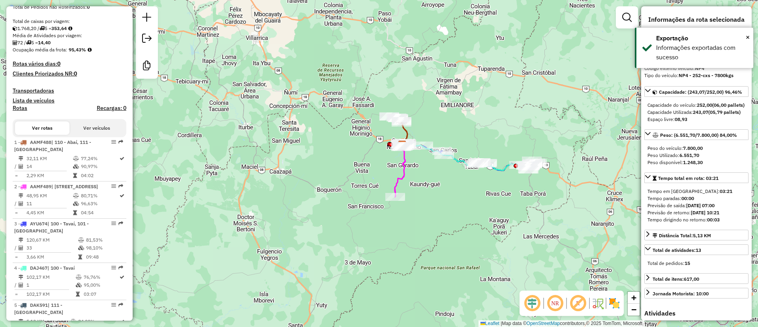
scroll to position [199, 0]
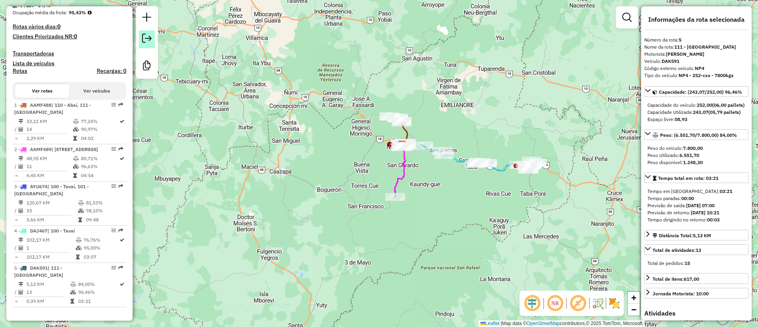
click at [143, 44] on link at bounding box center [147, 39] width 16 height 18
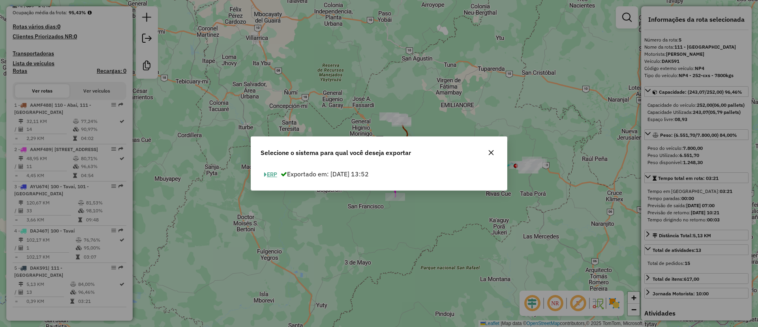
click at [268, 173] on button "ERP" at bounding box center [271, 174] width 20 height 12
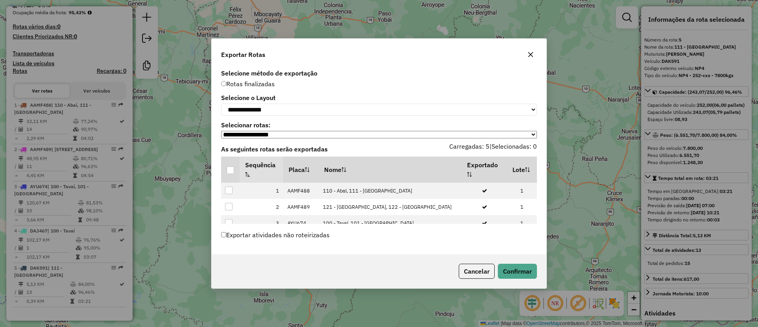
click at [275, 96] on label "Selecione o Layout" at bounding box center [379, 97] width 316 height 9
click at [278, 106] on select "**********" at bounding box center [379, 109] width 316 height 12
select select "*********"
click at [221, 103] on select "**********" at bounding box center [379, 109] width 316 height 12
click at [233, 171] on th at bounding box center [230, 169] width 19 height 26
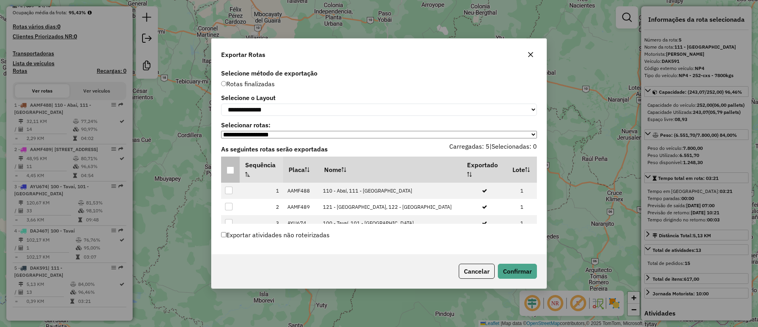
click at [231, 171] on div at bounding box center [231, 170] width 8 height 8
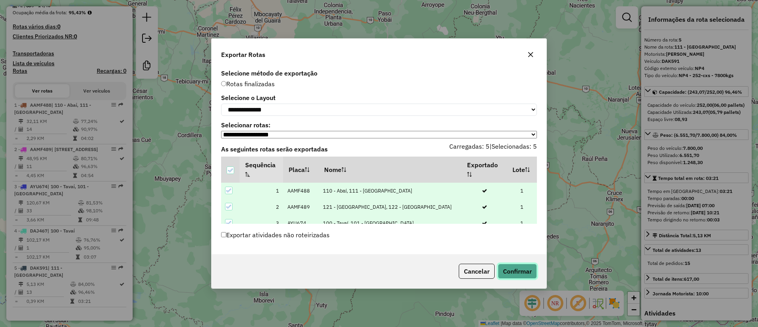
click at [526, 272] on button "Confirmar" at bounding box center [517, 270] width 39 height 15
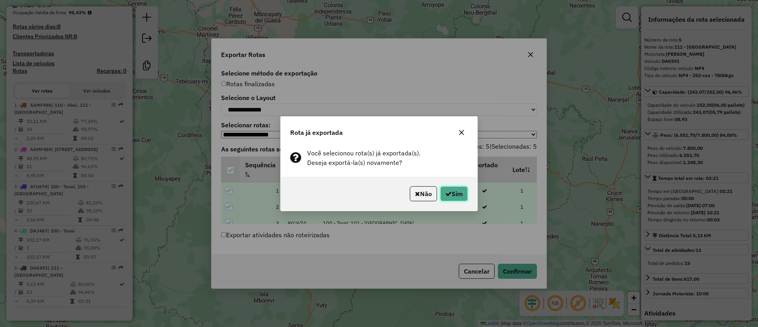
click at [463, 189] on button "Sim" at bounding box center [454, 193] width 28 height 15
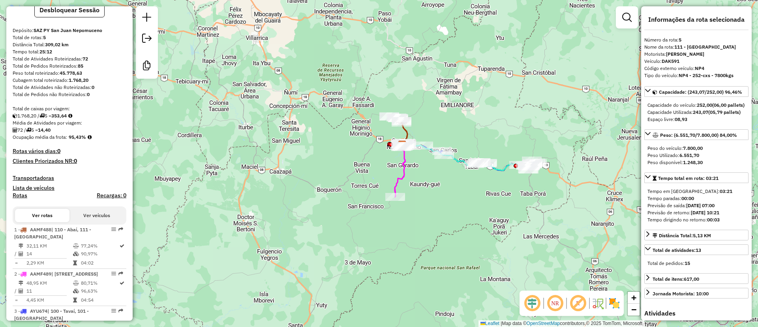
scroll to position [0, 0]
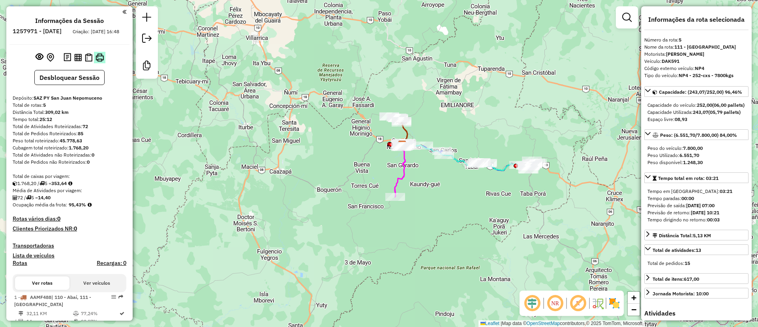
click at [100, 62] on img at bounding box center [100, 57] width 8 height 8
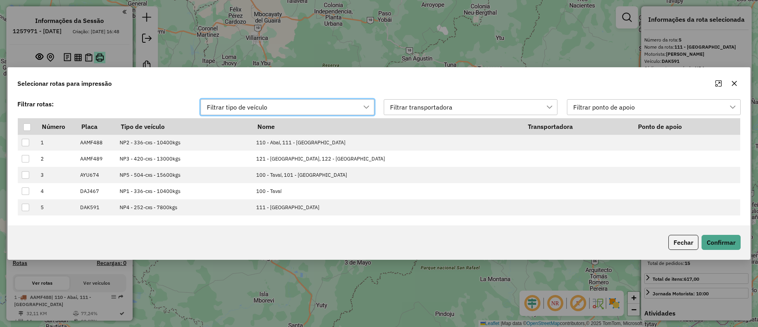
scroll to position [6, 36]
click at [23, 130] on th at bounding box center [27, 126] width 19 height 17
click at [28, 125] on div at bounding box center [27, 127] width 8 height 8
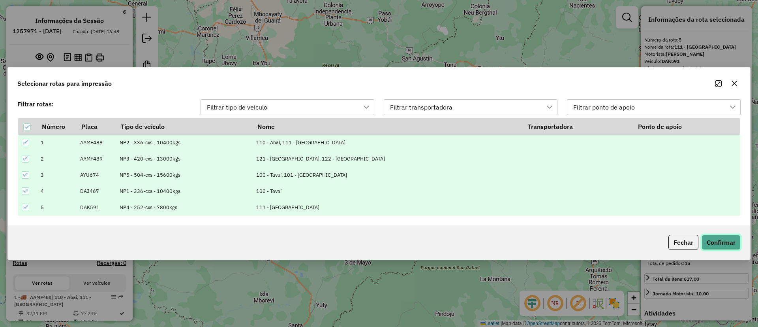
click at [713, 240] on button "Confirmar" at bounding box center [721, 242] width 39 height 15
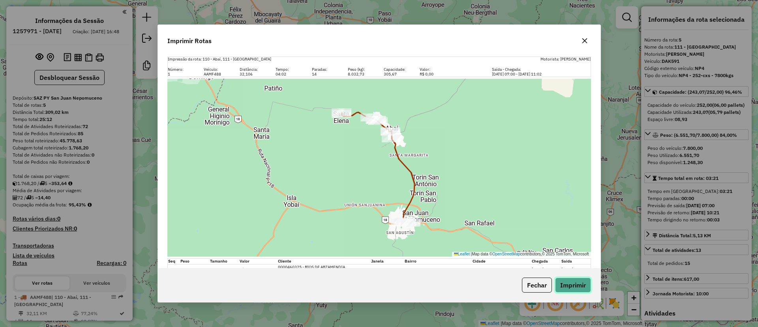
click at [576, 287] on button "Imprimir" at bounding box center [573, 284] width 36 height 15
click at [584, 38] on icon "button" at bounding box center [585, 41] width 6 height 6
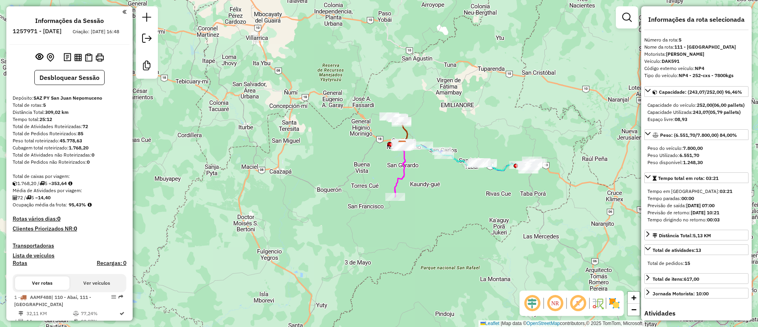
drag, startPoint x: 70, startPoint y: 210, endPoint x: 89, endPoint y: 210, distance: 19.0
click at [89, 208] on div "Ocupação média da frota: 95,43%" at bounding box center [70, 204] width 114 height 7
copy strong "95,43%"
drag, startPoint x: 82, startPoint y: 134, endPoint x: 90, endPoint y: 135, distance: 8.8
click at [90, 130] on div "Total de Atividades Roteirizadas: 72" at bounding box center [70, 126] width 114 height 7
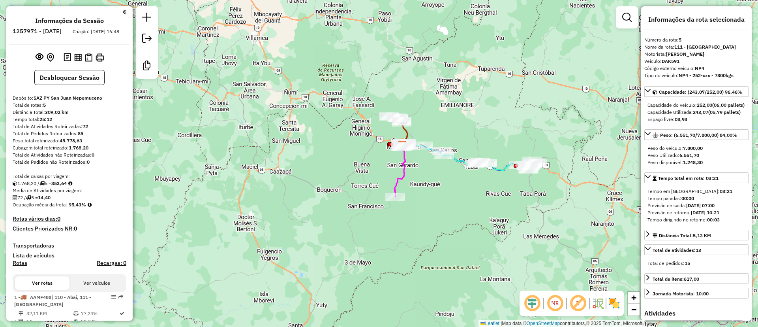
copy div "72"
drag, startPoint x: 41, startPoint y: 202, endPoint x: 88, endPoint y: 204, distance: 47.0
click at [88, 201] on div "72 / 5 = 14,40" at bounding box center [70, 197] width 114 height 7
copy div "14,40"
